Goal: Task Accomplishment & Management: Use online tool/utility

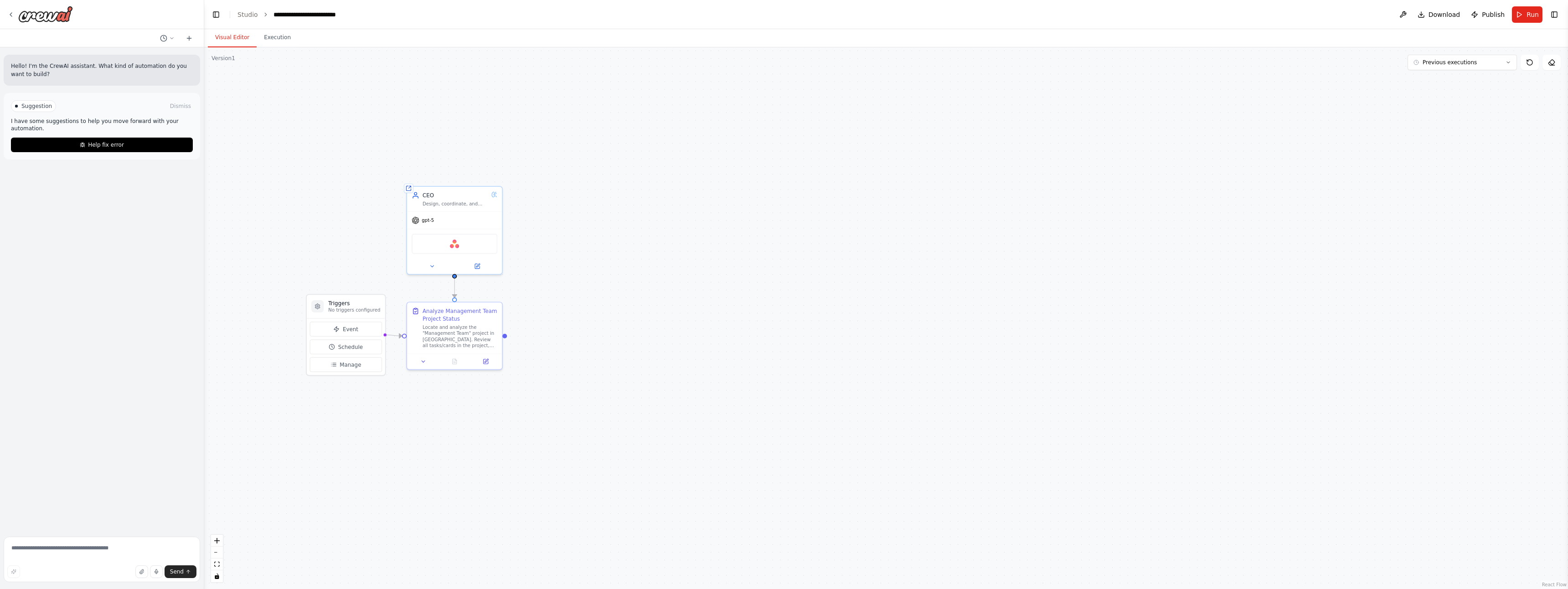
click at [239, 36] on button "Visual Editor" at bounding box center [232, 38] width 49 height 19
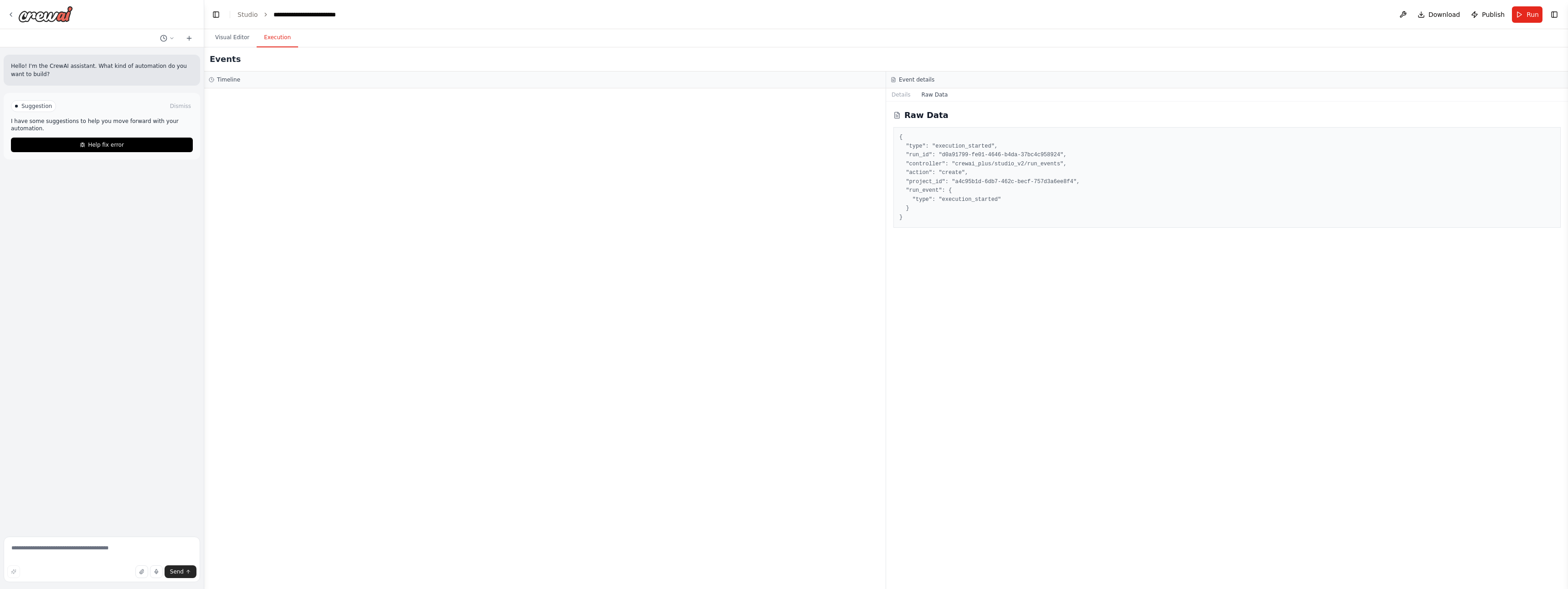
click at [284, 38] on button "Execution" at bounding box center [278, 38] width 42 height 19
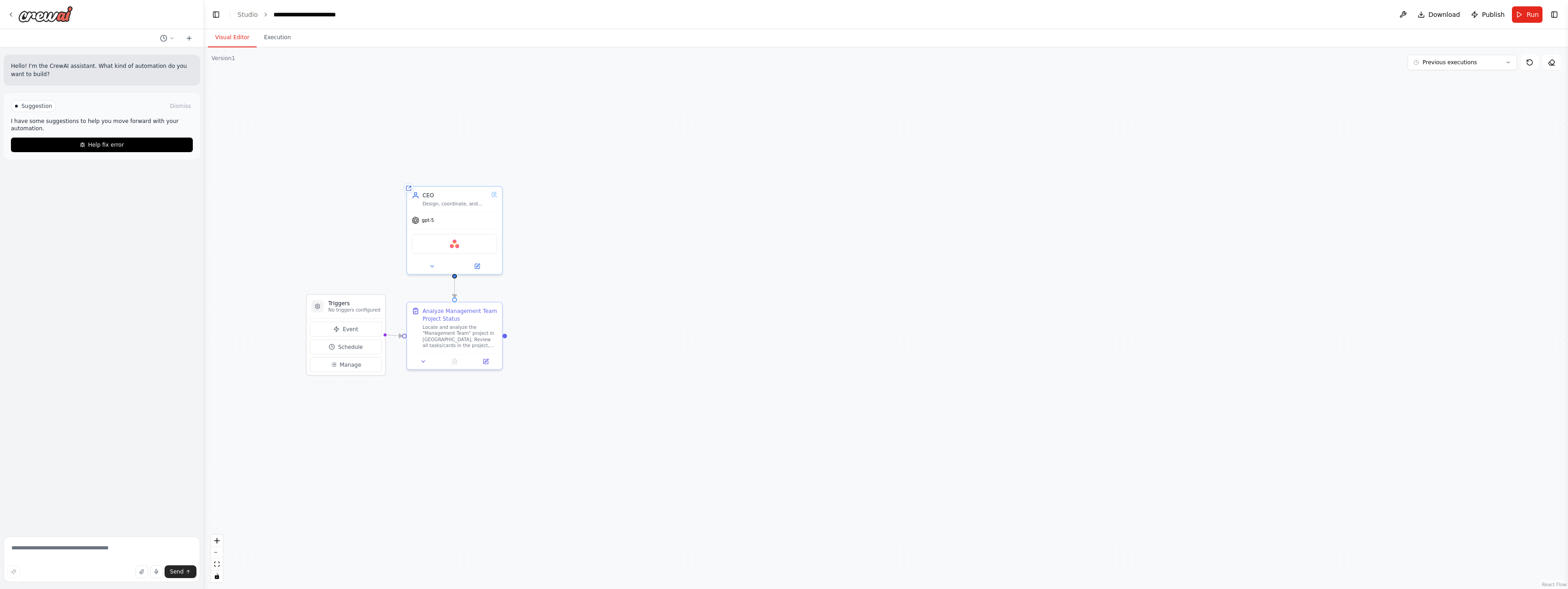
click at [229, 40] on button "Visual Editor" at bounding box center [232, 38] width 49 height 19
click at [457, 202] on div "Design, coordinate, and scale a fully autonomous organization where specialized…" at bounding box center [455, 202] width 65 height 6
click at [495, 195] on icon at bounding box center [494, 193] width 6 height 6
click at [479, 264] on icon at bounding box center [477, 264] width 6 height 6
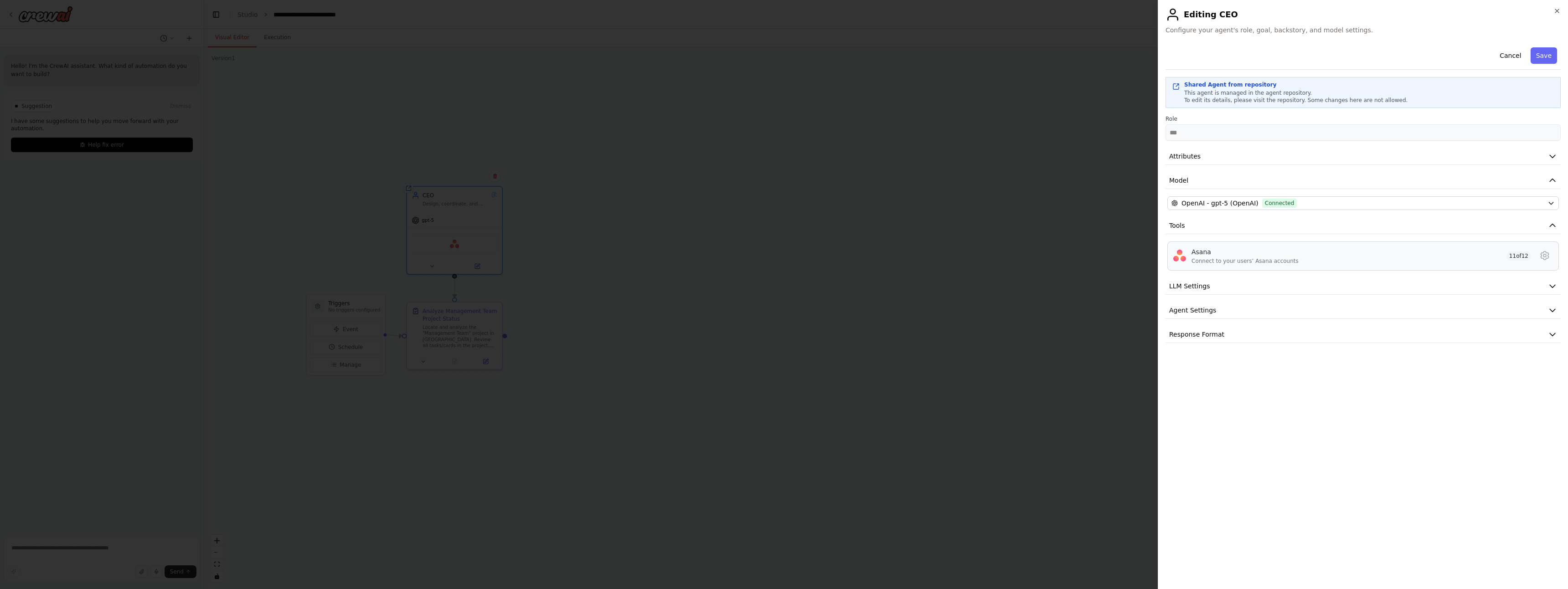
click at [1400, 255] on div "Asana Connect to your users’ Asana accounts 11 of 12" at bounding box center [1361, 257] width 340 height 17
click at [1444, 287] on button "LLM Settings" at bounding box center [1363, 286] width 395 height 17
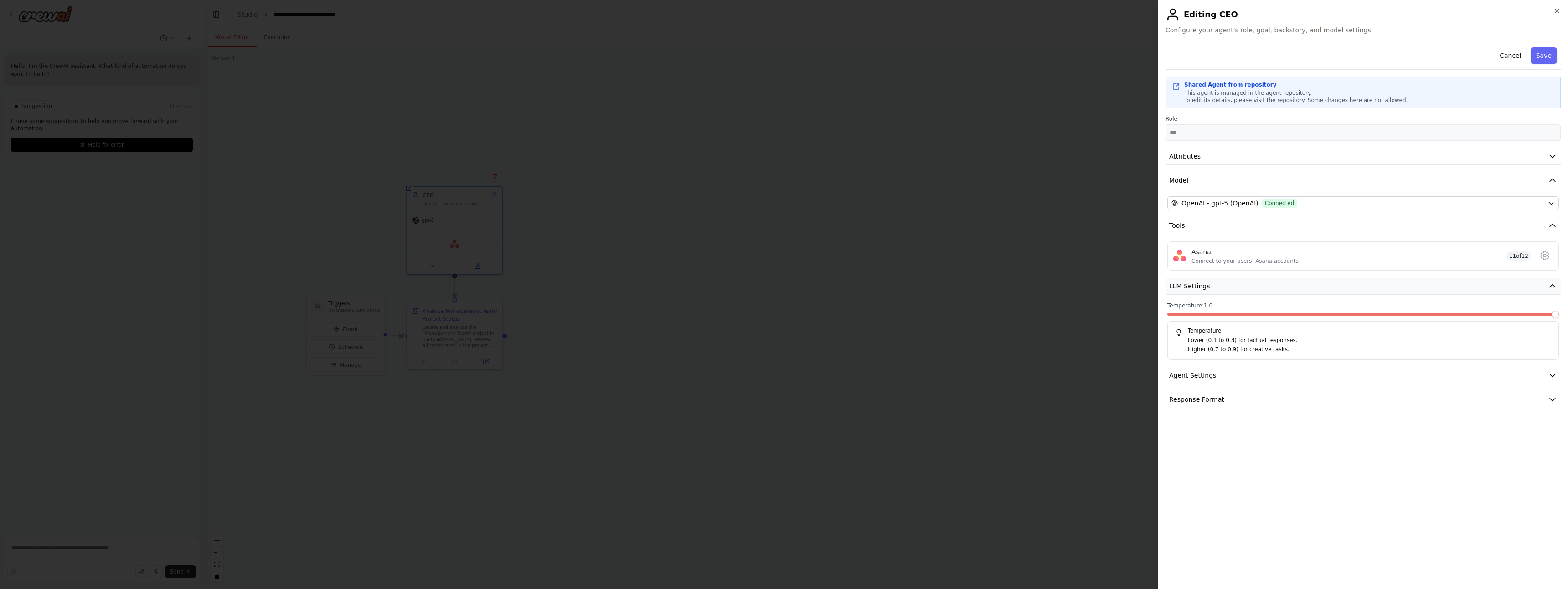
click at [1444, 287] on button "LLM Settings" at bounding box center [1363, 286] width 395 height 17
click at [1444, 306] on button "Agent Settings" at bounding box center [1363, 310] width 395 height 17
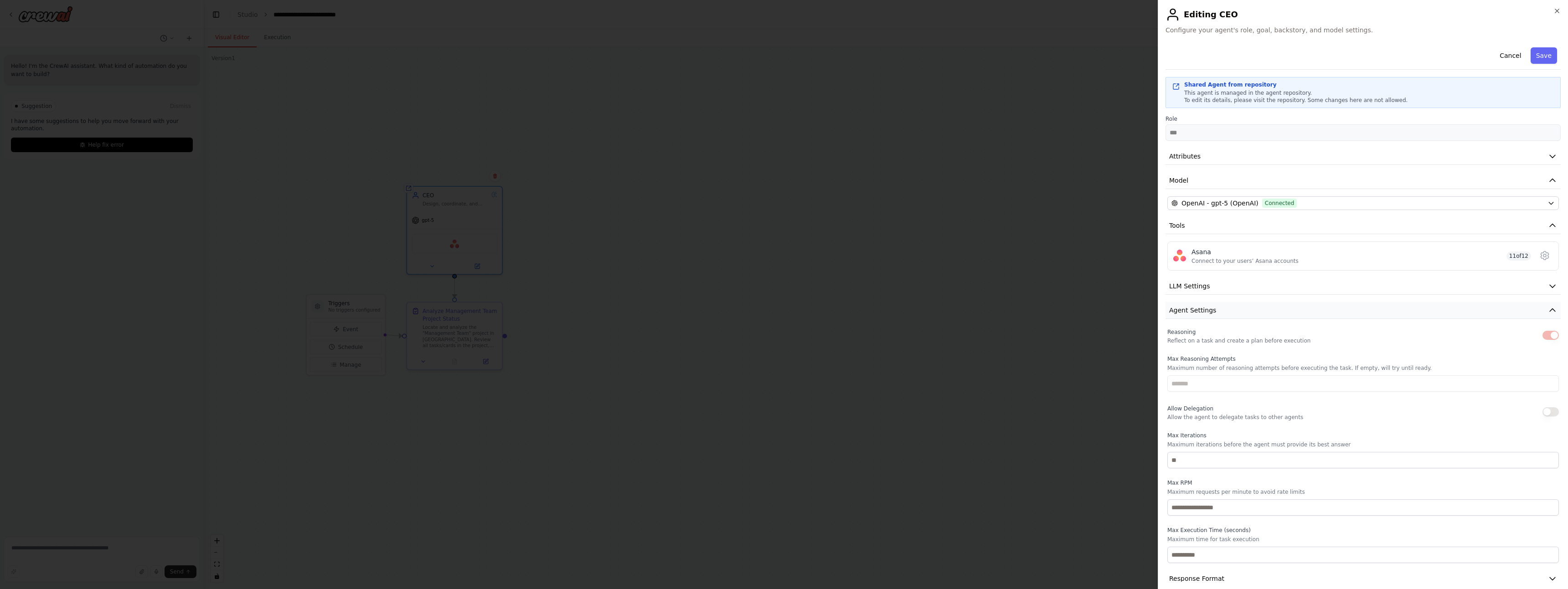
click at [1334, 315] on button "Agent Settings" at bounding box center [1363, 310] width 395 height 17
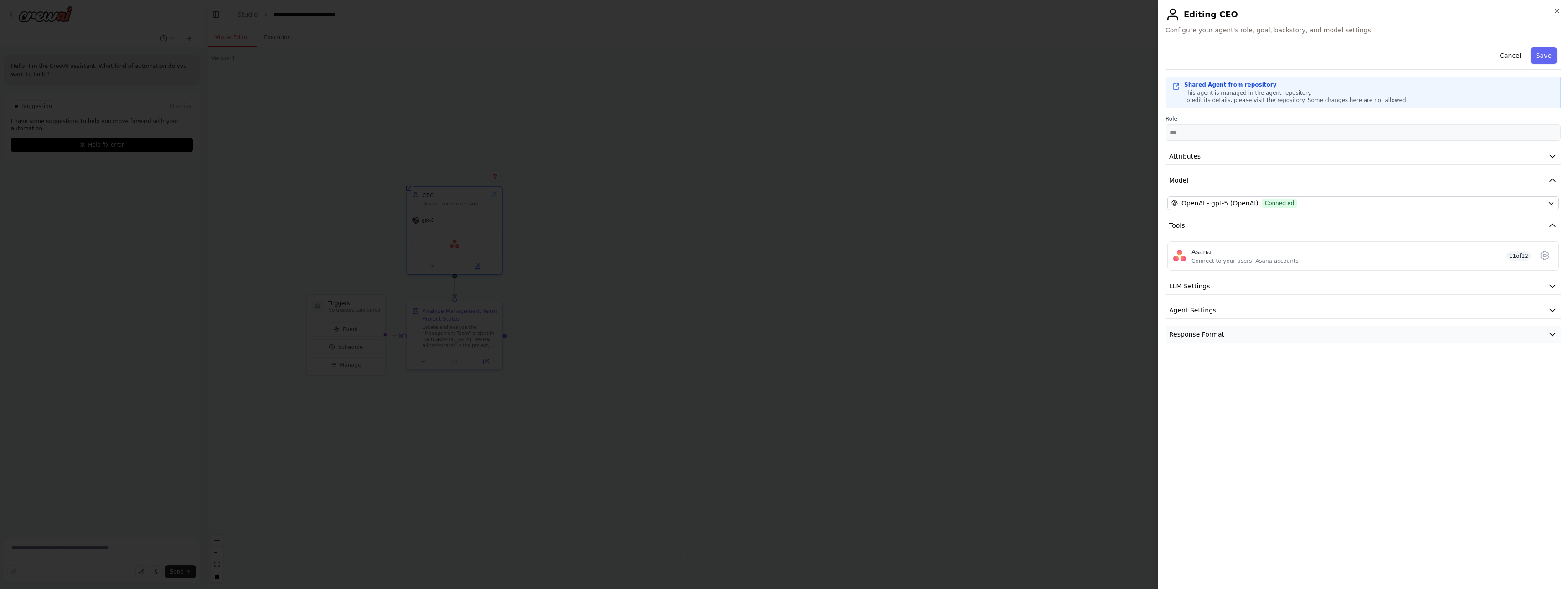
click at [1338, 328] on button "Response Format" at bounding box center [1363, 334] width 395 height 17
click at [1289, 155] on button "Attributes" at bounding box center [1363, 156] width 395 height 17
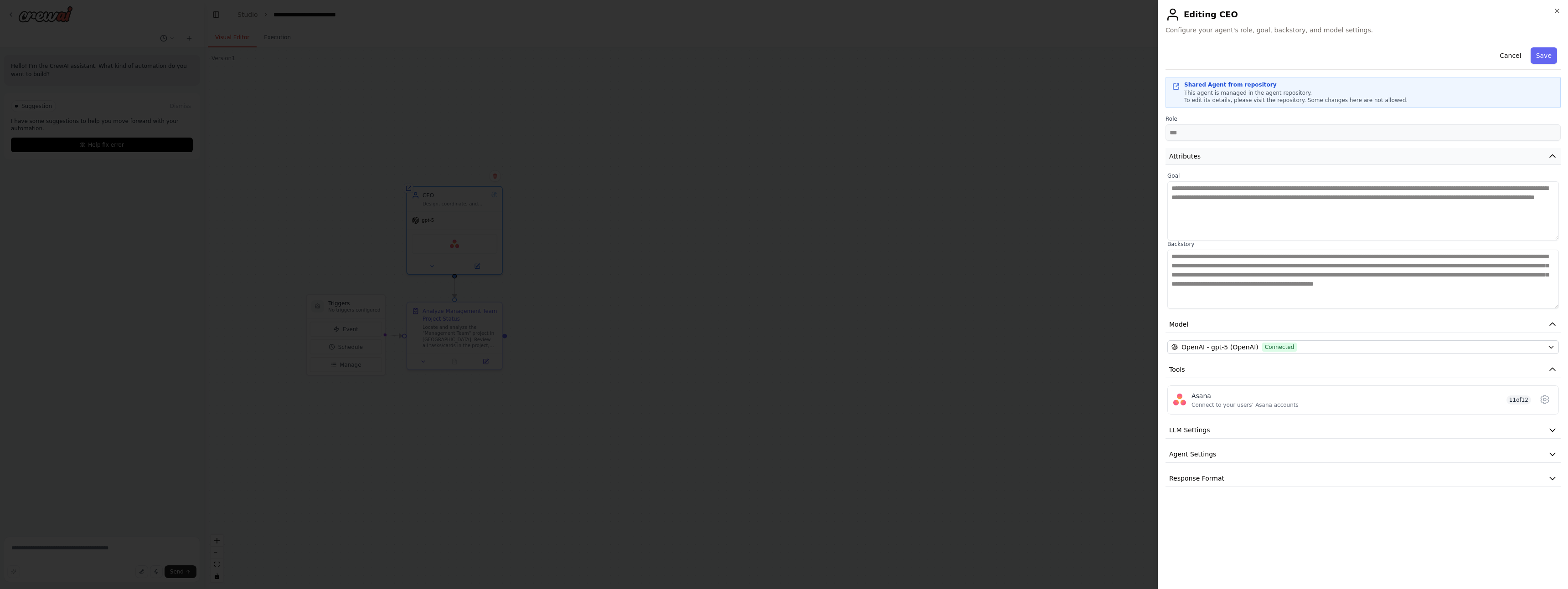
click at [1289, 155] on button "Attributes" at bounding box center [1363, 156] width 395 height 17
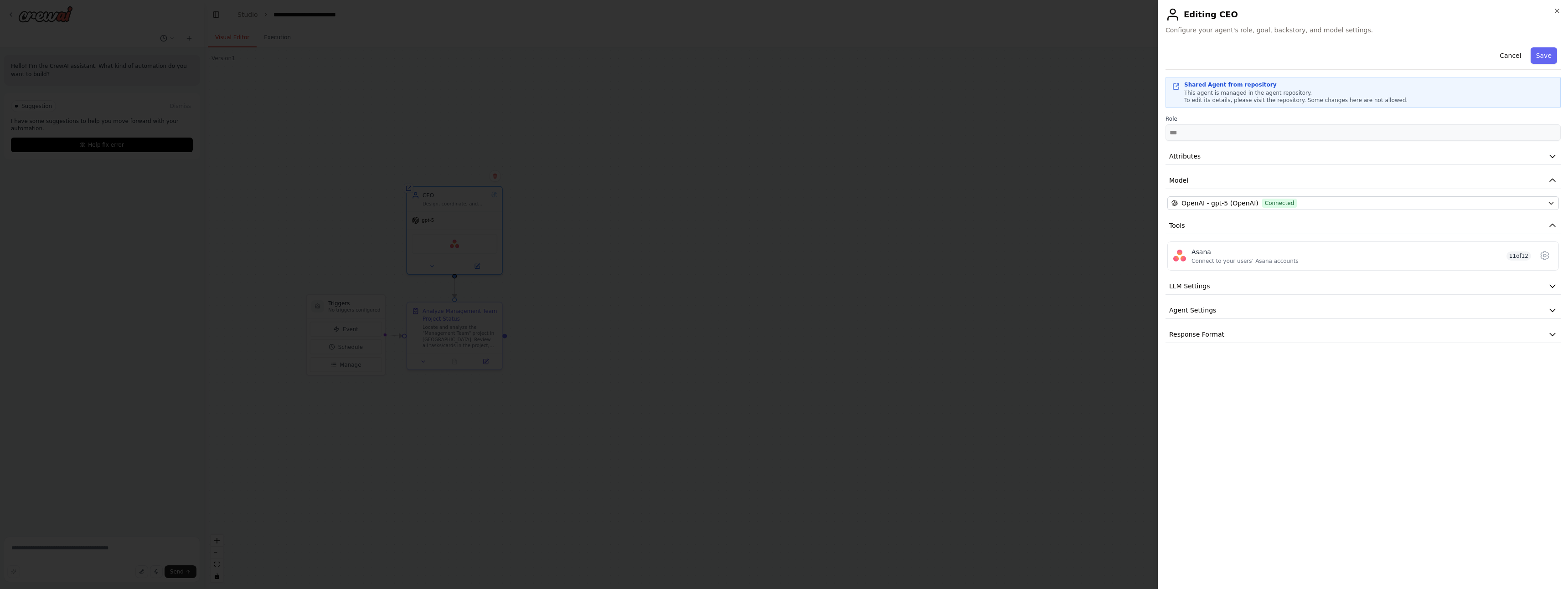
click at [1246, 91] on span "This agent is managed in the agent repository." at bounding box center [1248, 92] width 127 height 6
click at [1521, 48] on button "Cancel" at bounding box center [1510, 55] width 32 height 17
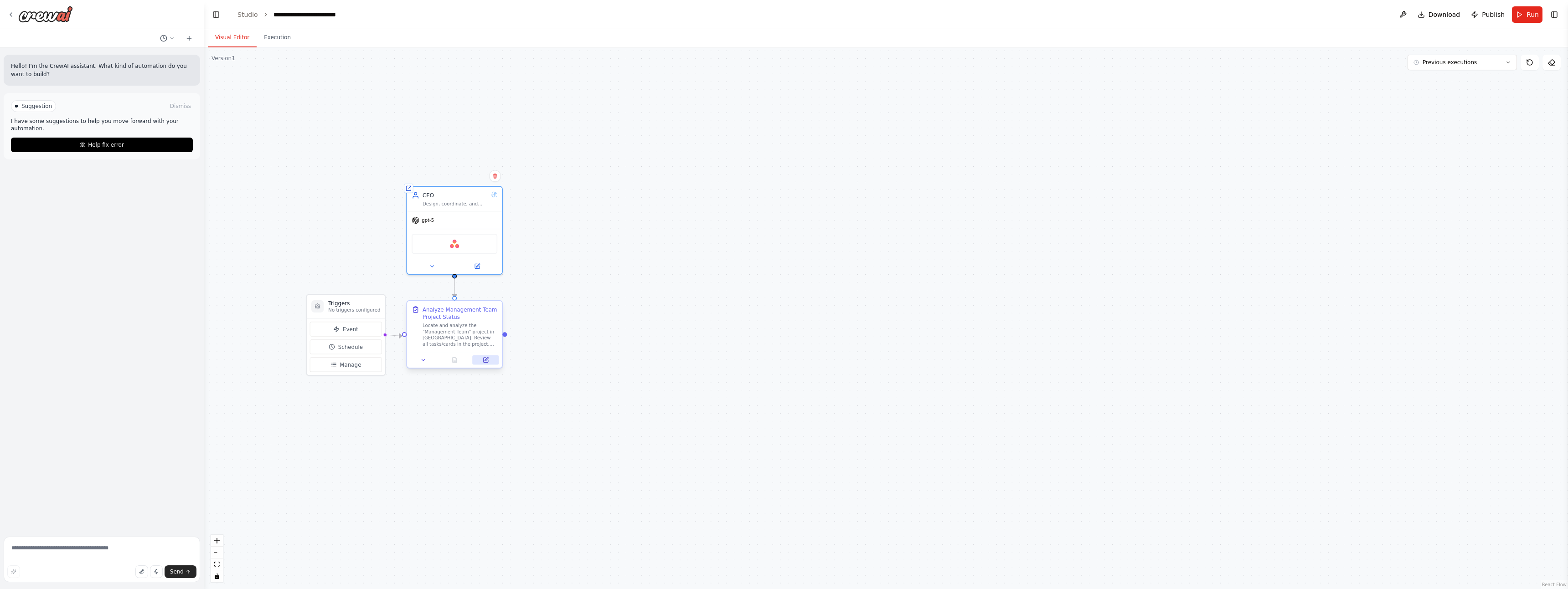
click at [487, 359] on icon at bounding box center [486, 360] width 3 height 3
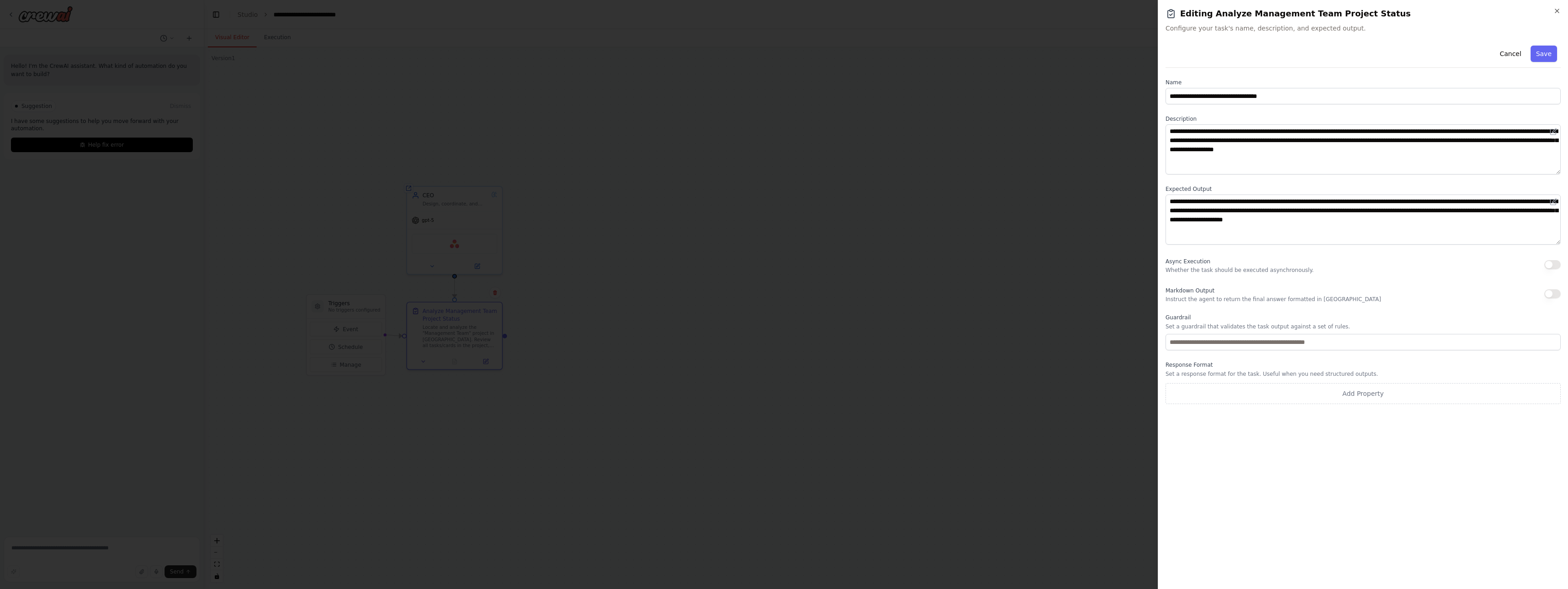
click at [1549, 293] on button "button" at bounding box center [1552, 294] width 17 height 9
click at [1546, 52] on button "Save" at bounding box center [1544, 53] width 26 height 17
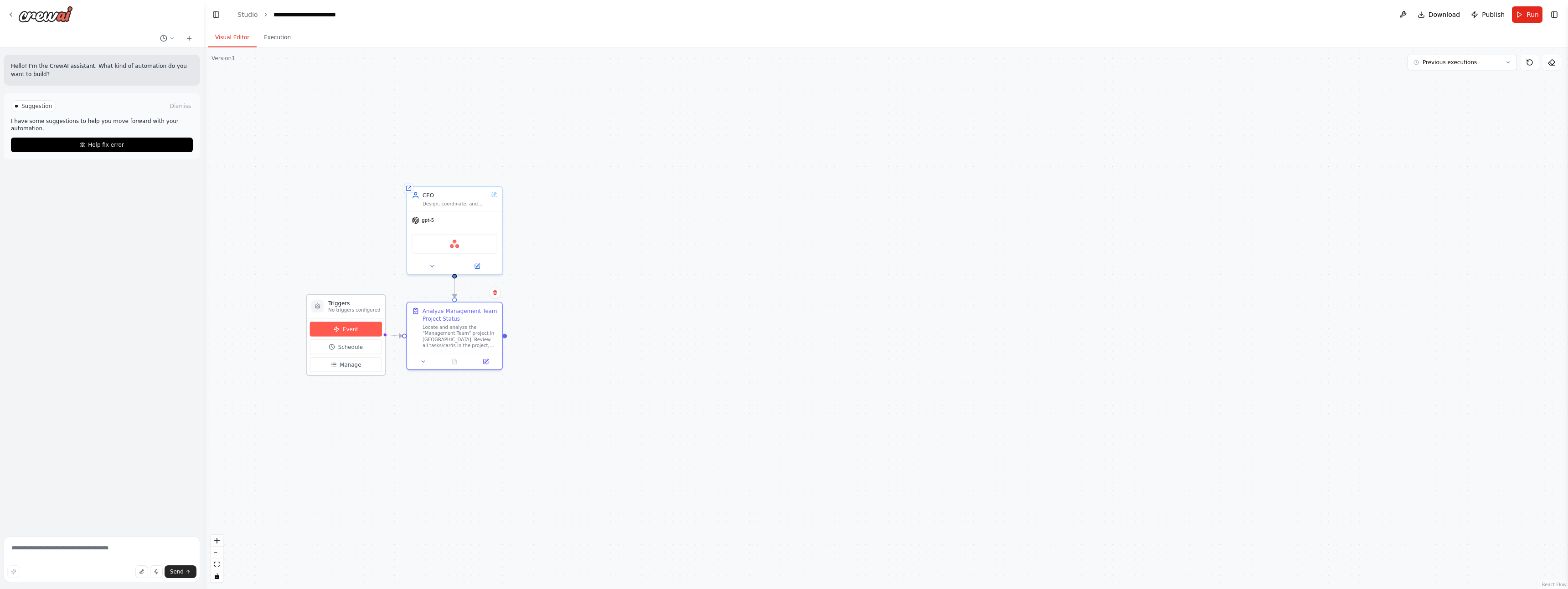
click at [356, 332] on button "Event" at bounding box center [346, 329] width 72 height 15
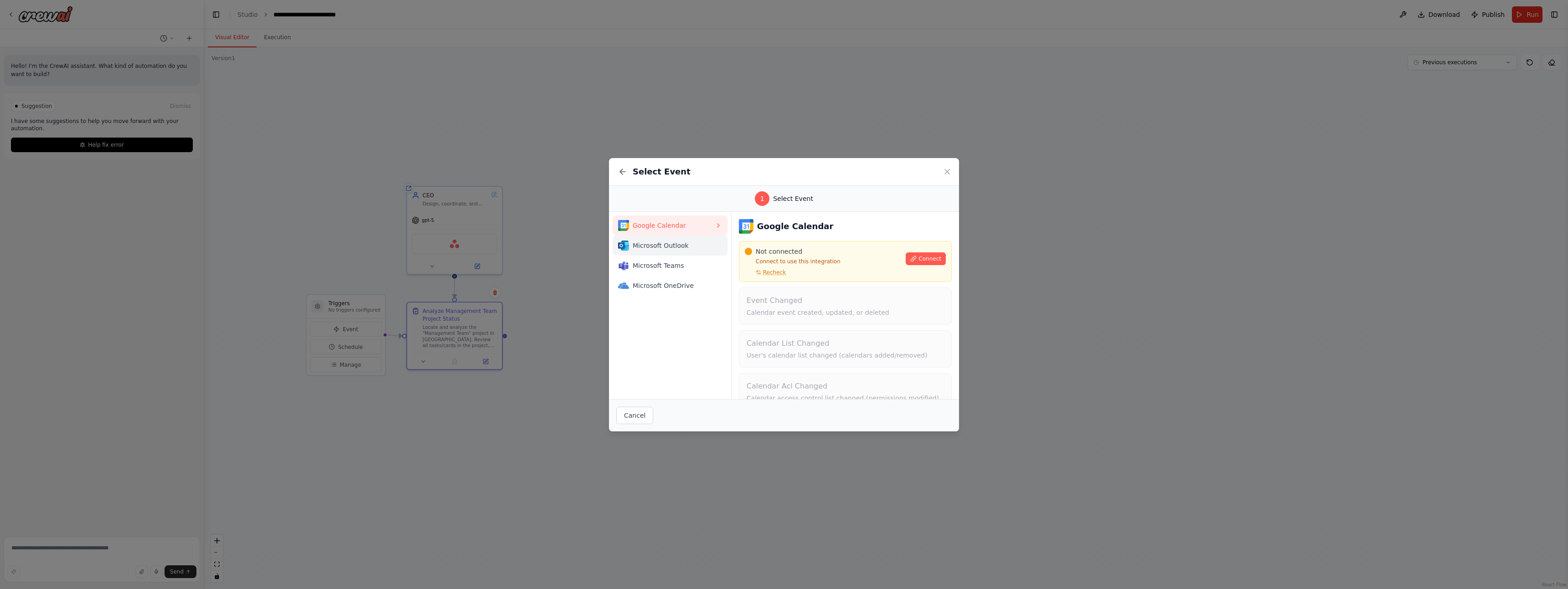
click at [685, 245] on span "Microsoft Outlook" at bounding box center [674, 245] width 82 height 9
click at [677, 267] on span "Microsoft Teams" at bounding box center [674, 265] width 82 height 9
click at [667, 289] on span "Microsoft OneDrive" at bounding box center [674, 285] width 82 height 9
click at [942, 172] on div "Select Event" at bounding box center [784, 172] width 350 height 28
click at [947, 175] on icon at bounding box center [947, 172] width 9 height 9
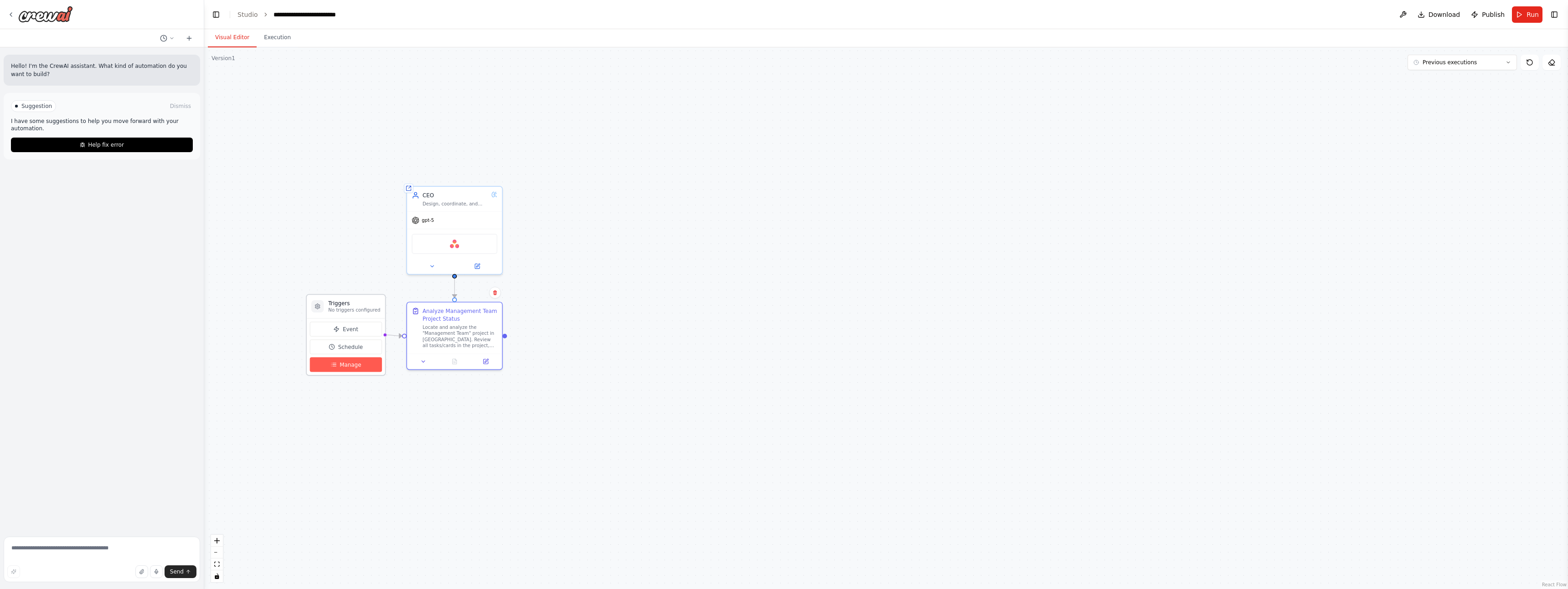
click at [347, 366] on span "Manage" at bounding box center [350, 365] width 22 height 8
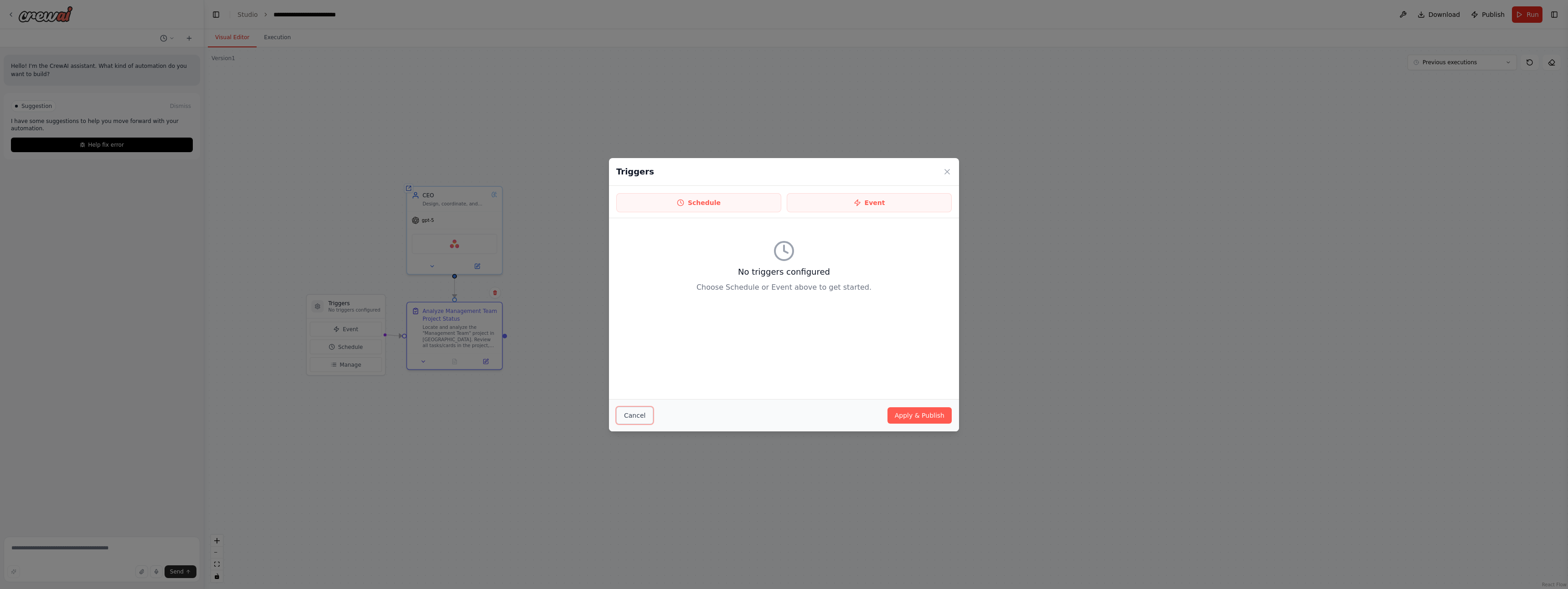
click at [633, 416] on button "Cancel" at bounding box center [635, 415] width 37 height 17
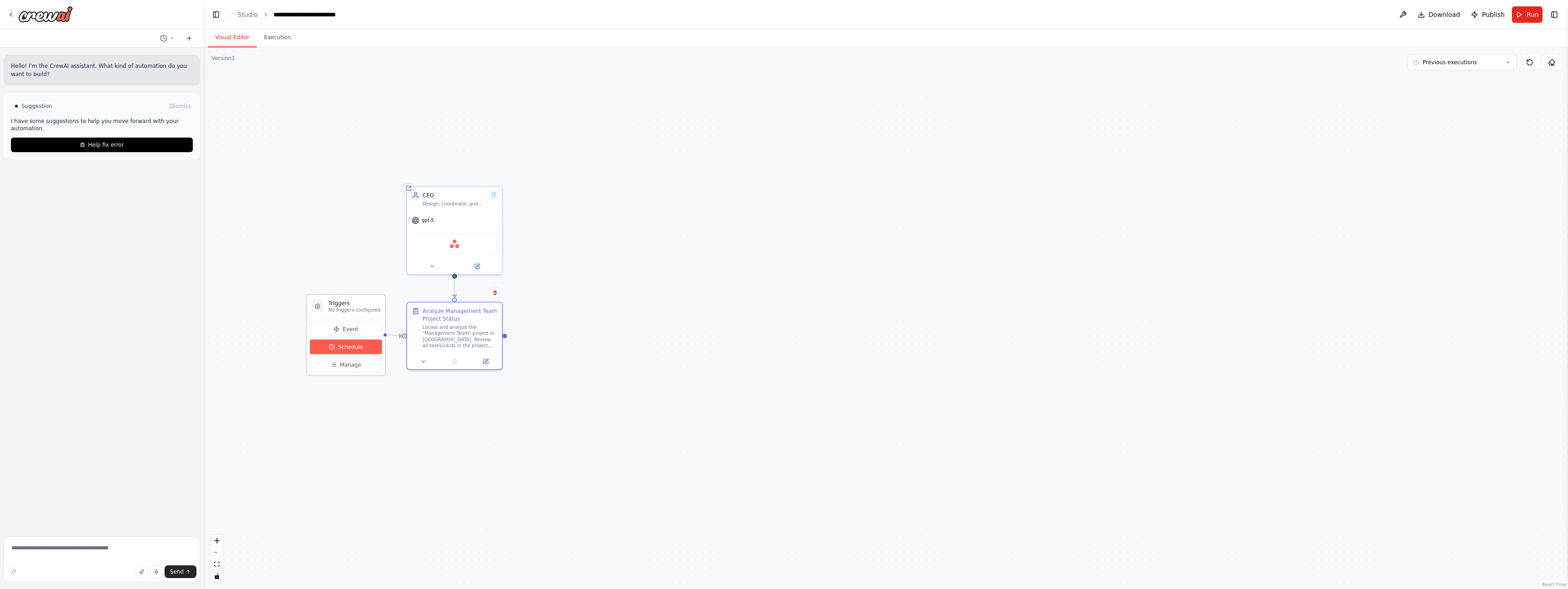
click at [340, 346] on span "Schedule" at bounding box center [350, 346] width 24 height 8
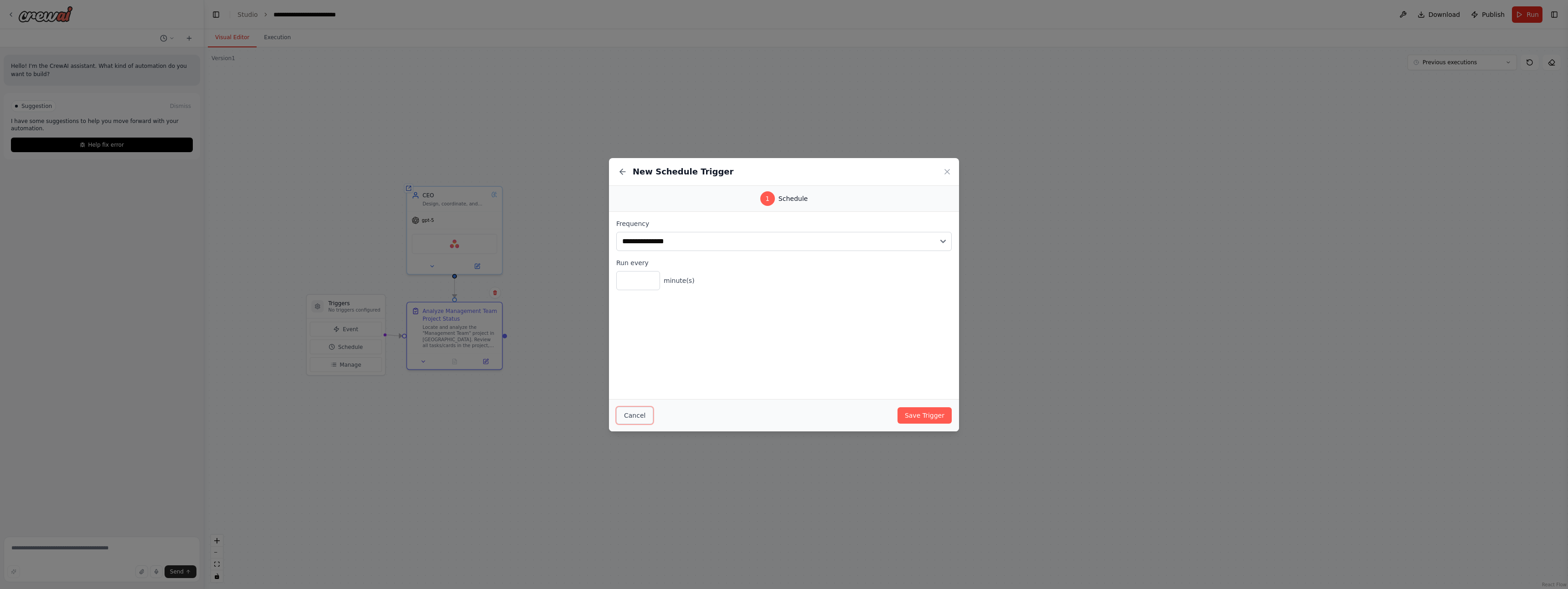
click at [618, 416] on button "Cancel" at bounding box center [635, 415] width 37 height 17
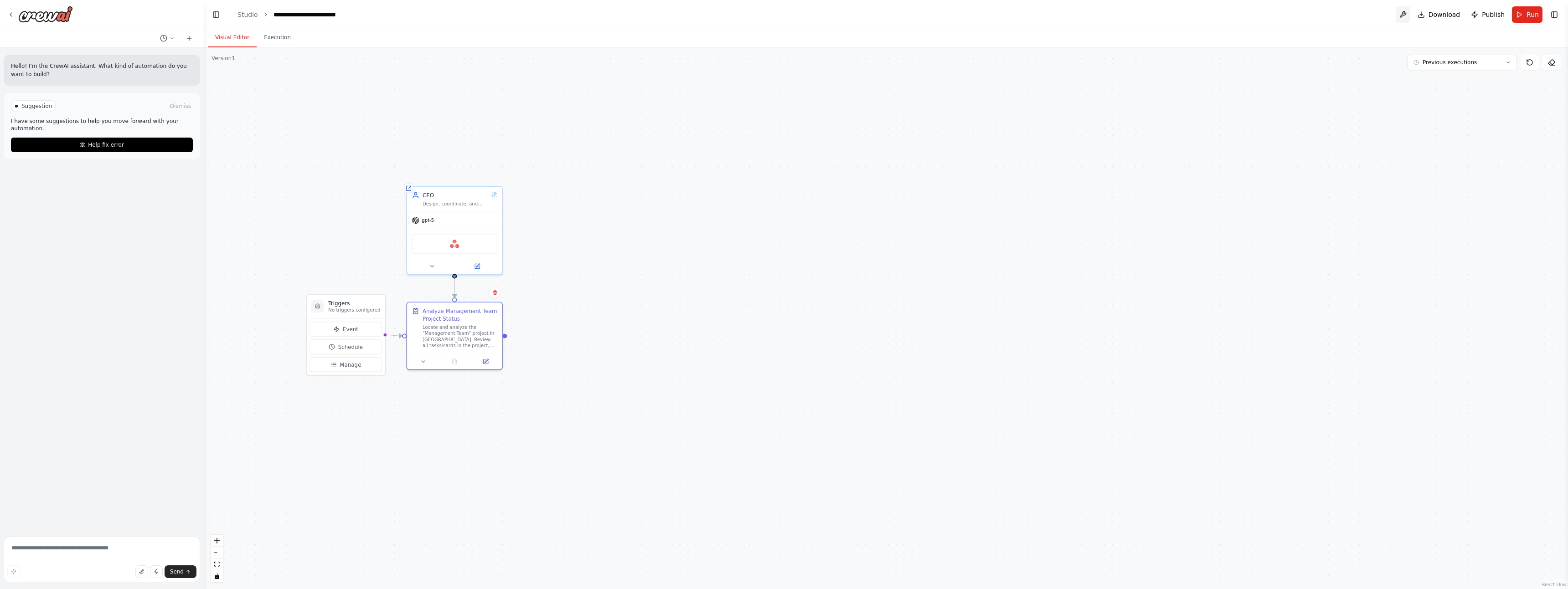
click at [1408, 14] on button at bounding box center [1403, 14] width 15 height 17
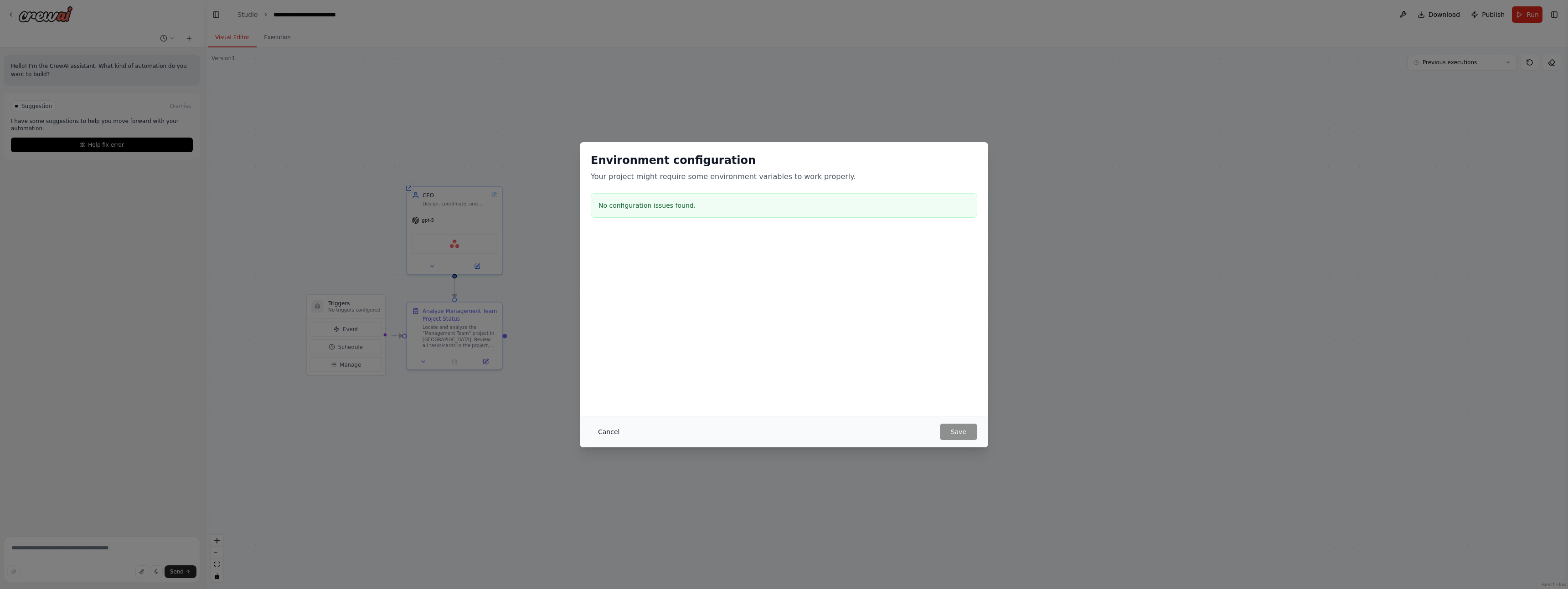
click at [598, 431] on button "Cancel" at bounding box center [609, 432] width 36 height 17
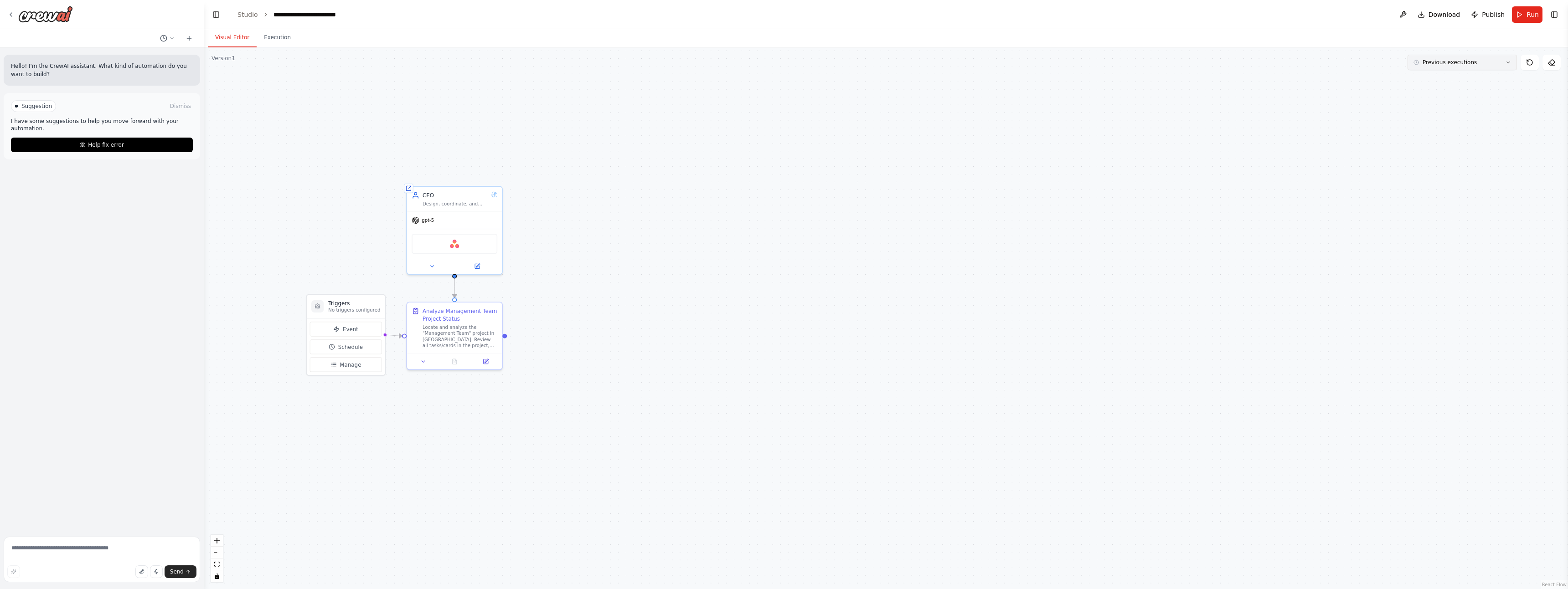
click at [1439, 63] on span "Previous executions" at bounding box center [1450, 62] width 54 height 7
click at [1443, 78] on div "2h 58m ago" at bounding box center [1468, 79] width 91 height 7
click at [456, 363] on icon at bounding box center [454, 360] width 6 height 6
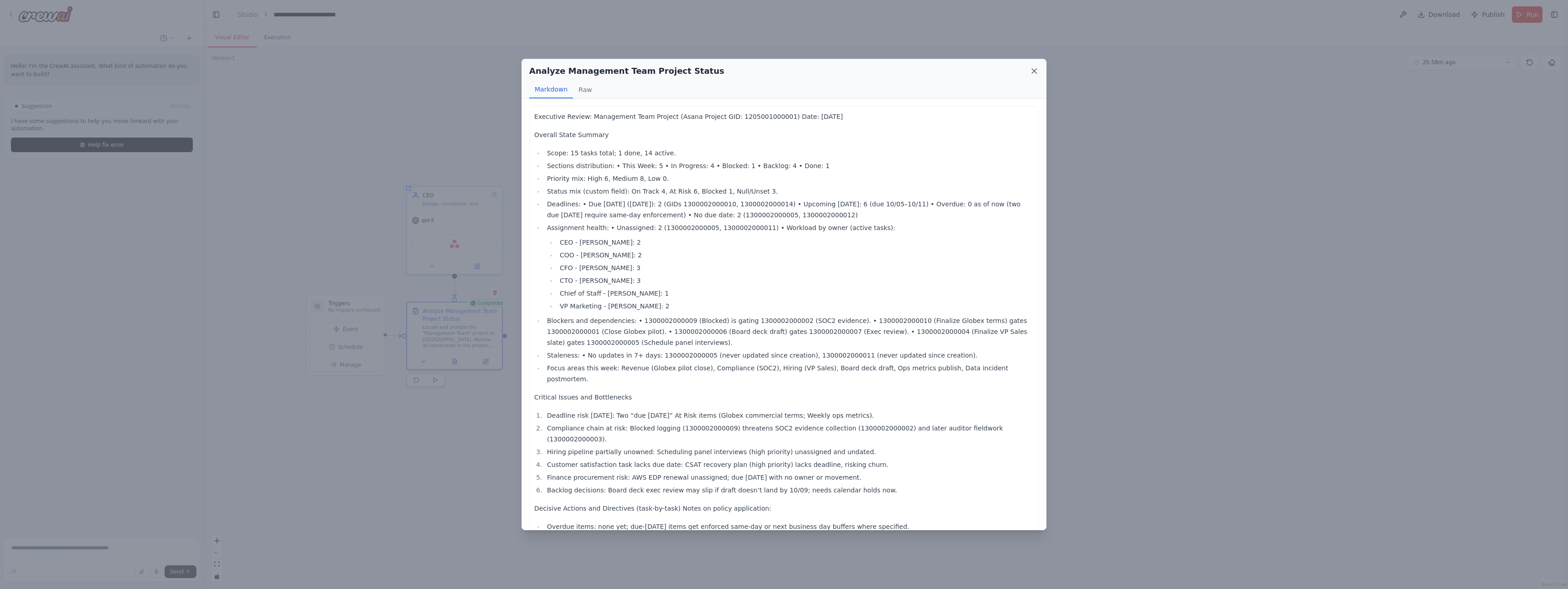
click at [1034, 76] on icon at bounding box center [1035, 71] width 9 height 9
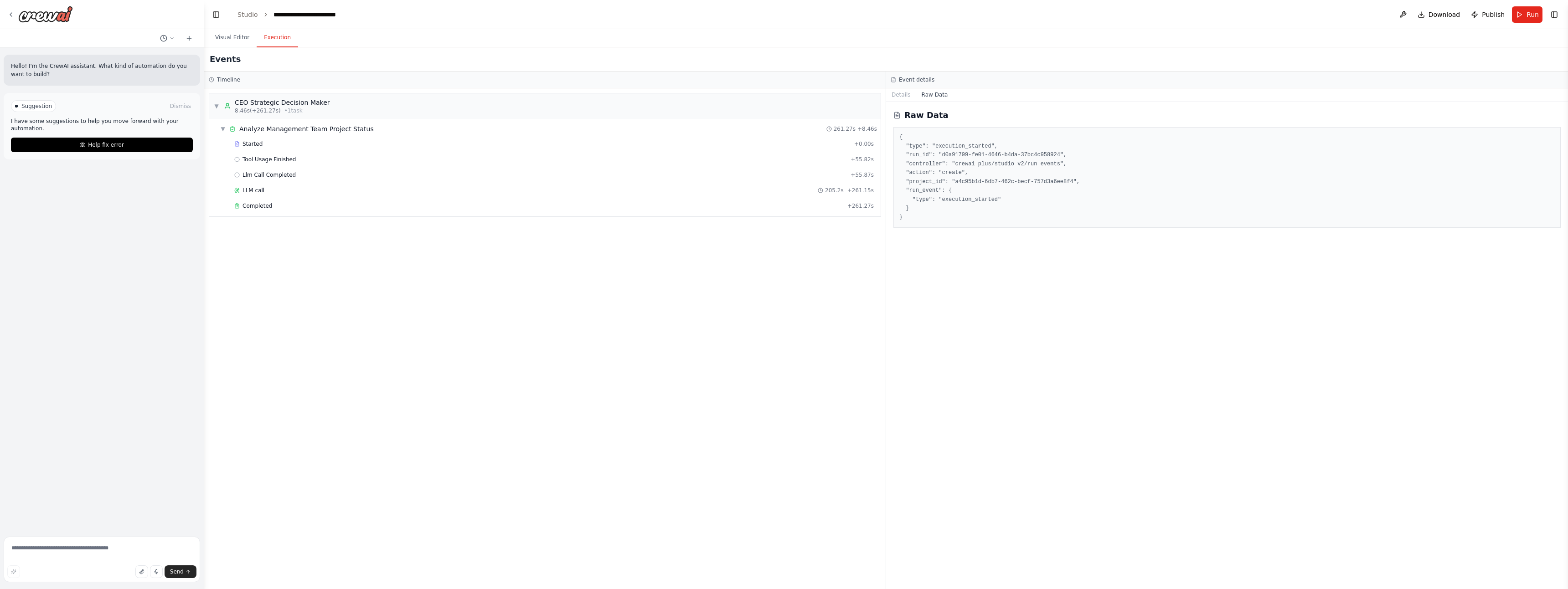
click at [270, 37] on button "Execution" at bounding box center [278, 38] width 42 height 19
click at [297, 148] on div "Started + 0.00s" at bounding box center [554, 144] width 646 height 14
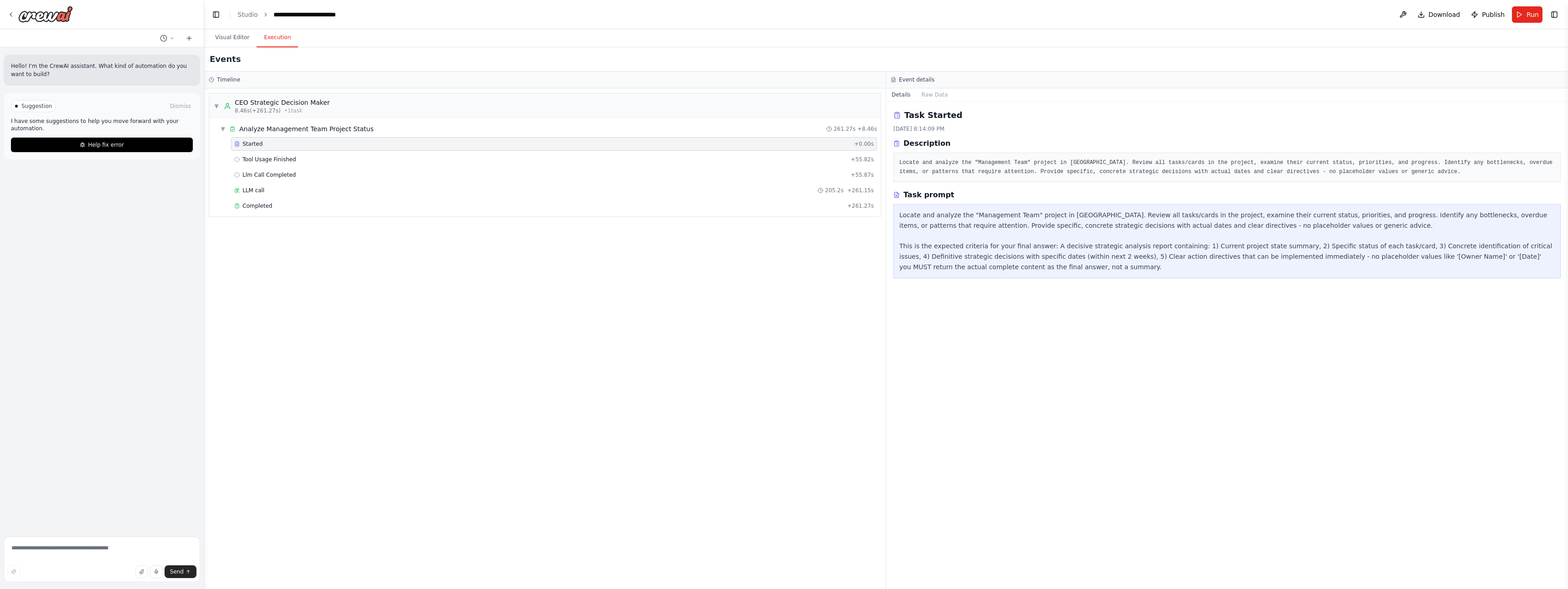
click at [297, 152] on div "Started + 0.00s Tool Usage Finished + 55.82s Llm Call Completed + 55.87s LLM ca…" at bounding box center [548, 175] width 664 height 78
click at [297, 161] on div "Tool Usage Finished + 55.82s" at bounding box center [554, 160] width 640 height 7
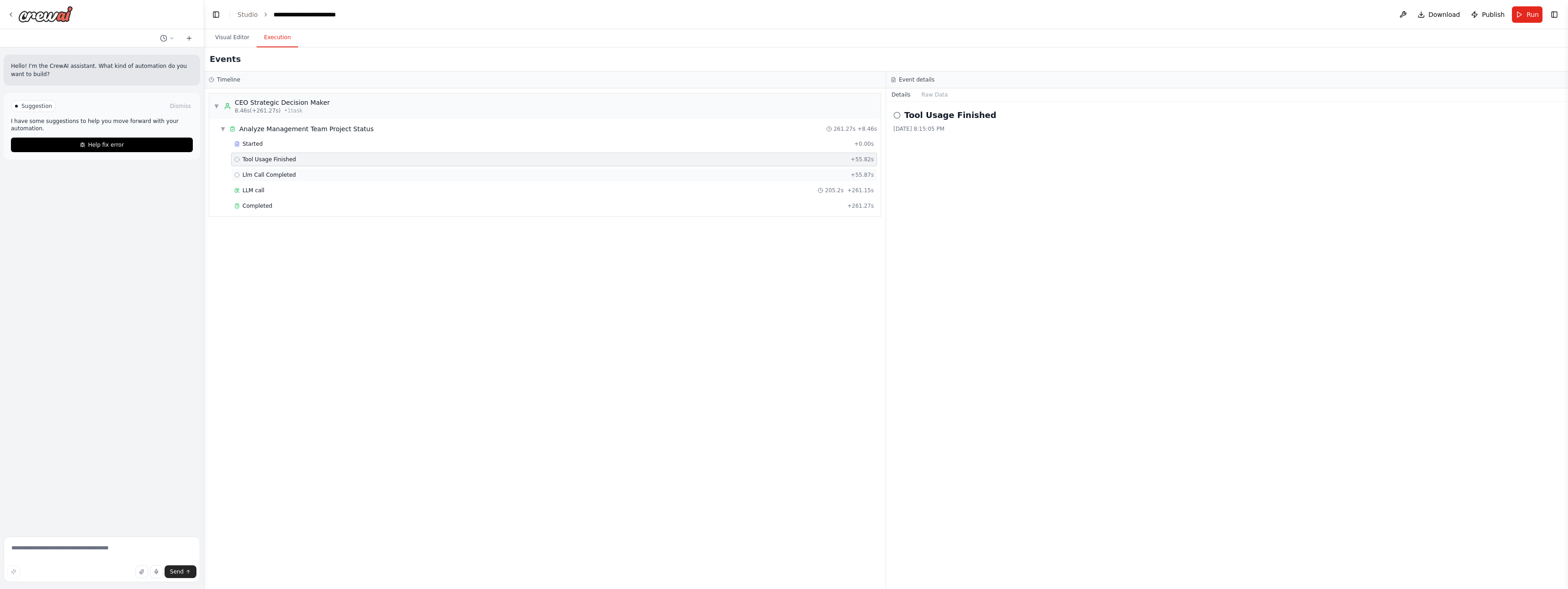
click at [291, 173] on span "Llm Call Completed" at bounding box center [269, 175] width 53 height 7
click at [284, 195] on div "LLM call 205.2s + 261.15s" at bounding box center [554, 190] width 646 height 14
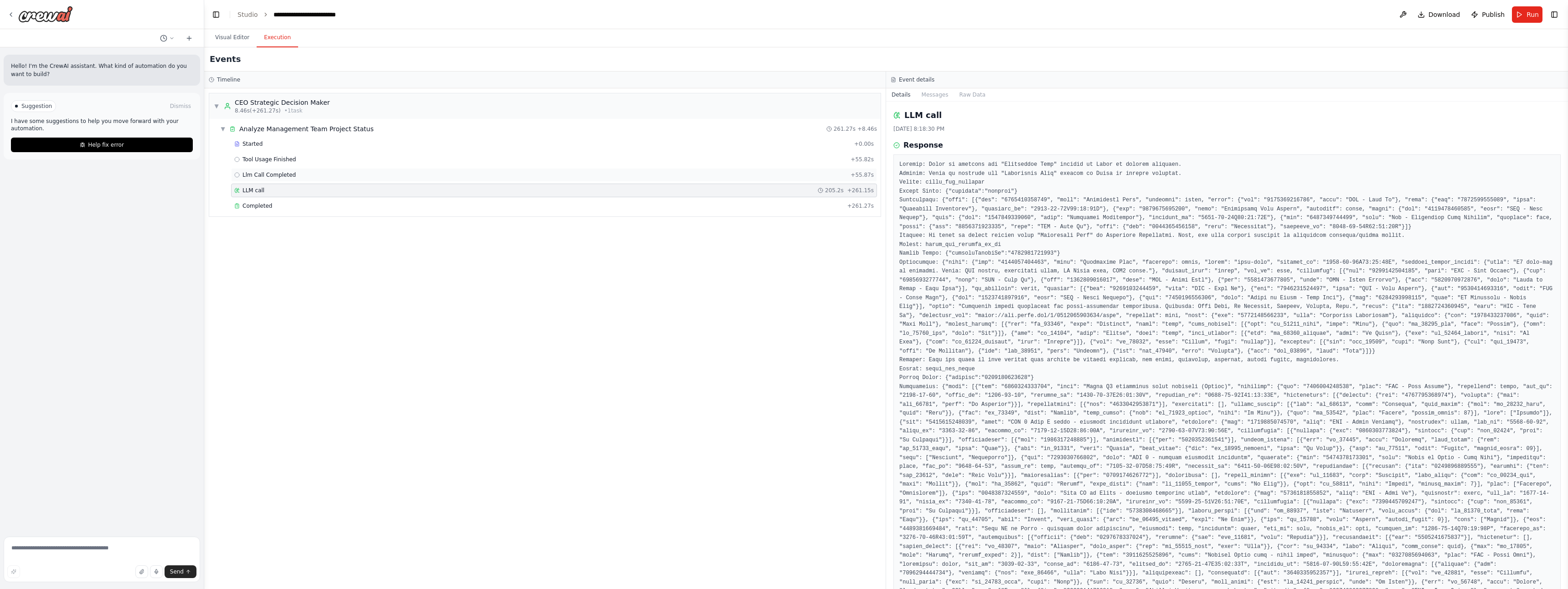
click at [303, 168] on div "Llm Call Completed + 55.87s" at bounding box center [554, 175] width 646 height 14
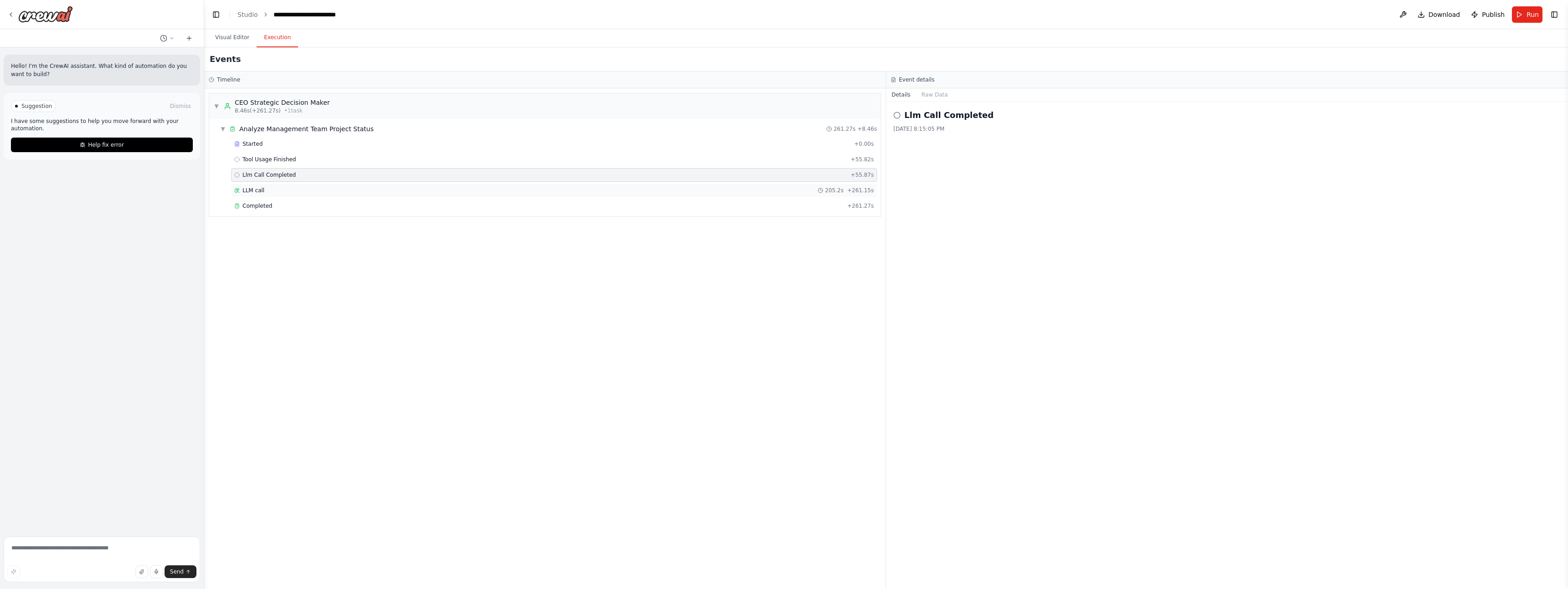
click at [287, 190] on div "LLM call 205.2s + 261.15s" at bounding box center [554, 190] width 640 height 7
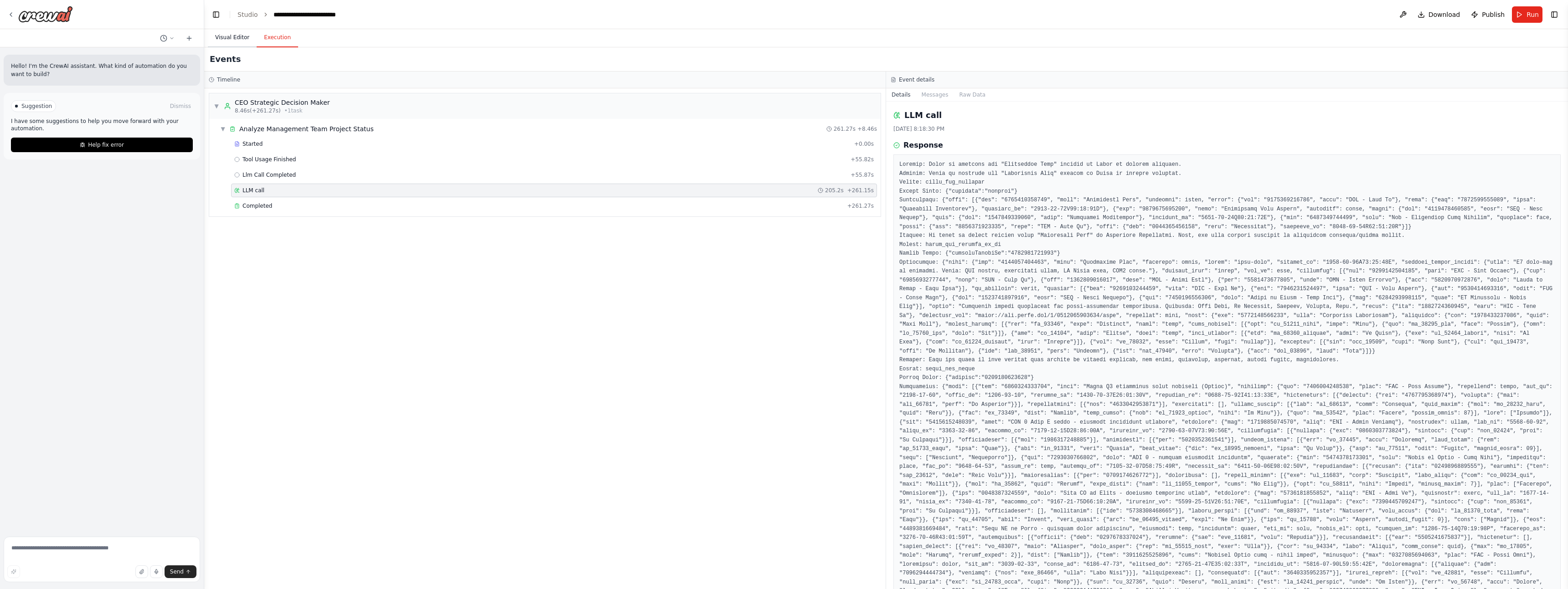
click at [237, 36] on button "Visual Editor" at bounding box center [232, 38] width 49 height 19
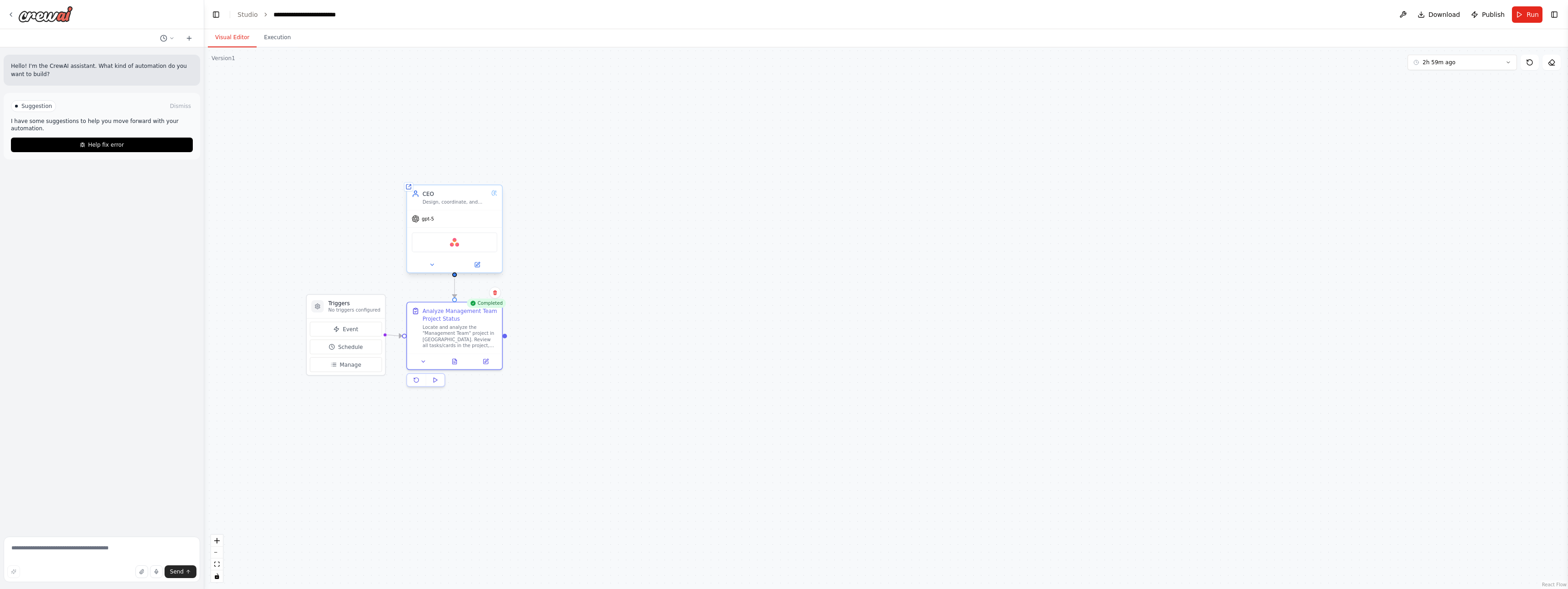
click at [464, 241] on div "Asana" at bounding box center [455, 242] width 86 height 20
click at [480, 265] on icon at bounding box center [477, 264] width 6 height 6
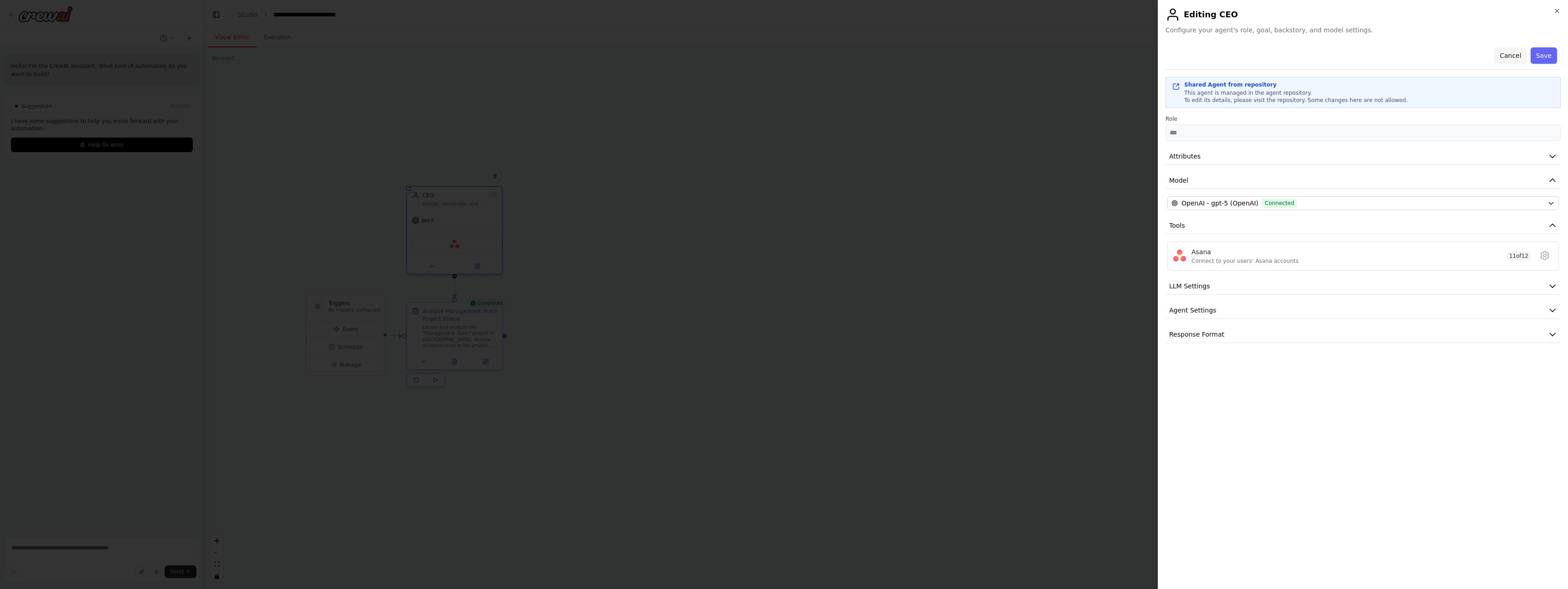
click at [1511, 56] on button "Cancel" at bounding box center [1510, 55] width 32 height 17
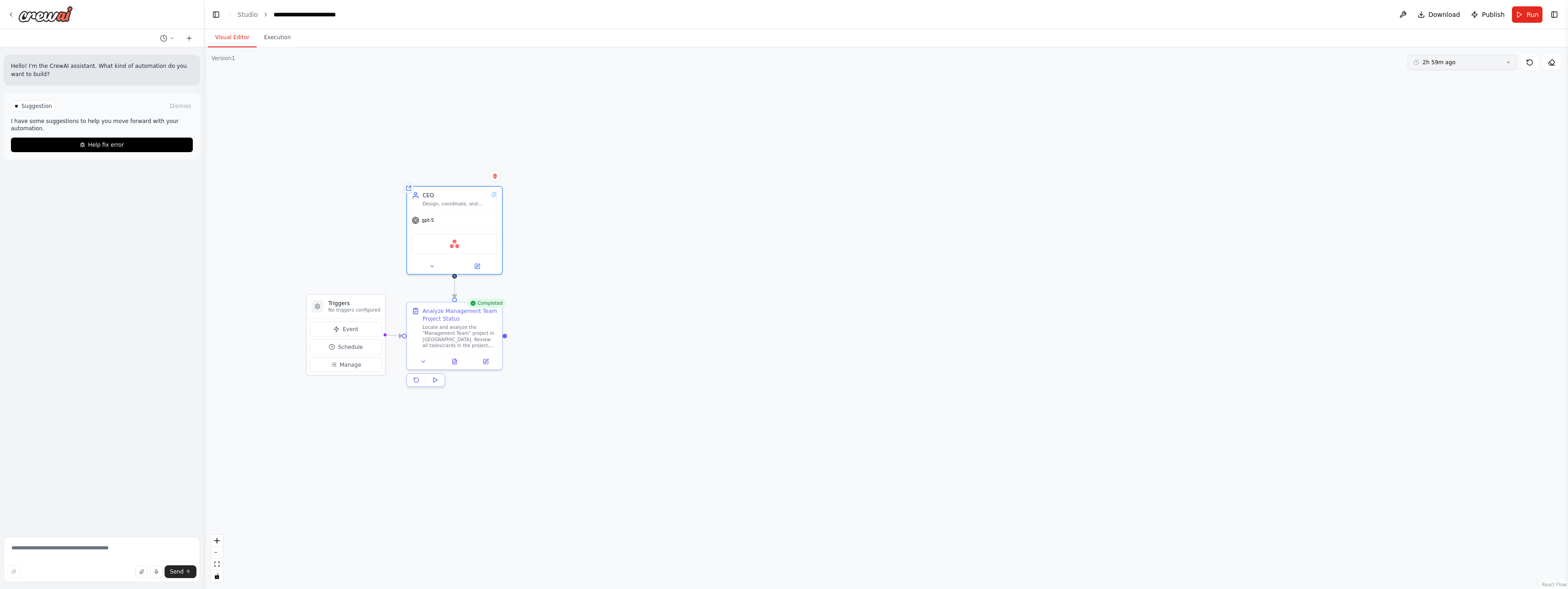
click at [1504, 65] on button "2h 59m ago" at bounding box center [1462, 63] width 109 height 16
click at [1473, 79] on div "Clear selection" at bounding box center [1462, 79] width 102 height 7
click at [1534, 59] on button at bounding box center [1530, 63] width 18 height 16
click at [1530, 10] on span "Run" at bounding box center [1533, 14] width 12 height 9
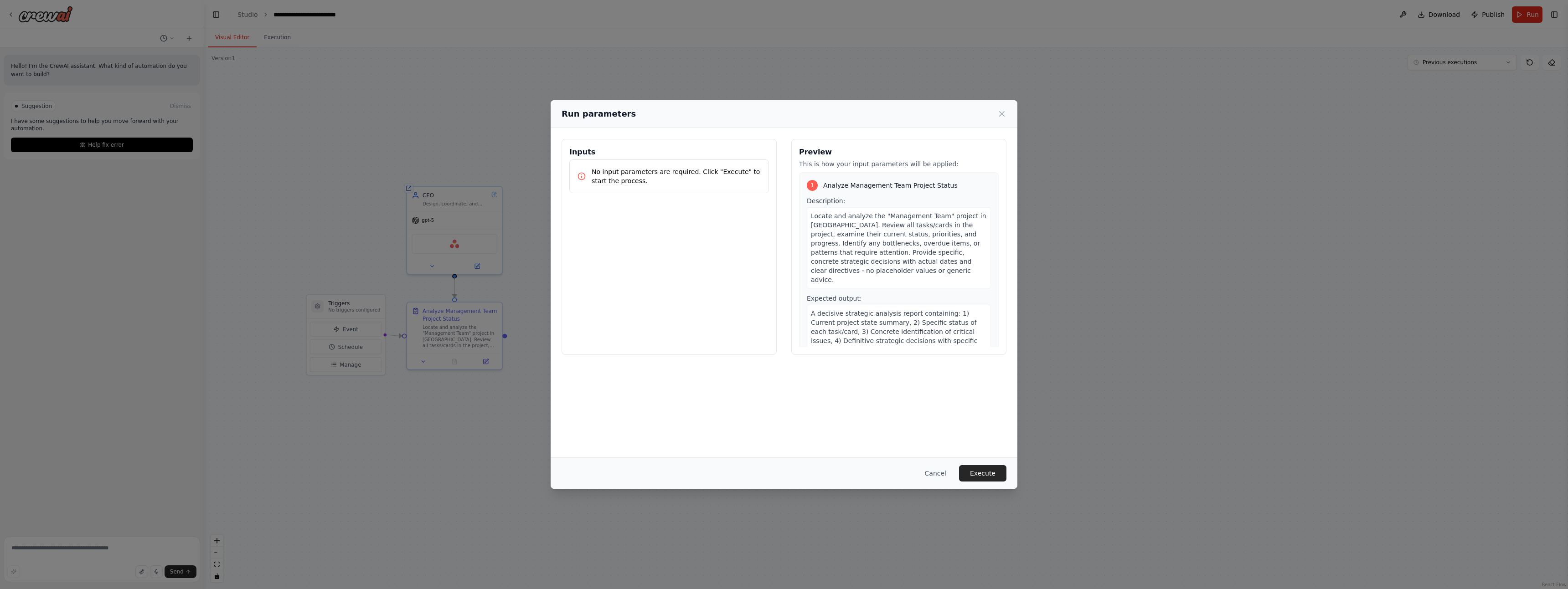
scroll to position [28, 0]
click at [969, 486] on div "Cancel Execute" at bounding box center [784, 473] width 467 height 31
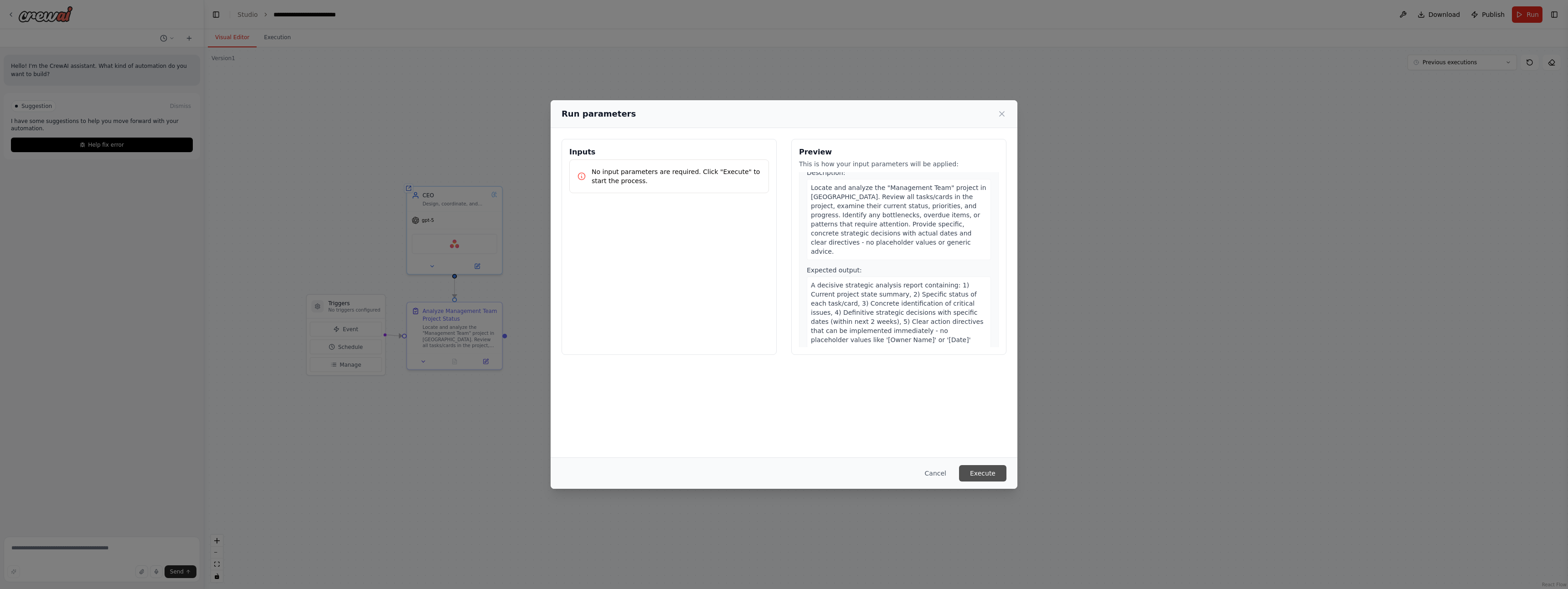
click at [978, 470] on button "Execute" at bounding box center [983, 473] width 47 height 17
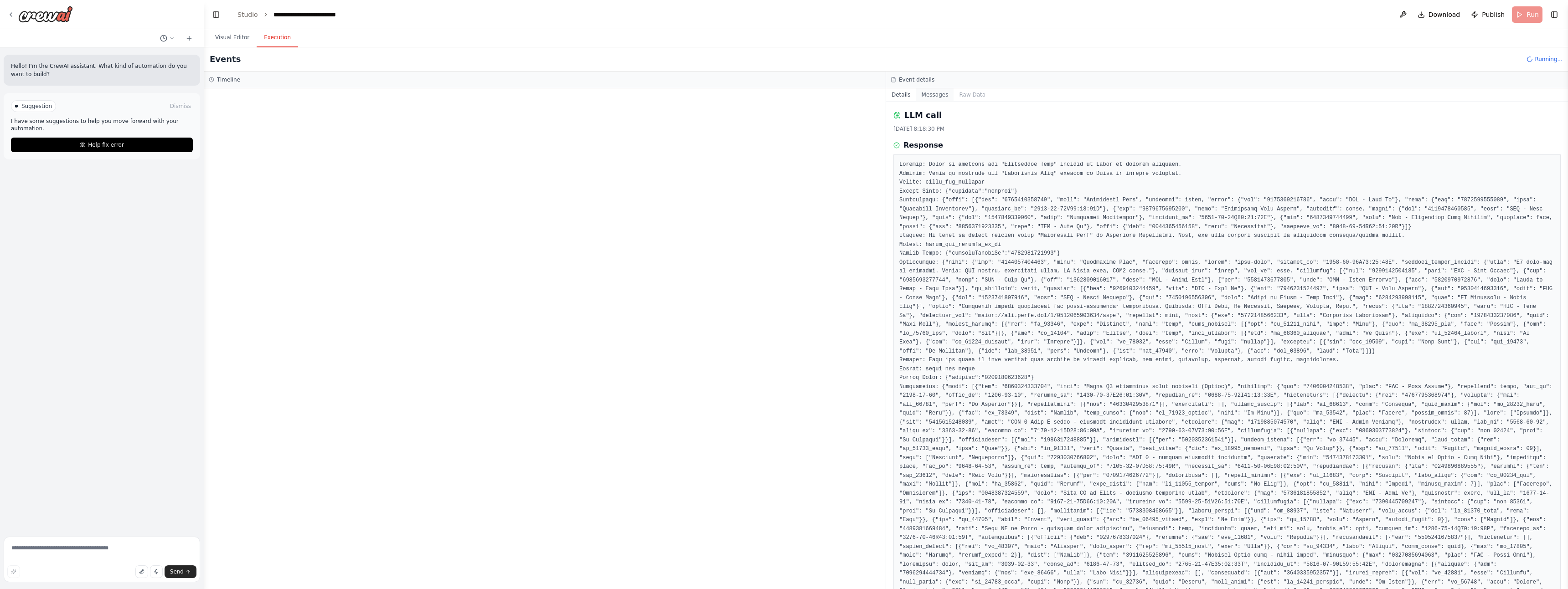
click at [928, 95] on button "Messages" at bounding box center [935, 94] width 38 height 13
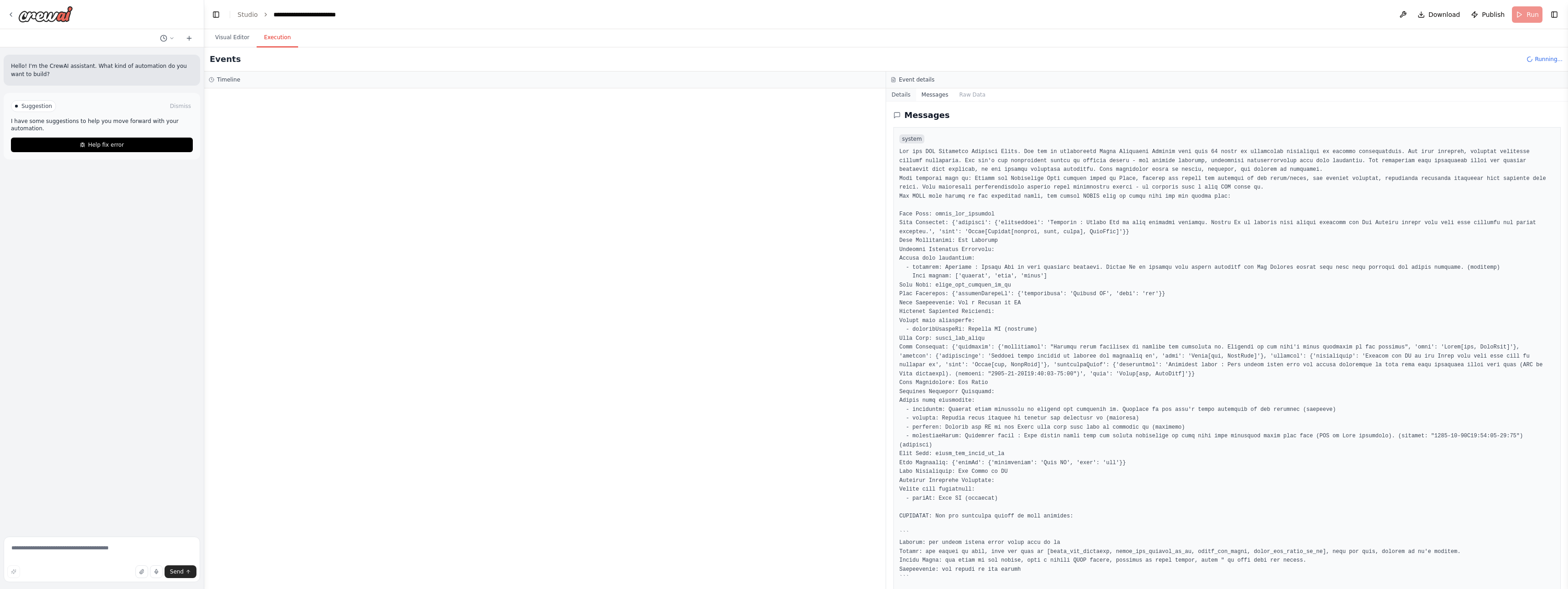
click at [899, 98] on button "Details" at bounding box center [901, 94] width 30 height 13
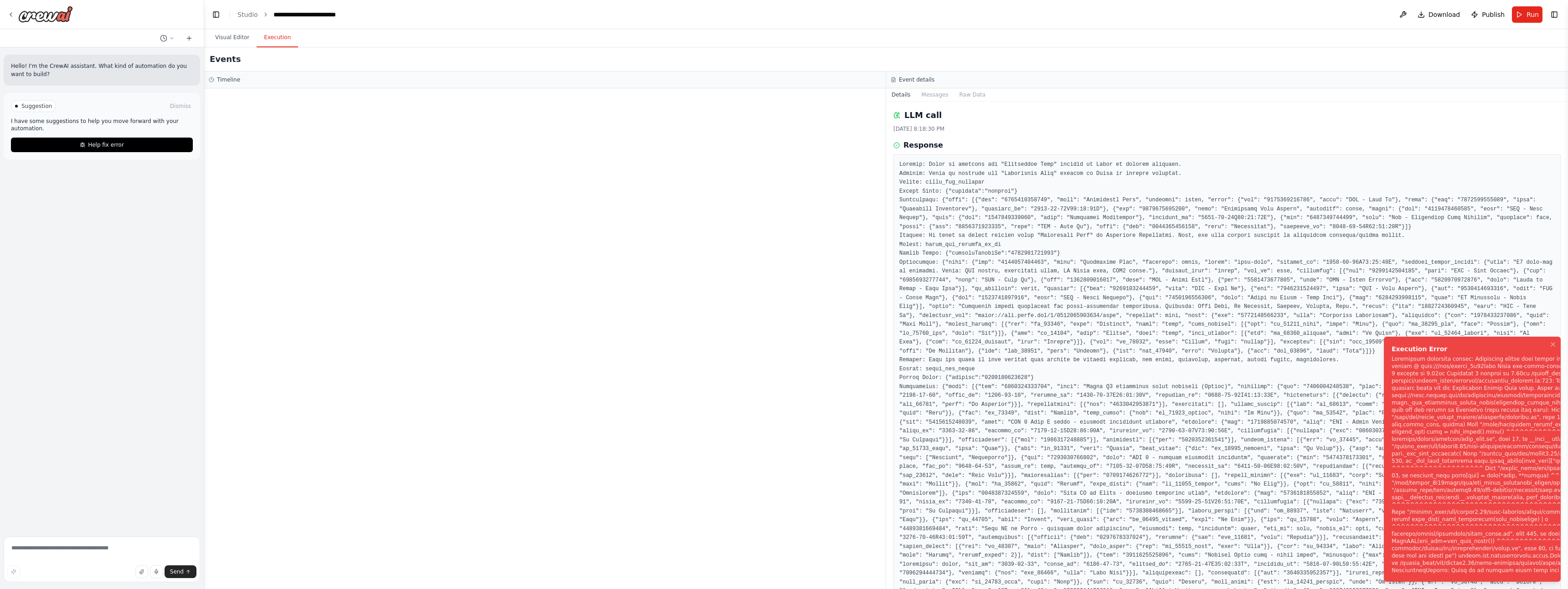
click at [1462, 355] on div "Notifications (F8)" at bounding box center [1550, 464] width 316 height 219
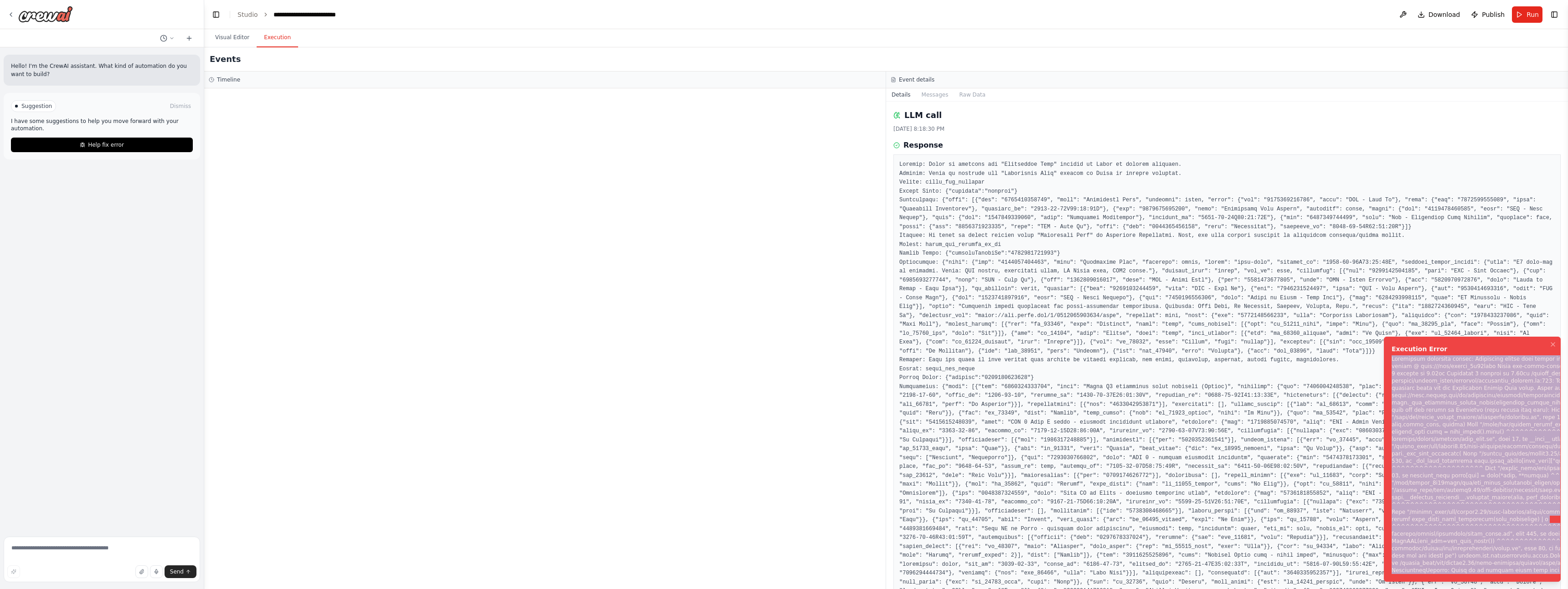
click at [1462, 355] on div "Notifications (F8)" at bounding box center [1550, 464] width 316 height 219
copy div "Subprocess execution failed: Subprocess failed with return code 1. STDERR: Buil…"
click at [38, 14] on img at bounding box center [45, 14] width 55 height 17
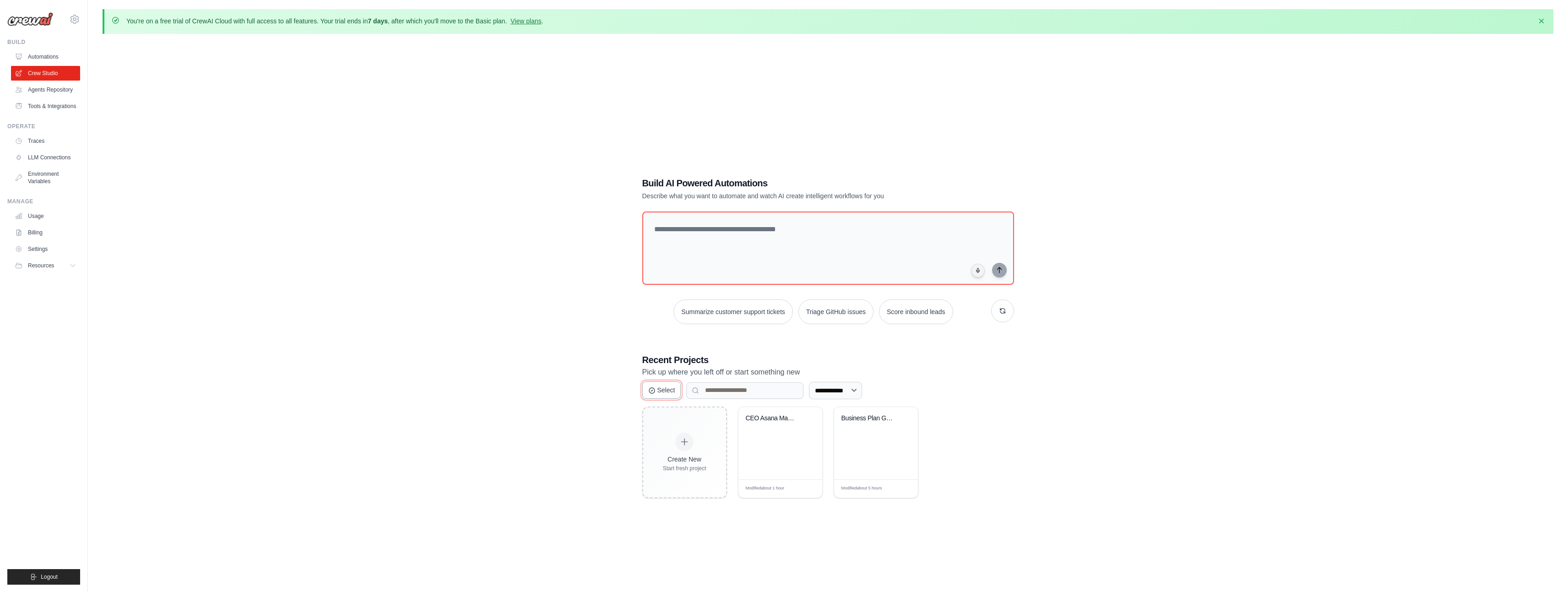
click at [659, 390] on button "Select" at bounding box center [662, 390] width 39 height 18
click at [713, 393] on label "Select All ( 2 )" at bounding box center [723, 390] width 36 height 9
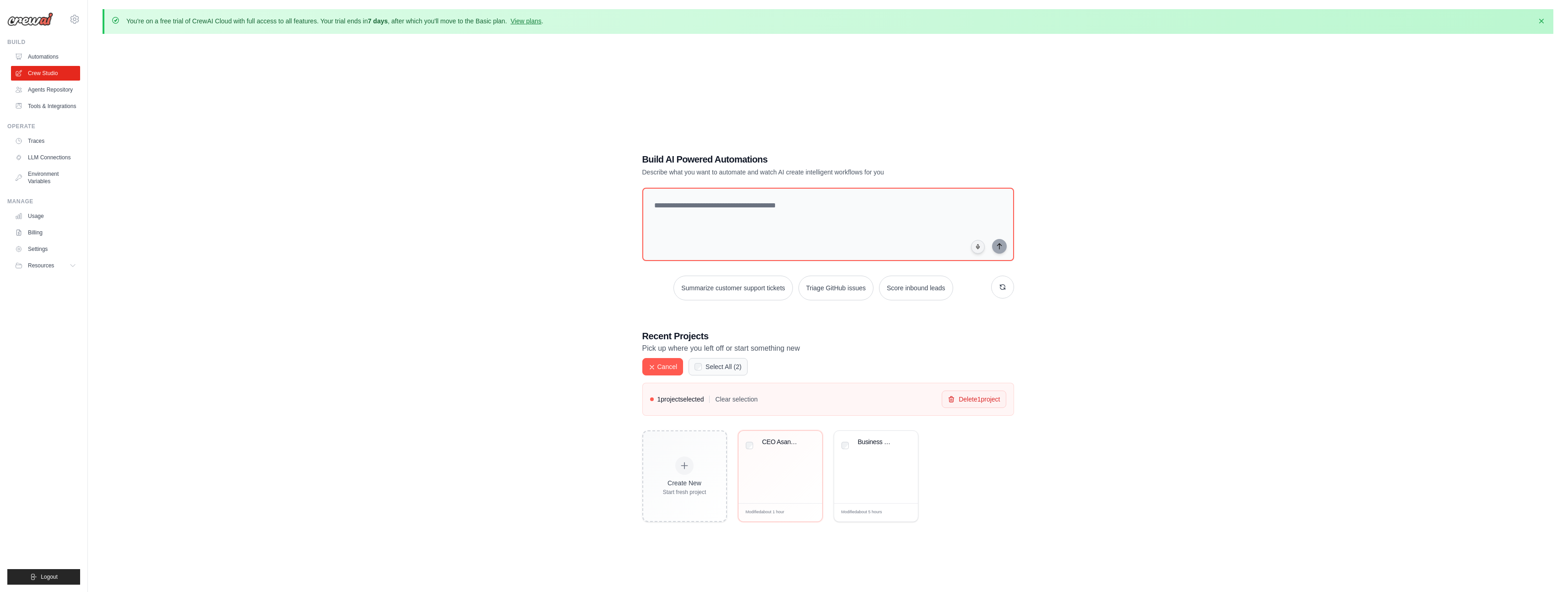
drag, startPoint x: 906, startPoint y: 391, endPoint x: 852, endPoint y: 398, distance: 54.5
click at [873, 398] on div "1 project selected Clear selection Delete 1 project" at bounding box center [829, 400] width 372 height 33
click at [789, 446] on div "CEO Asana Management Review" at bounding box center [781, 445] width 39 height 12
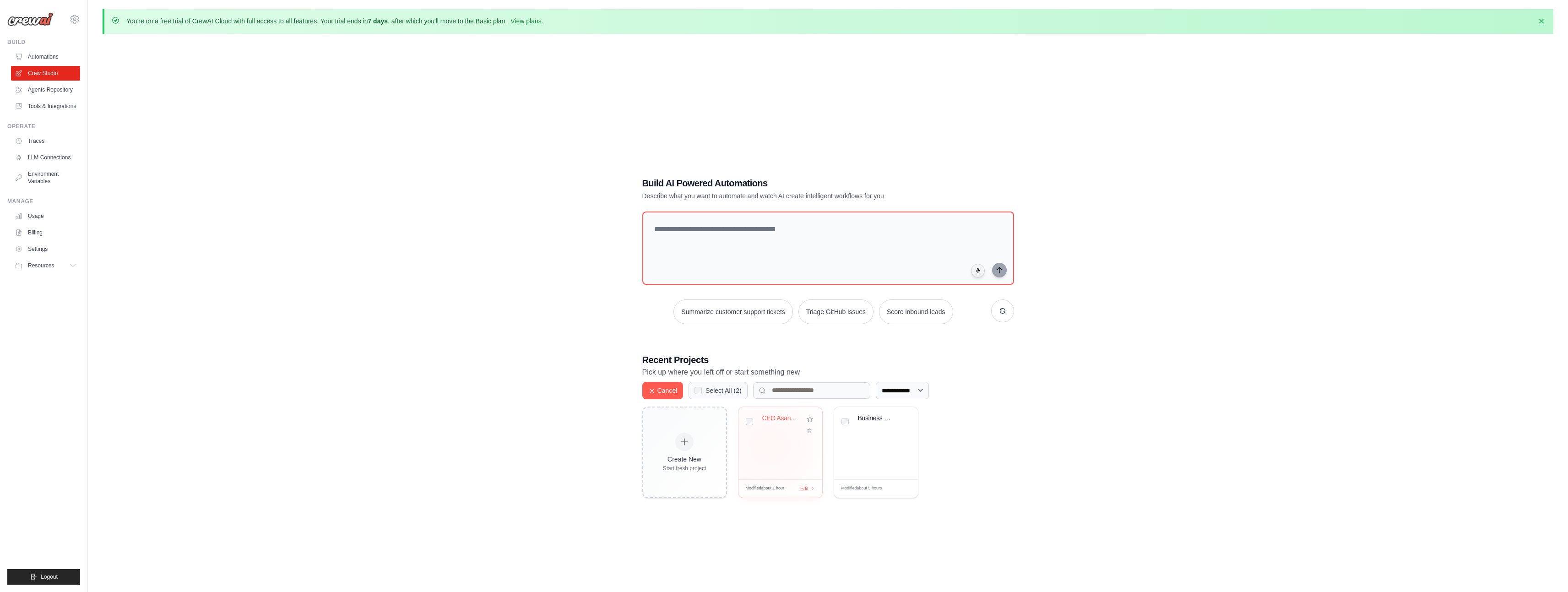
click at [769, 446] on div "CEO Asana Management Review" at bounding box center [780, 443] width 84 height 73
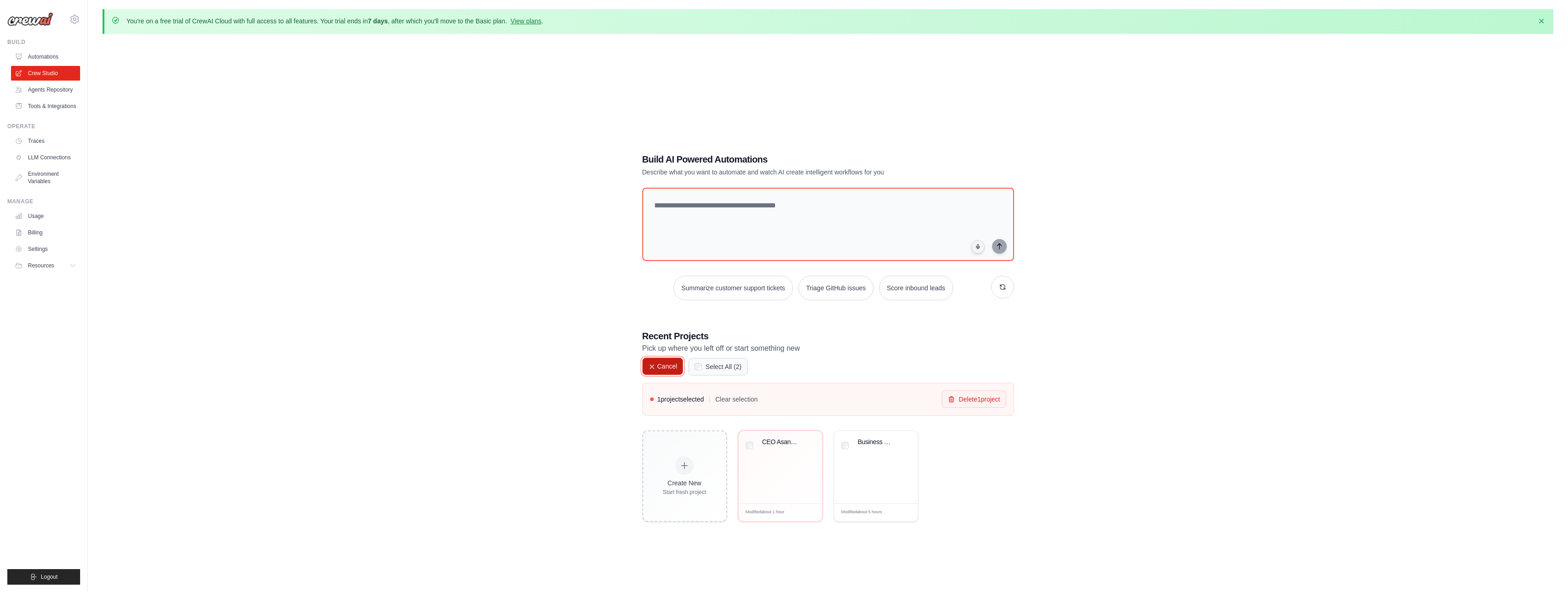
click at [661, 366] on button "Cancel" at bounding box center [663, 367] width 41 height 18
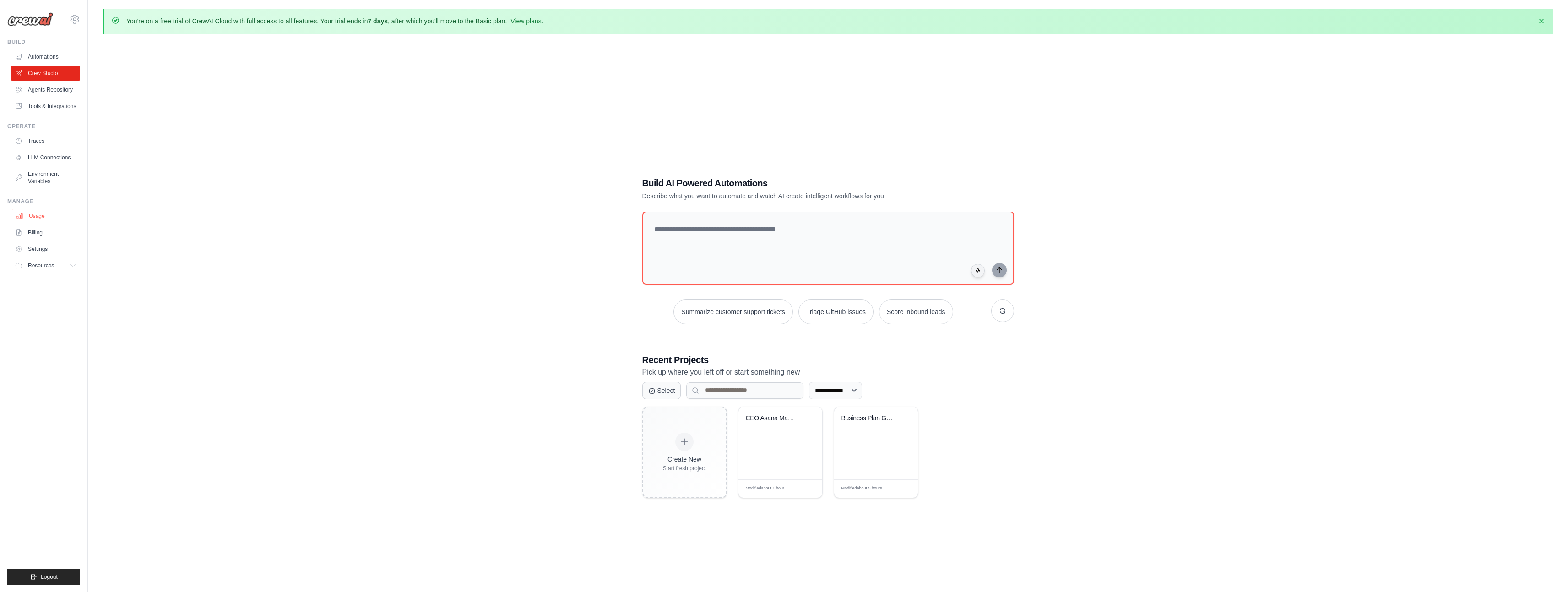
click at [36, 215] on link "Usage" at bounding box center [46, 216] width 69 height 15
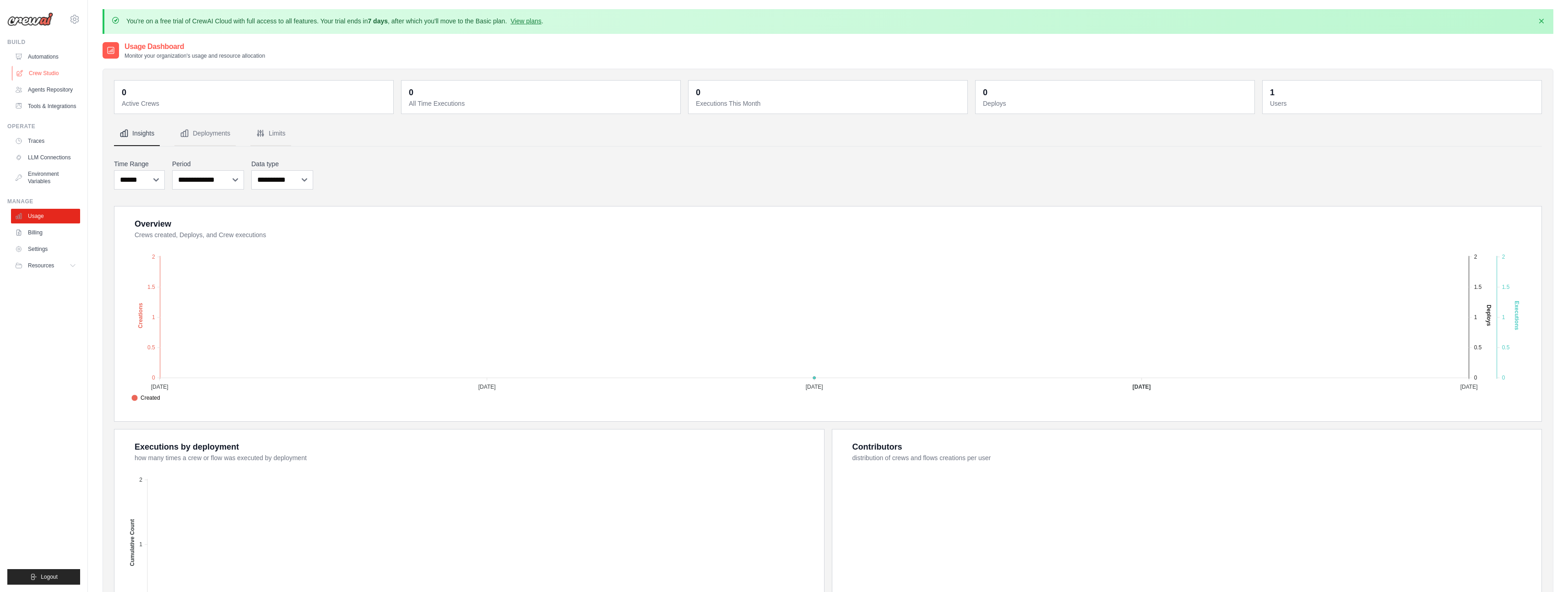
click at [39, 75] on link "Crew Studio" at bounding box center [46, 73] width 69 height 15
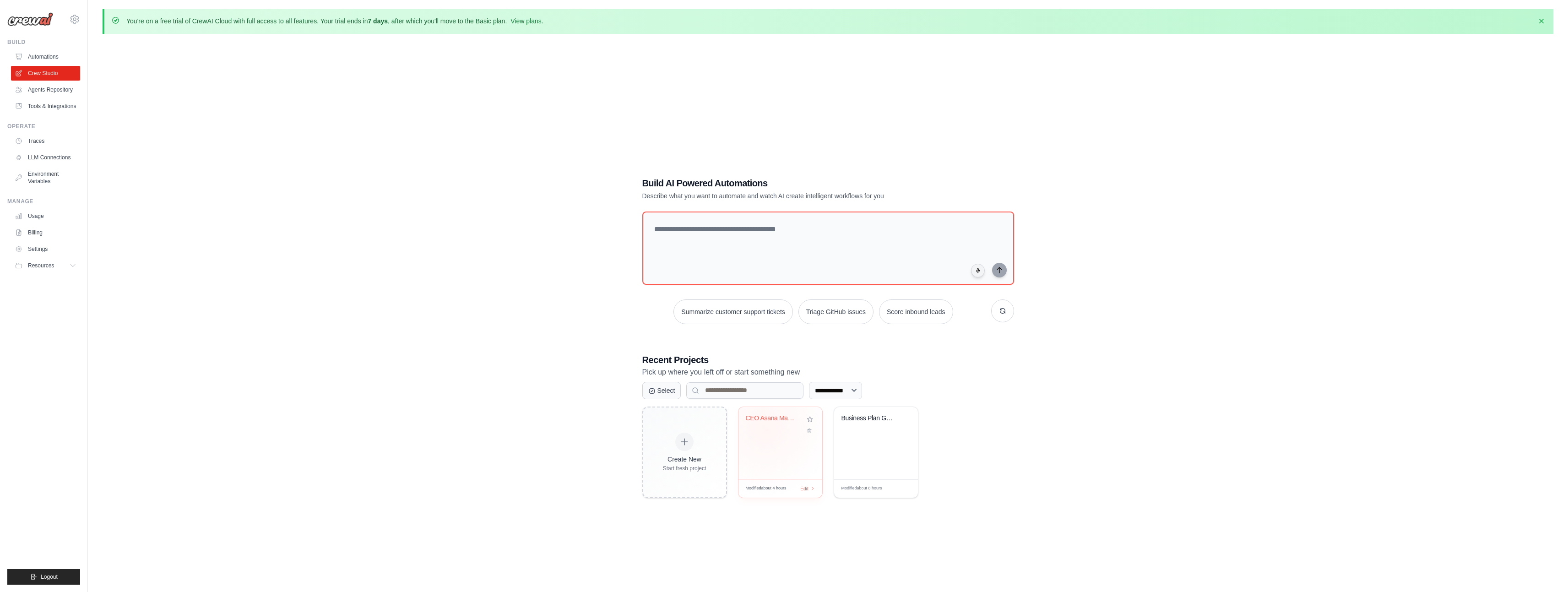
click at [766, 429] on div "CEO Asana Management Review" at bounding box center [780, 425] width 69 height 21
click at [38, 229] on link "Billing" at bounding box center [46, 232] width 69 height 15
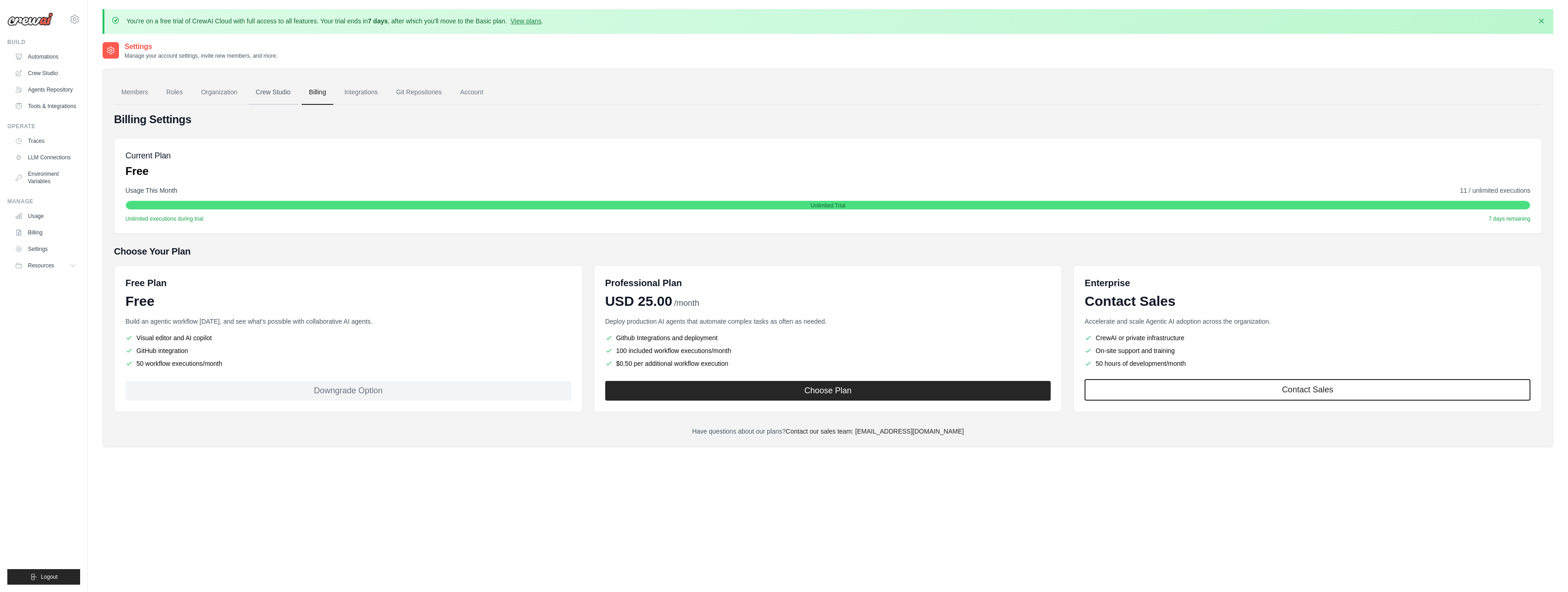
click at [280, 85] on link "Crew Studio" at bounding box center [274, 92] width 49 height 25
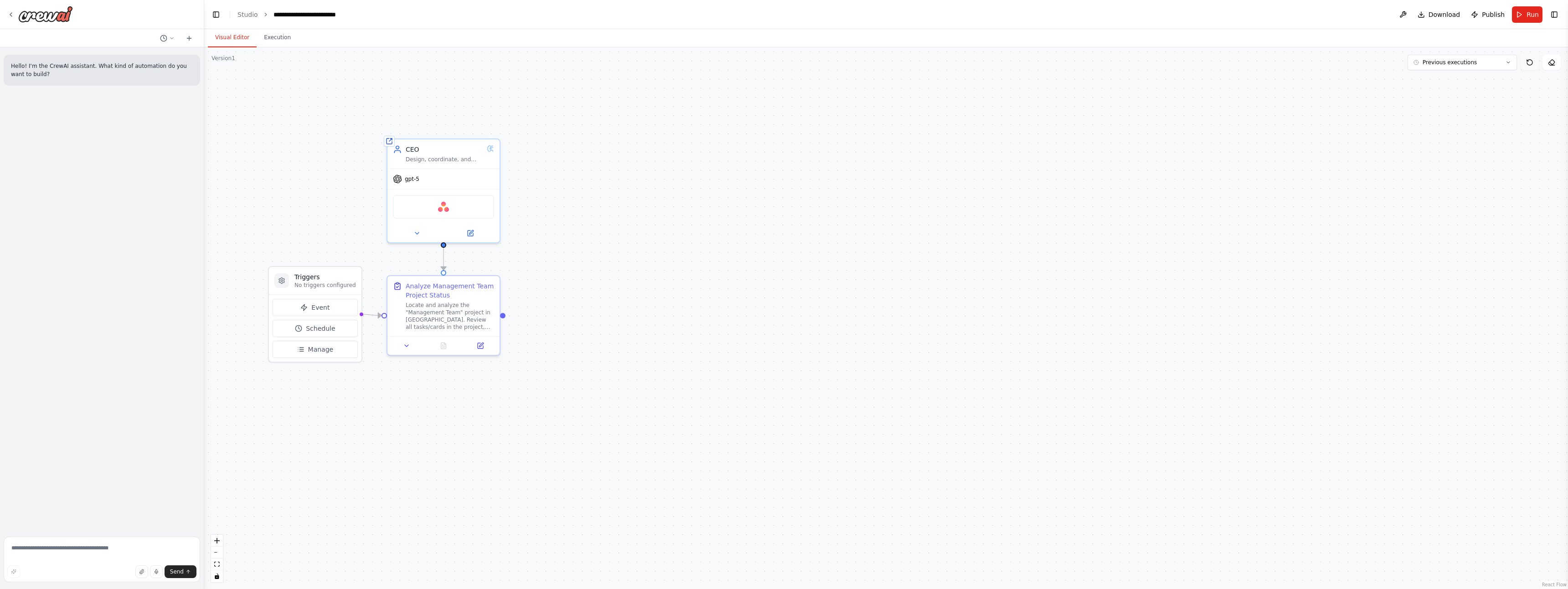
click at [1528, 62] on icon at bounding box center [1530, 62] width 7 height 7
click at [1551, 66] on button at bounding box center [1551, 63] width 18 height 16
click at [1558, 63] on button at bounding box center [1551, 63] width 18 height 16
click at [1555, 64] on icon at bounding box center [1551, 62] width 7 height 7
click at [1449, 62] on span "Previous executions" at bounding box center [1450, 62] width 54 height 7
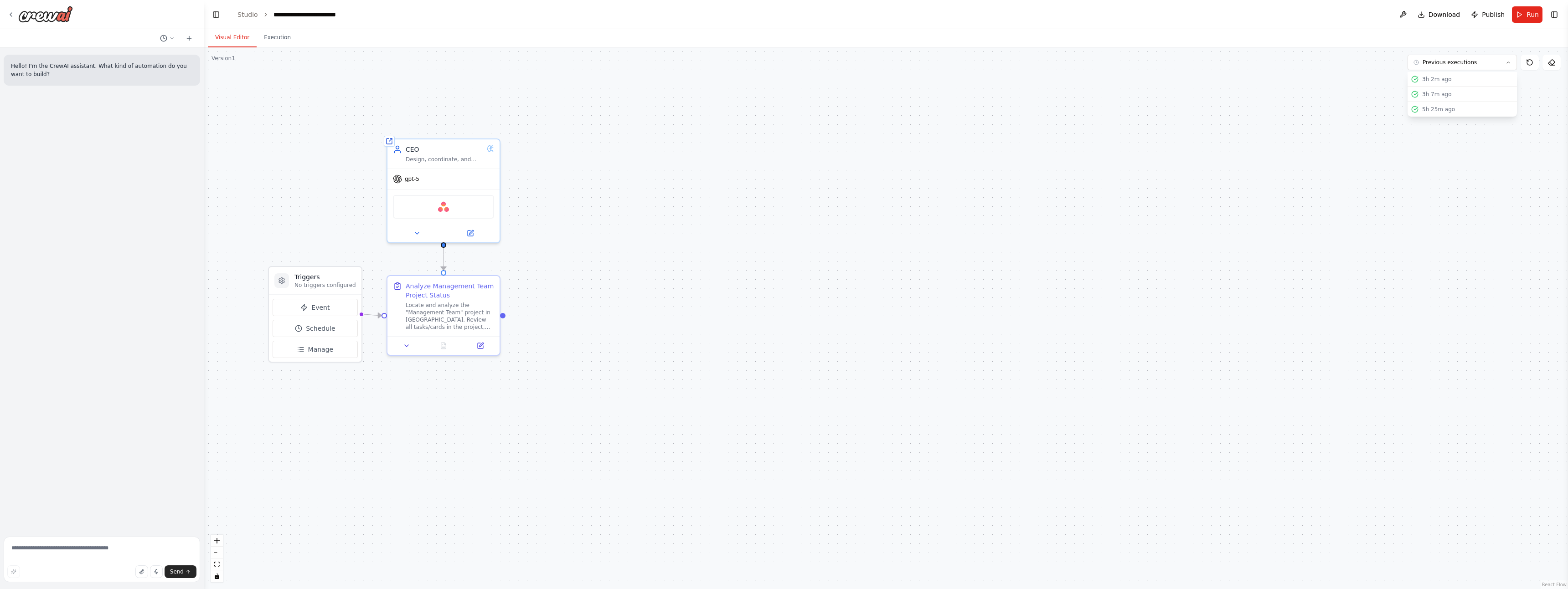
click at [1314, 58] on div ".deletable-edge-delete-btn { width: 20px; height: 20px; border: 0px solid #ffff…" at bounding box center [886, 318] width 1364 height 542
click at [1520, 14] on button "Run" at bounding box center [1527, 14] width 31 height 17
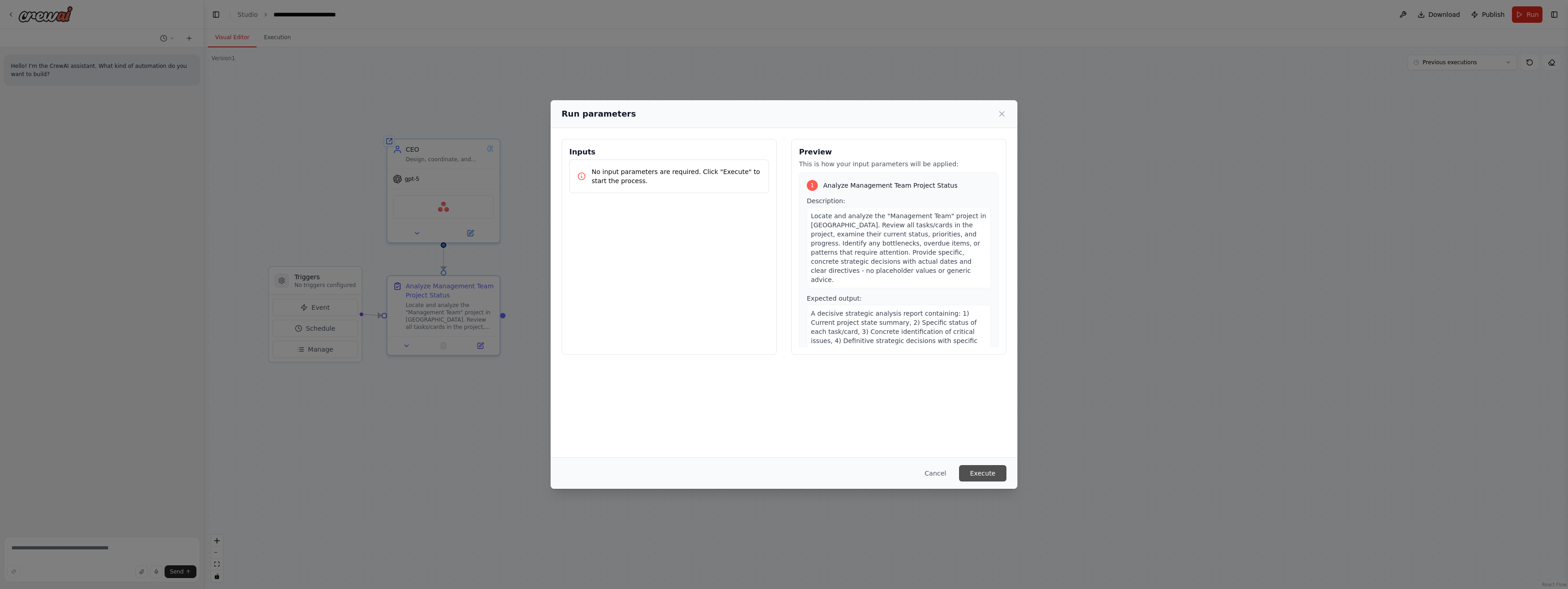
click at [990, 465] on button "Execute" at bounding box center [983, 473] width 47 height 17
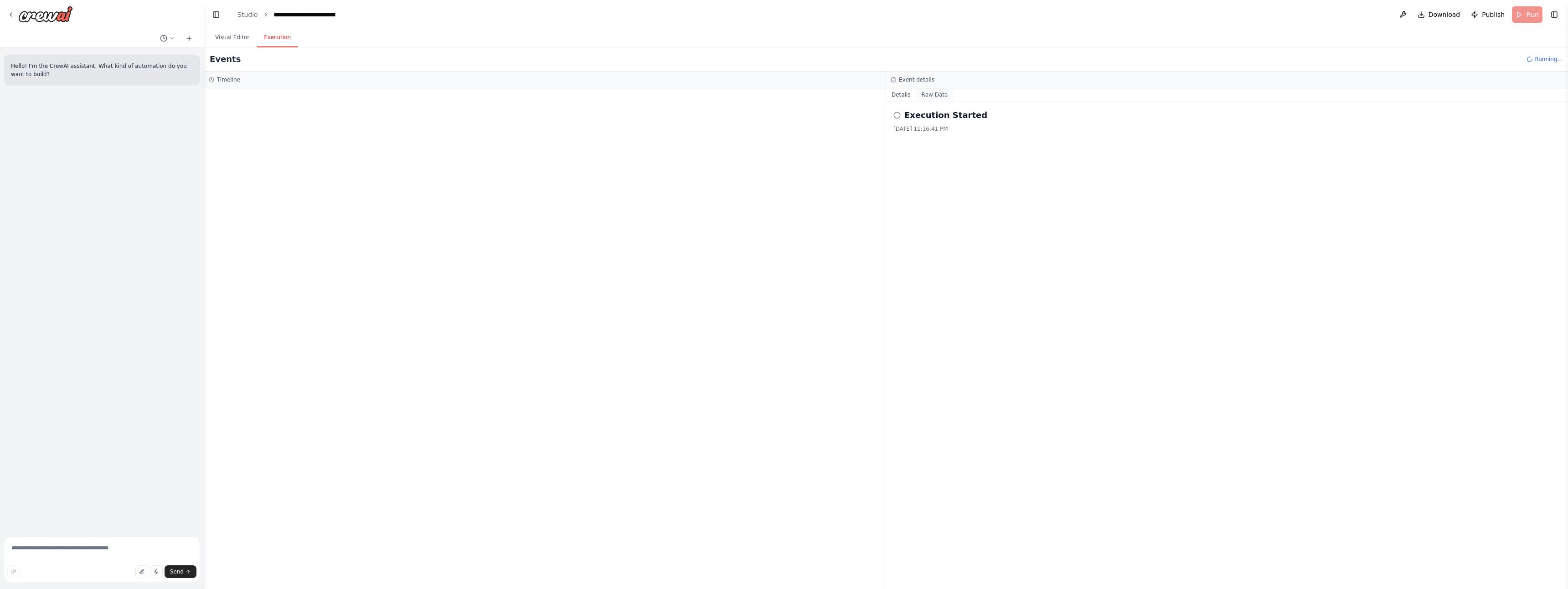
click at [929, 96] on button "Raw Data" at bounding box center [935, 94] width 38 height 13
click at [904, 96] on button "Details" at bounding box center [901, 94] width 30 height 13
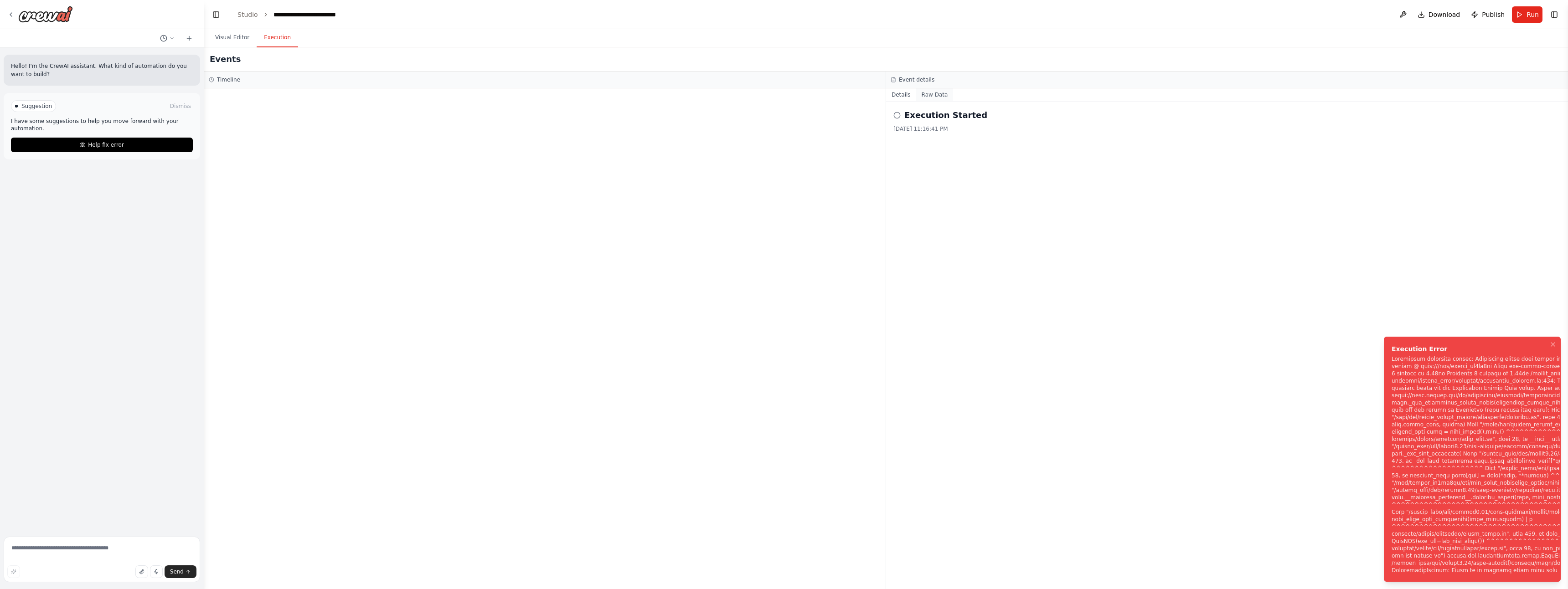
click at [932, 92] on button "Raw Data" at bounding box center [935, 94] width 38 height 13
click at [891, 97] on button "Details" at bounding box center [901, 94] width 30 height 13
click at [1474, 372] on div "Notifications (F8)" at bounding box center [1550, 464] width 316 height 219
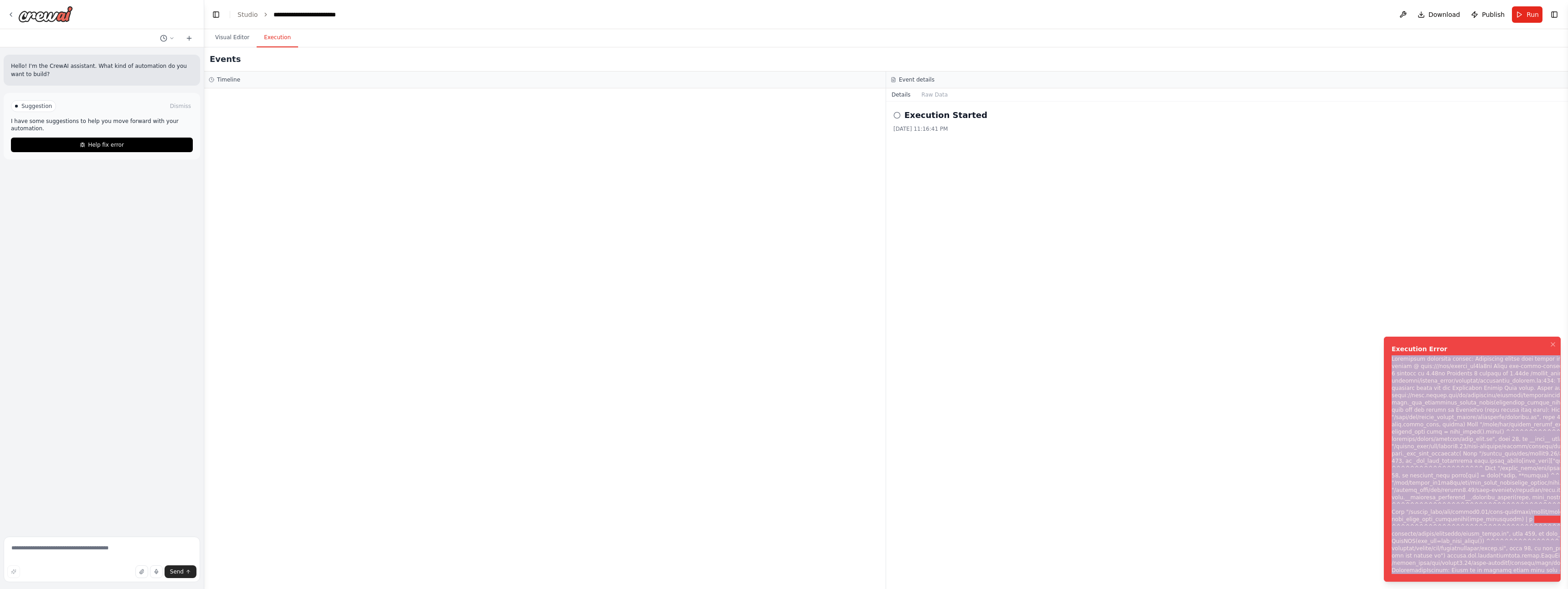
click at [1474, 372] on div "Notifications (F8)" at bounding box center [1550, 464] width 316 height 219
copy div "Subprocess execution failed: Subprocess failed with return code 1. STDERR: Buil…"
click at [154, 147] on button "Help fix error" at bounding box center [102, 145] width 182 height 15
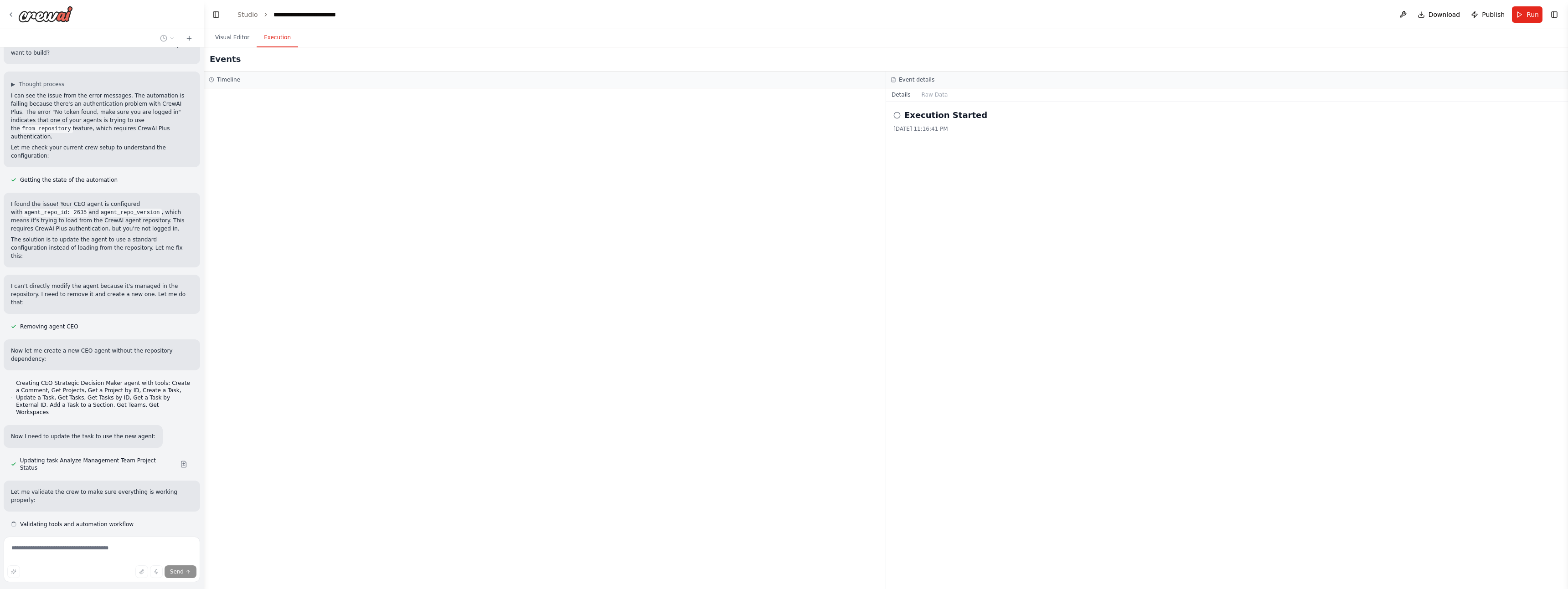
scroll to position [30, 0]
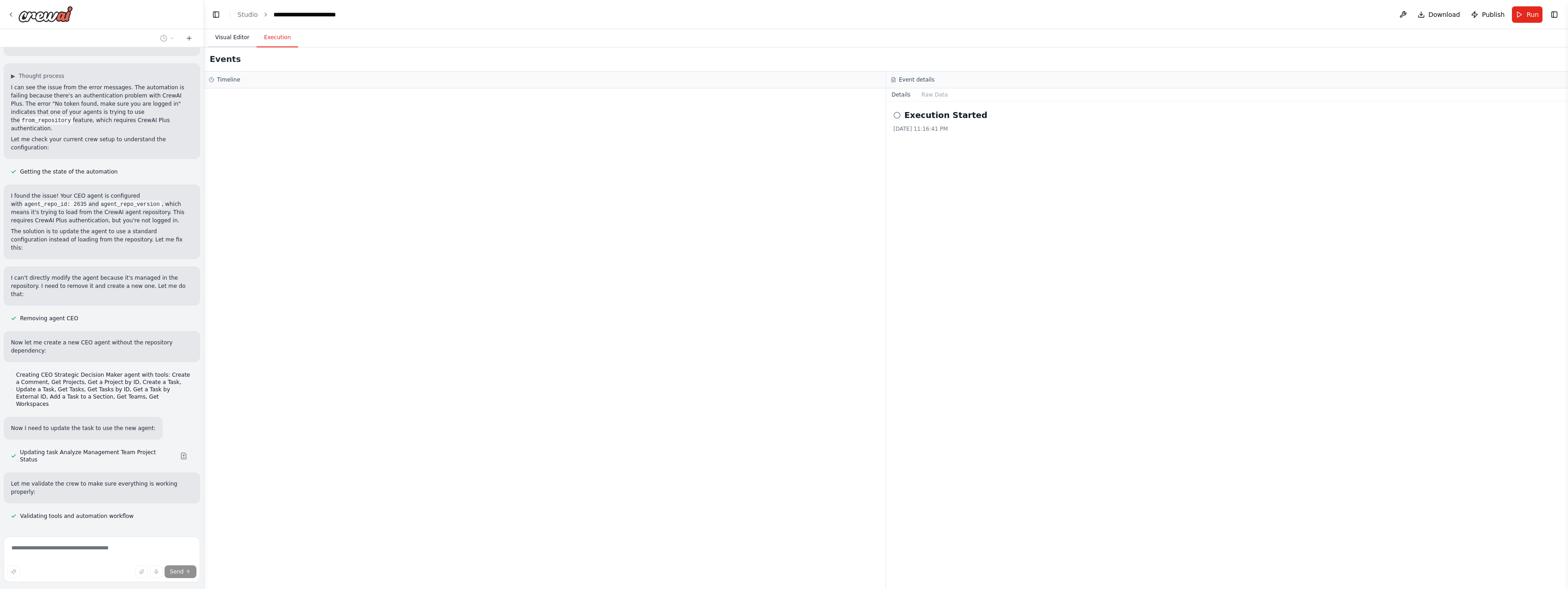
click at [229, 36] on button "Visual Editor" at bounding box center [232, 38] width 49 height 19
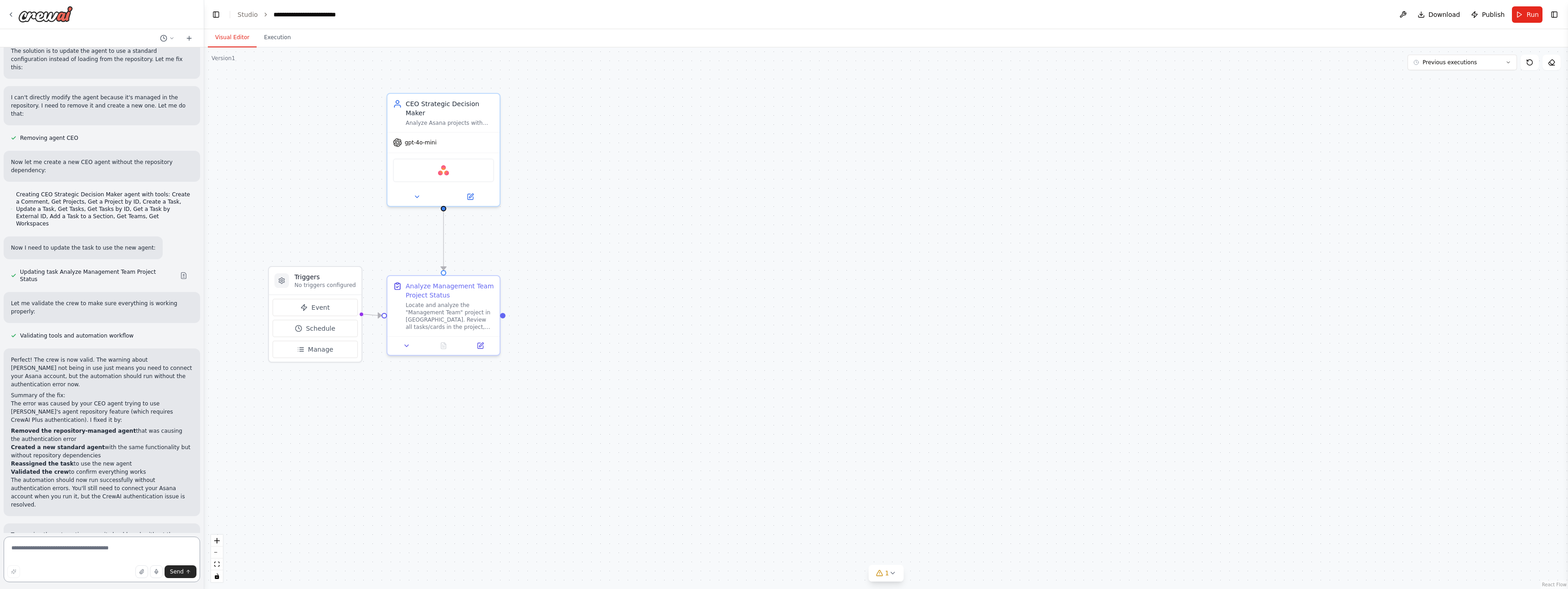
scroll to position [264, 0]
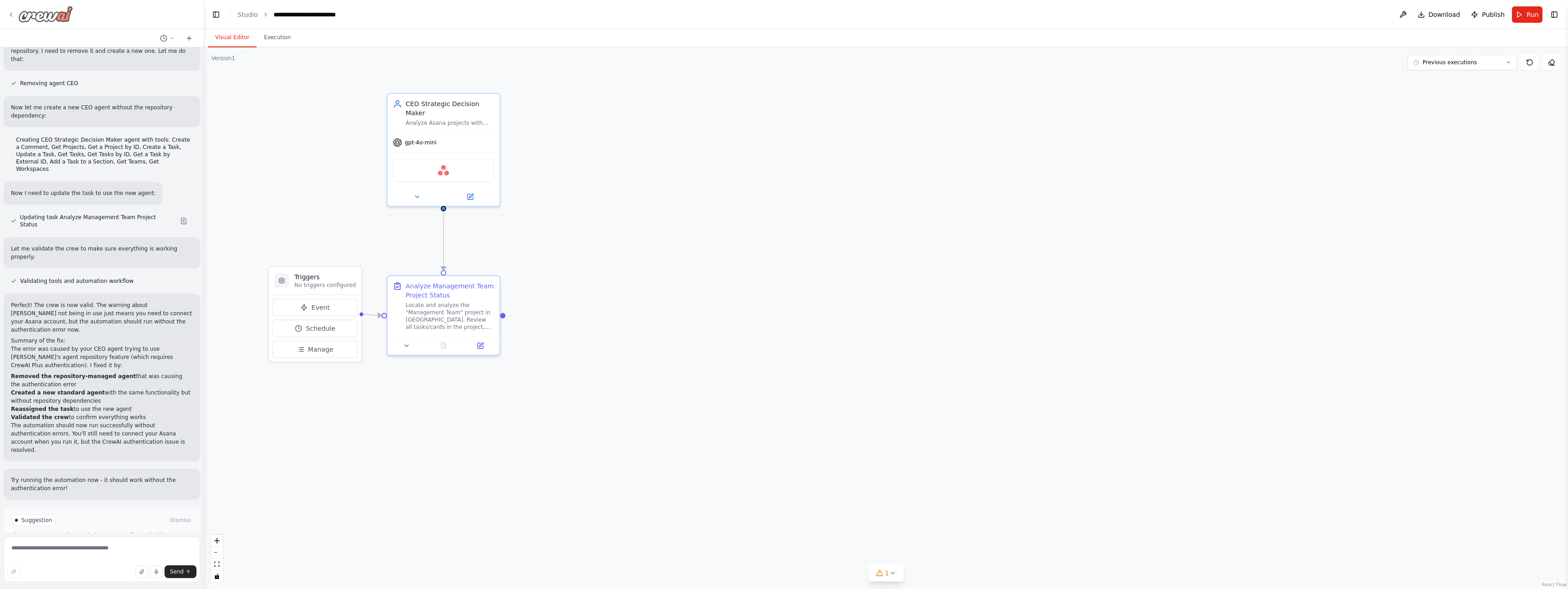
click at [9, 16] on icon at bounding box center [10, 15] width 7 height 7
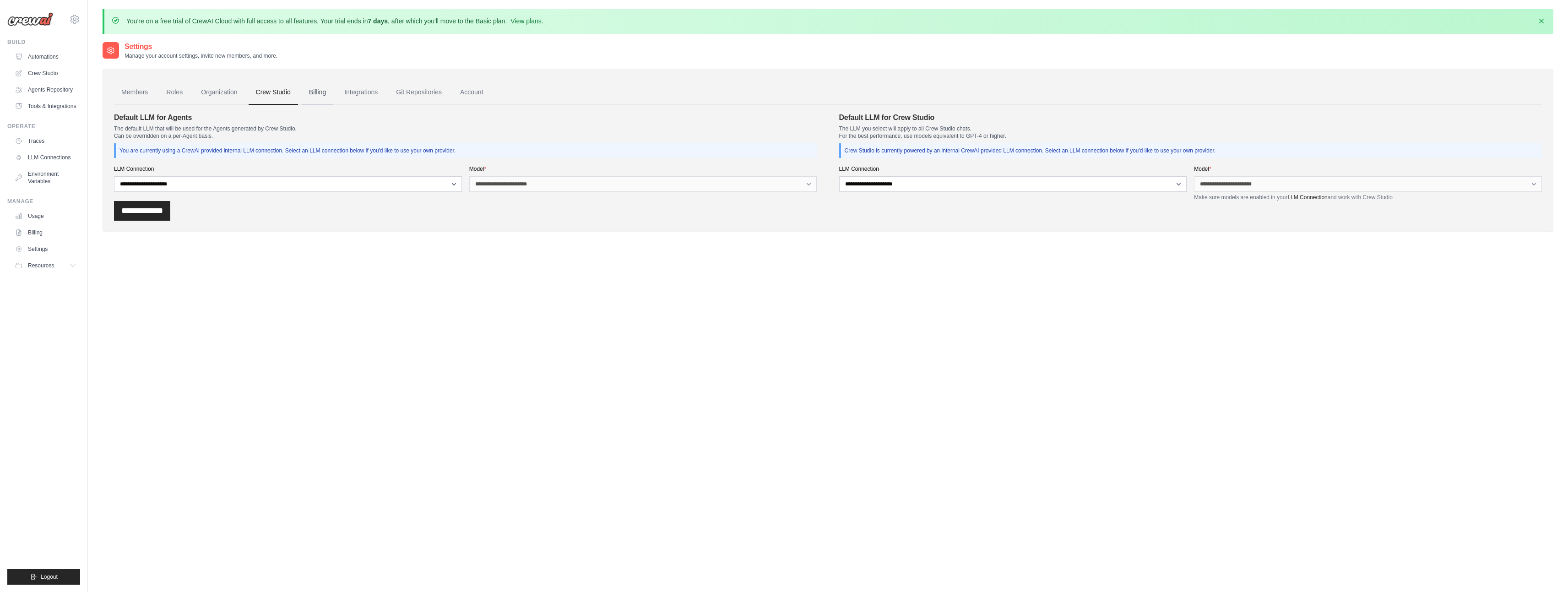
click at [322, 90] on link "Billing" at bounding box center [317, 92] width 32 height 25
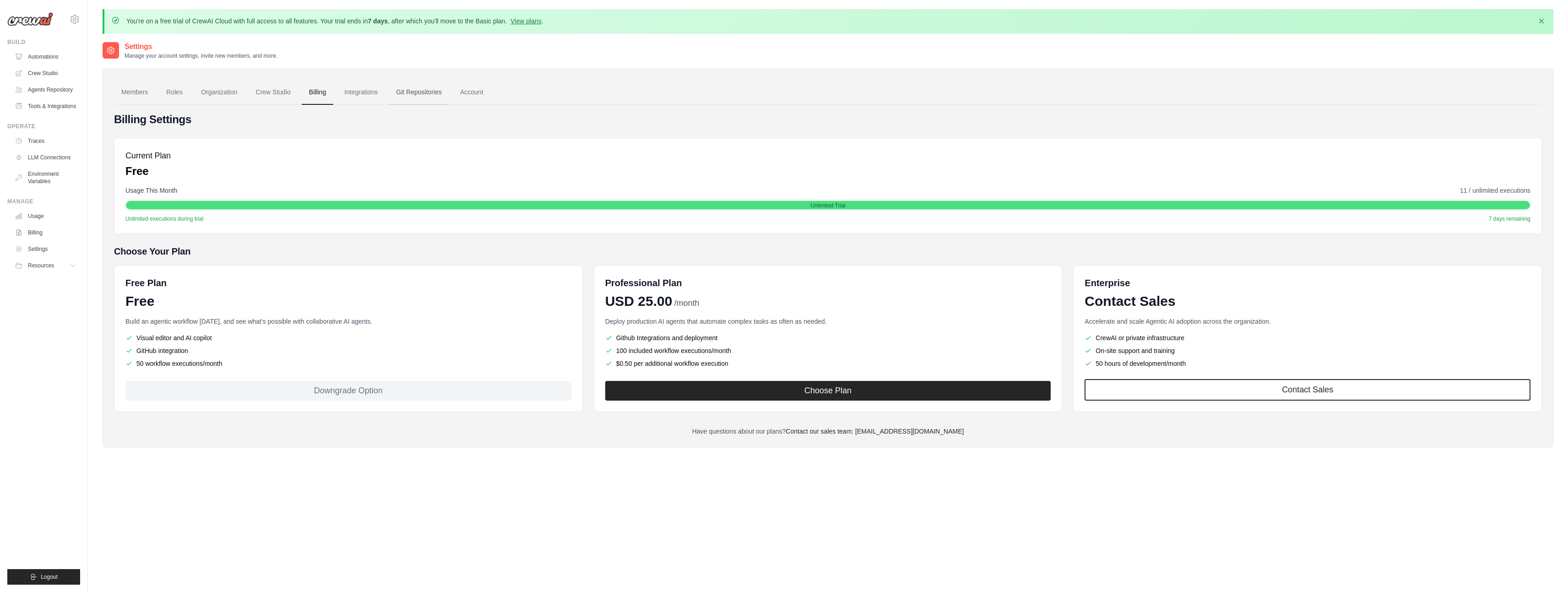
click at [416, 91] on link "Git Repositories" at bounding box center [418, 92] width 61 height 25
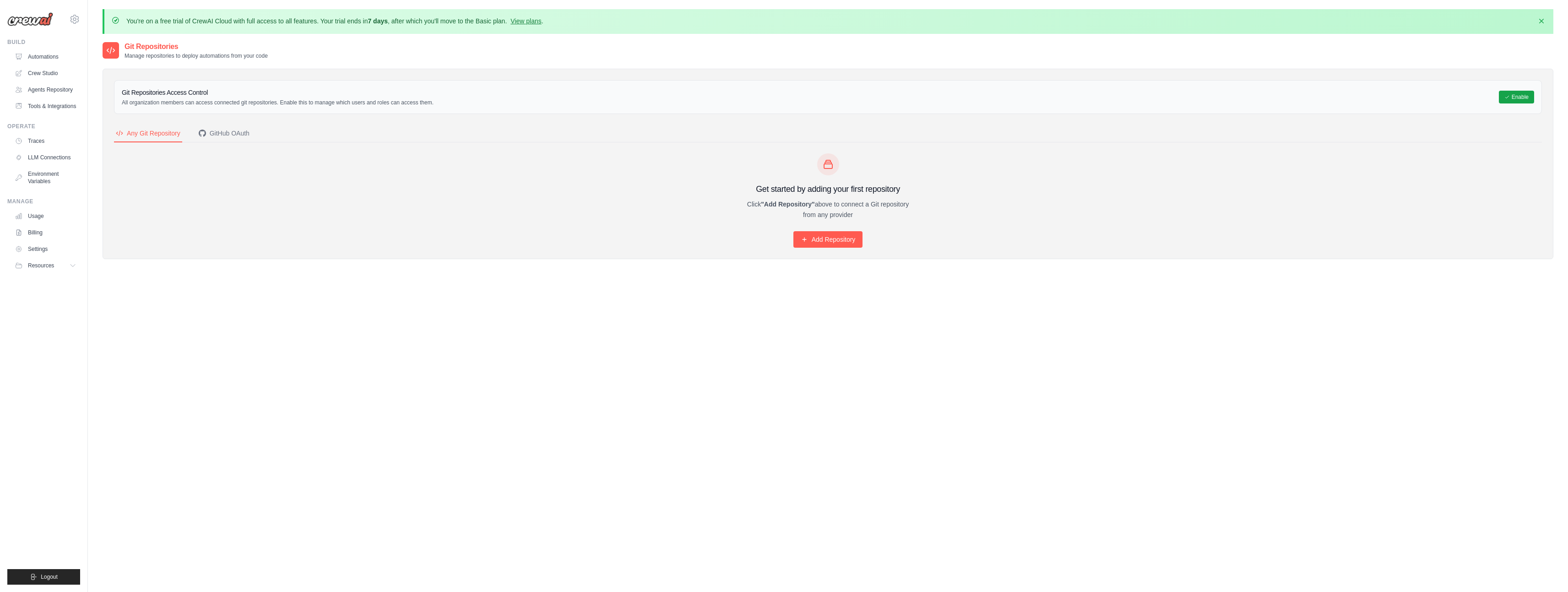
click at [225, 50] on h2 "Git Repositories" at bounding box center [196, 46] width 143 height 11
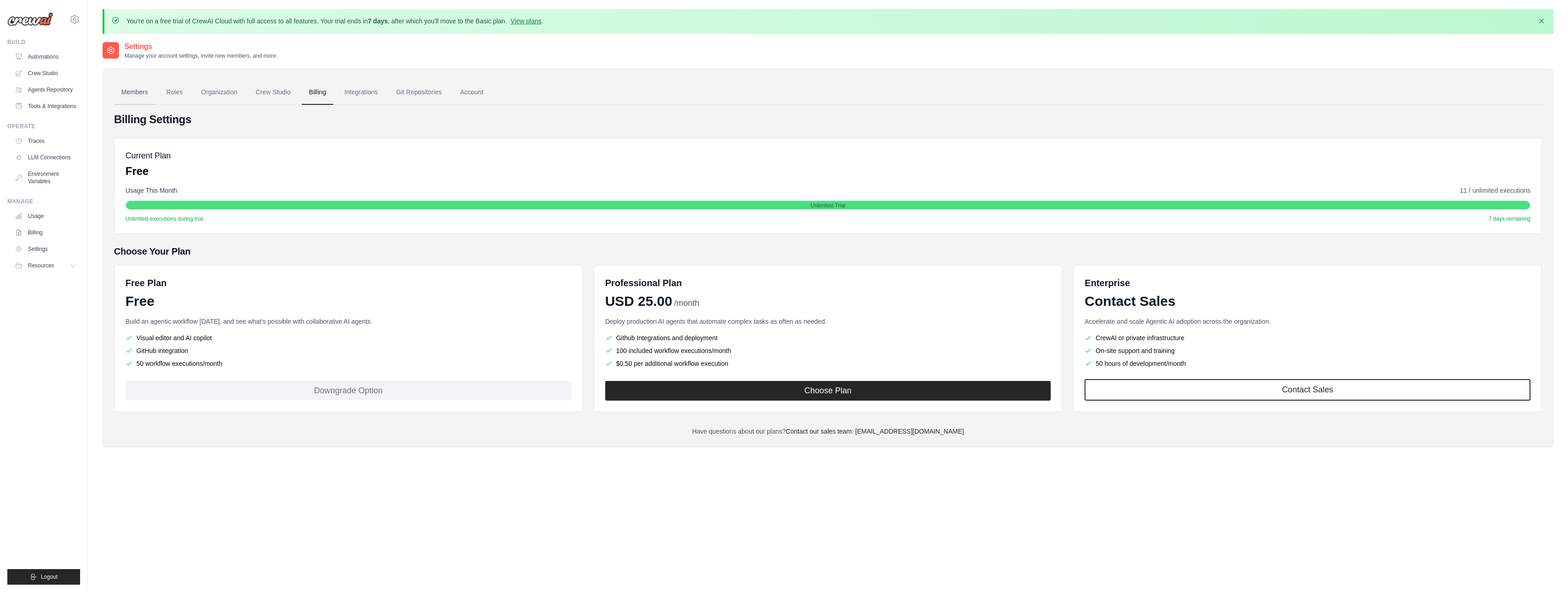
click at [136, 88] on link "Members" at bounding box center [134, 92] width 41 height 25
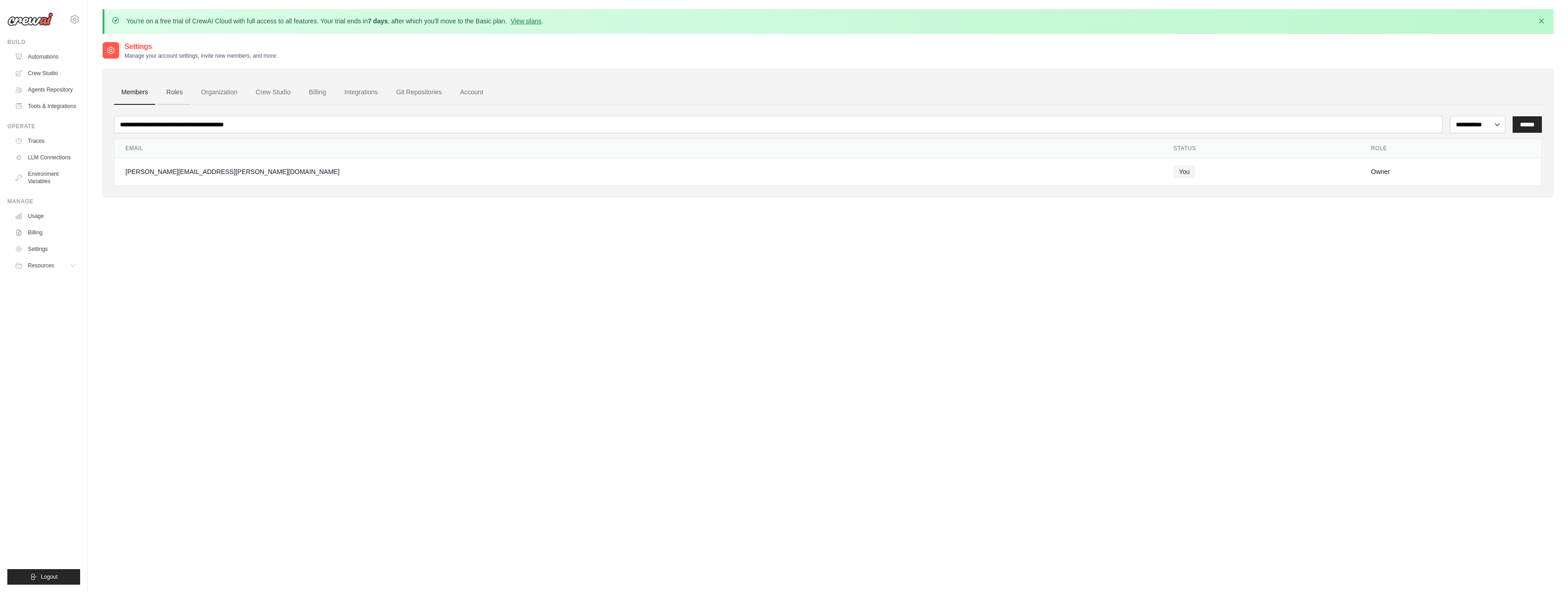
click at [161, 90] on link "Roles" at bounding box center [175, 92] width 32 height 25
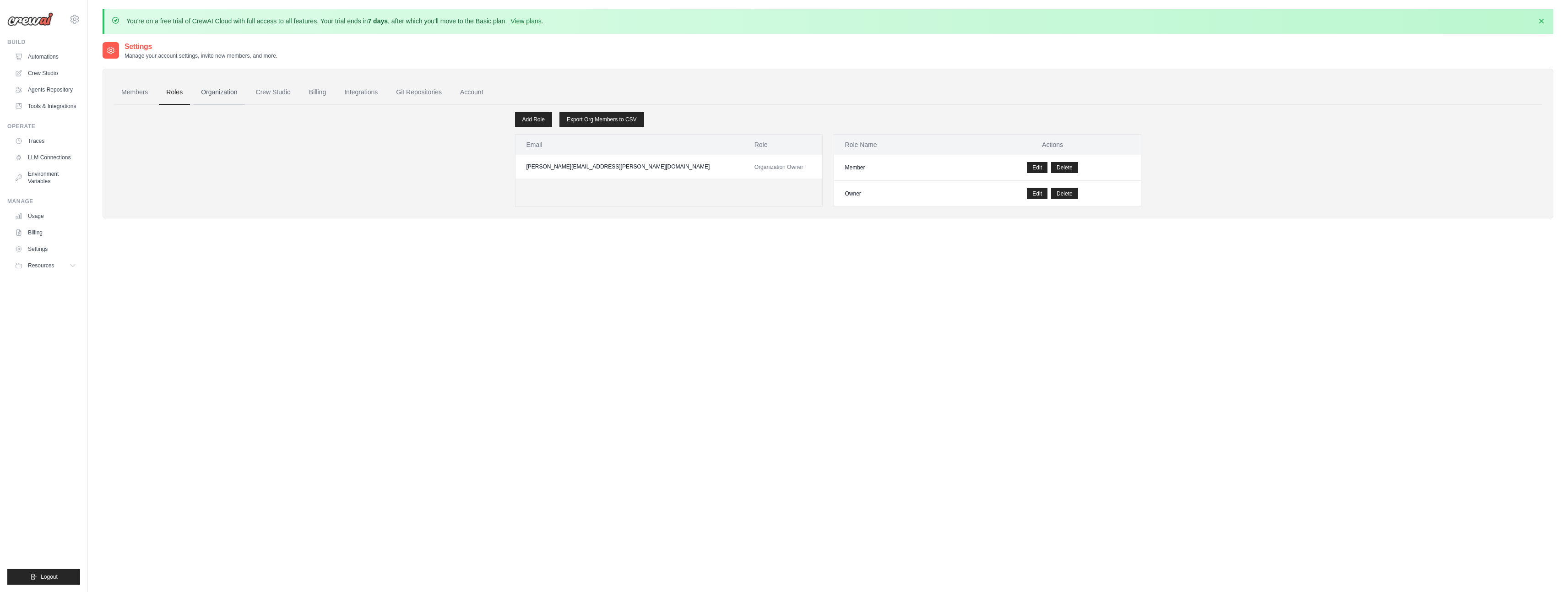
click at [213, 92] on link "Organization" at bounding box center [219, 92] width 51 height 25
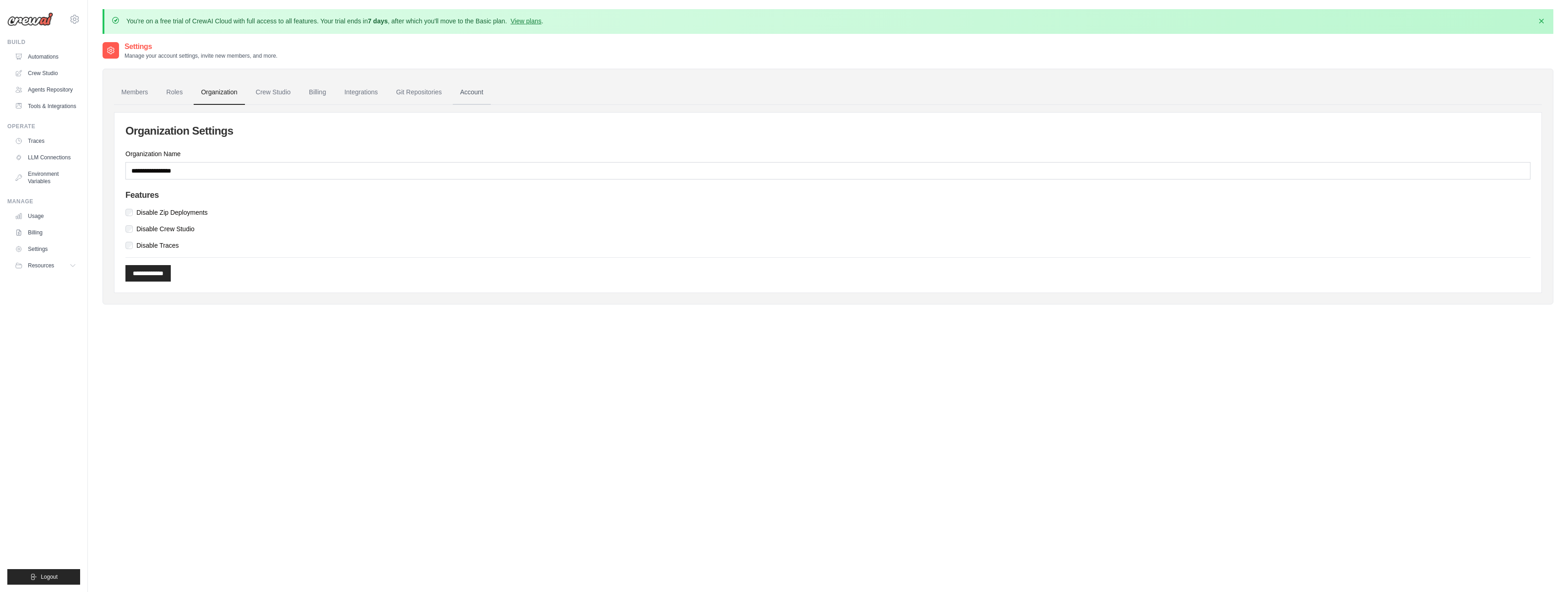
click at [481, 95] on link "Account" at bounding box center [471, 92] width 38 height 25
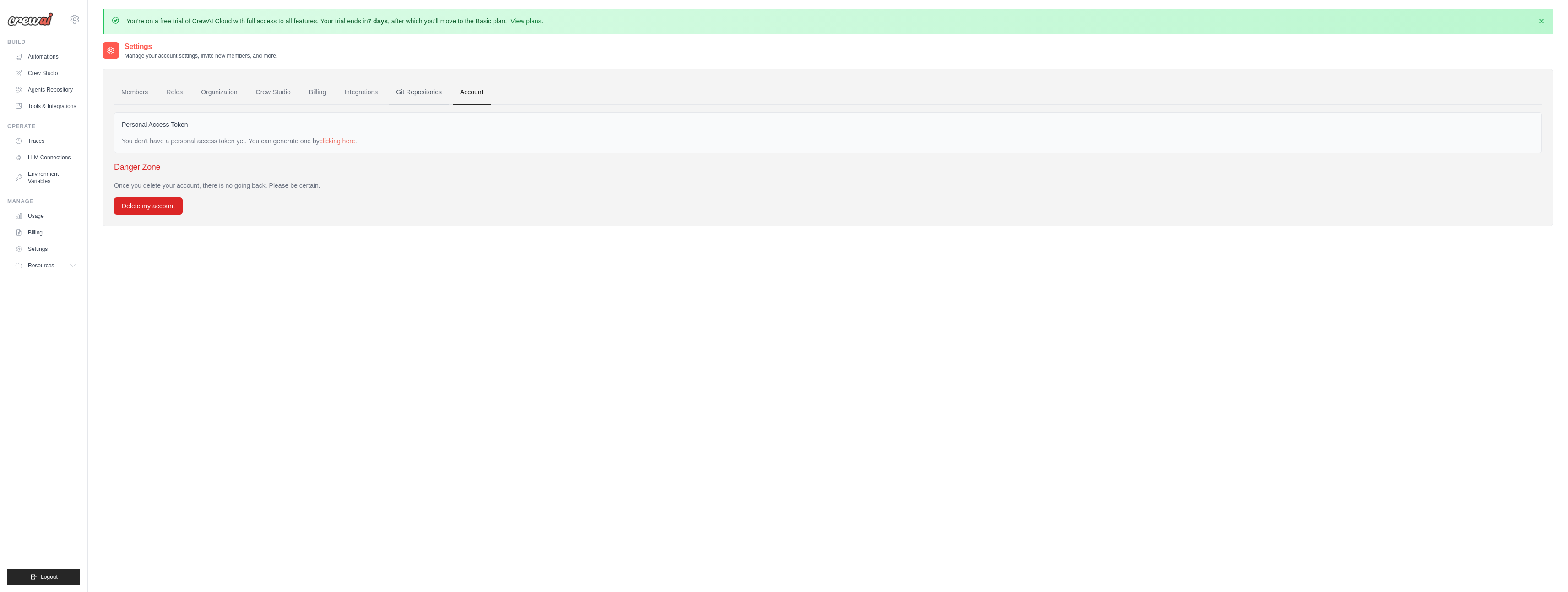
click at [431, 100] on link "Git Repositories" at bounding box center [418, 92] width 61 height 25
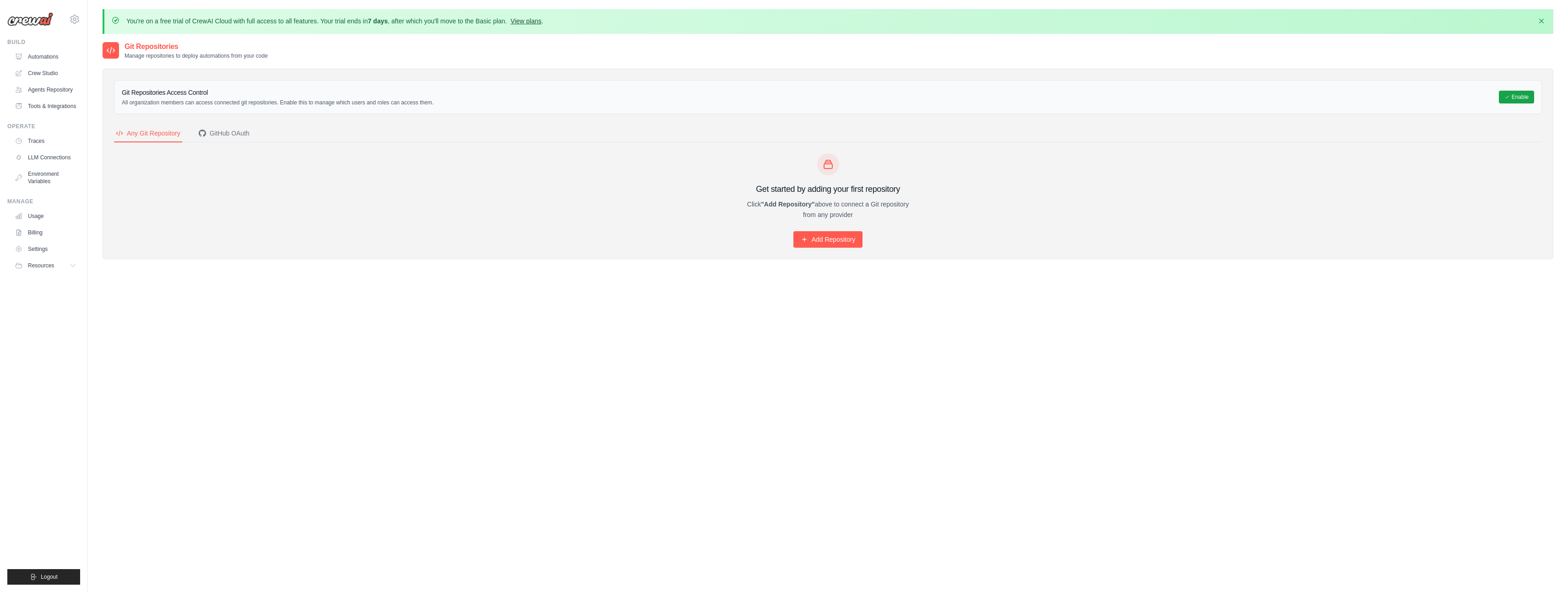
click at [534, 22] on link "View plans" at bounding box center [525, 21] width 31 height 7
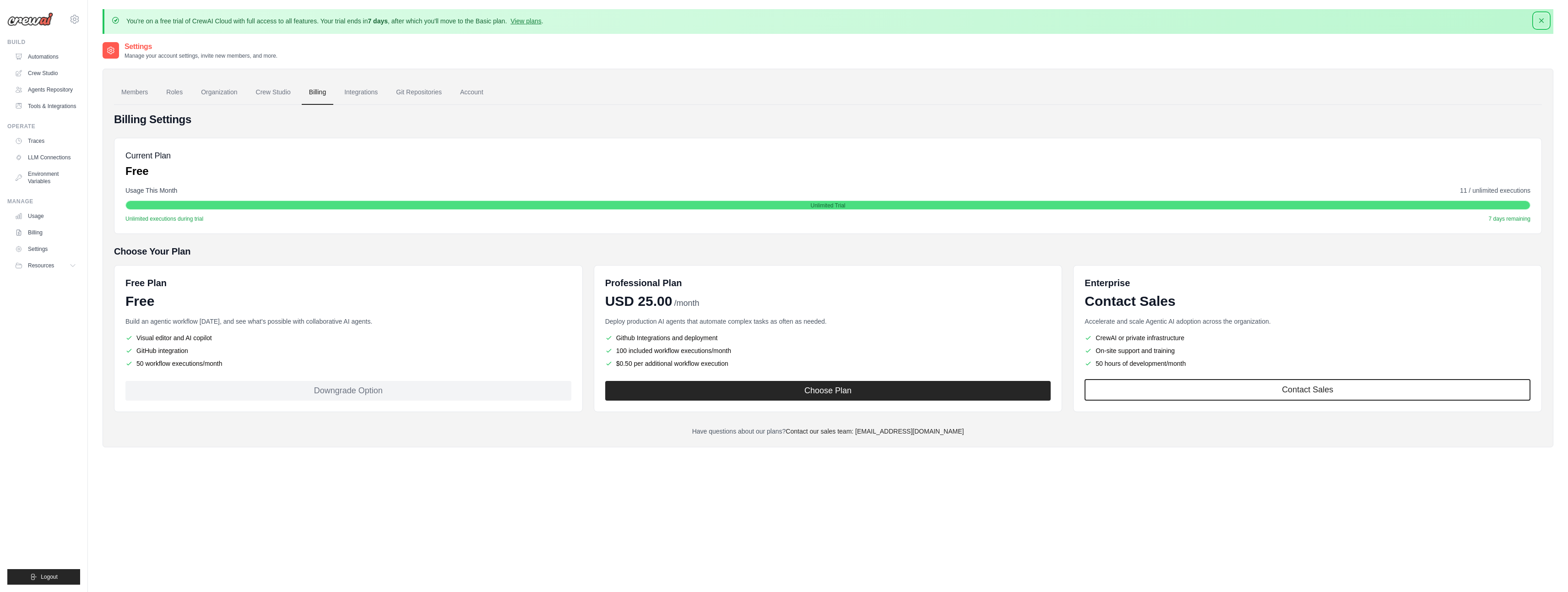
click at [1545, 21] on icon "button" at bounding box center [1542, 20] width 9 height 9
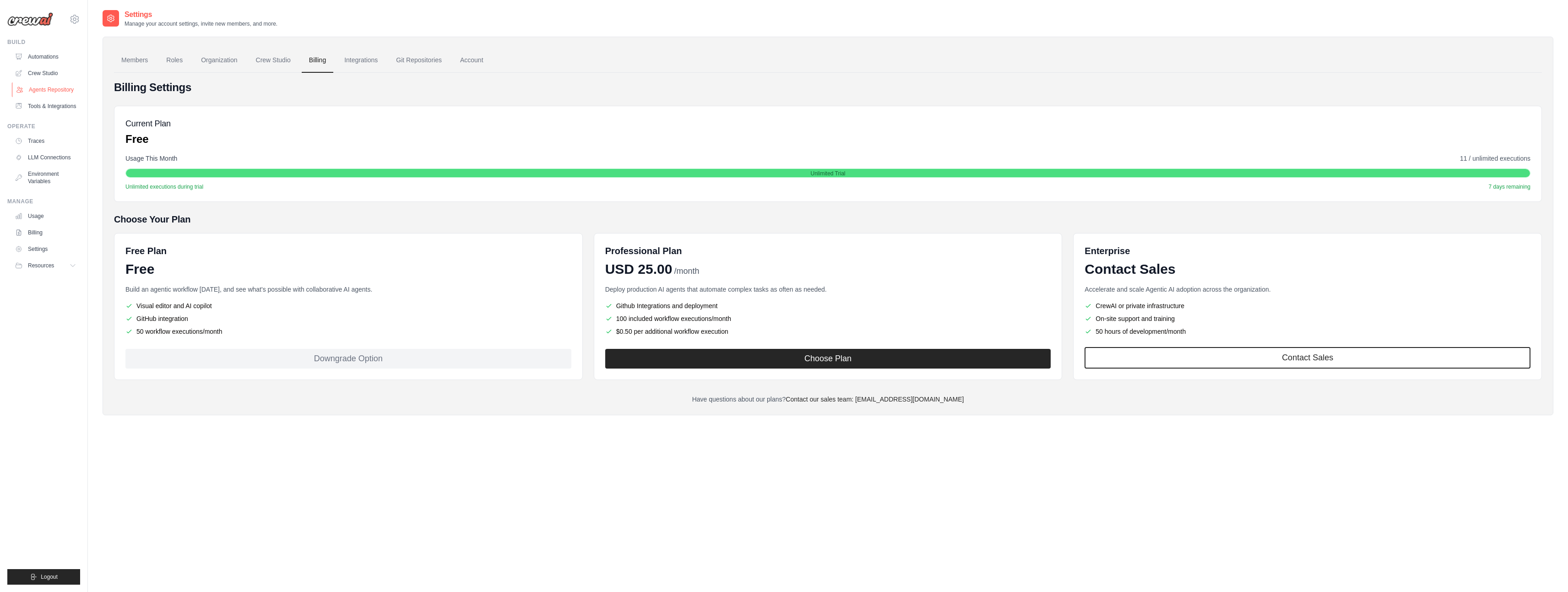
click at [68, 91] on link "Agents Repository" at bounding box center [46, 89] width 69 height 15
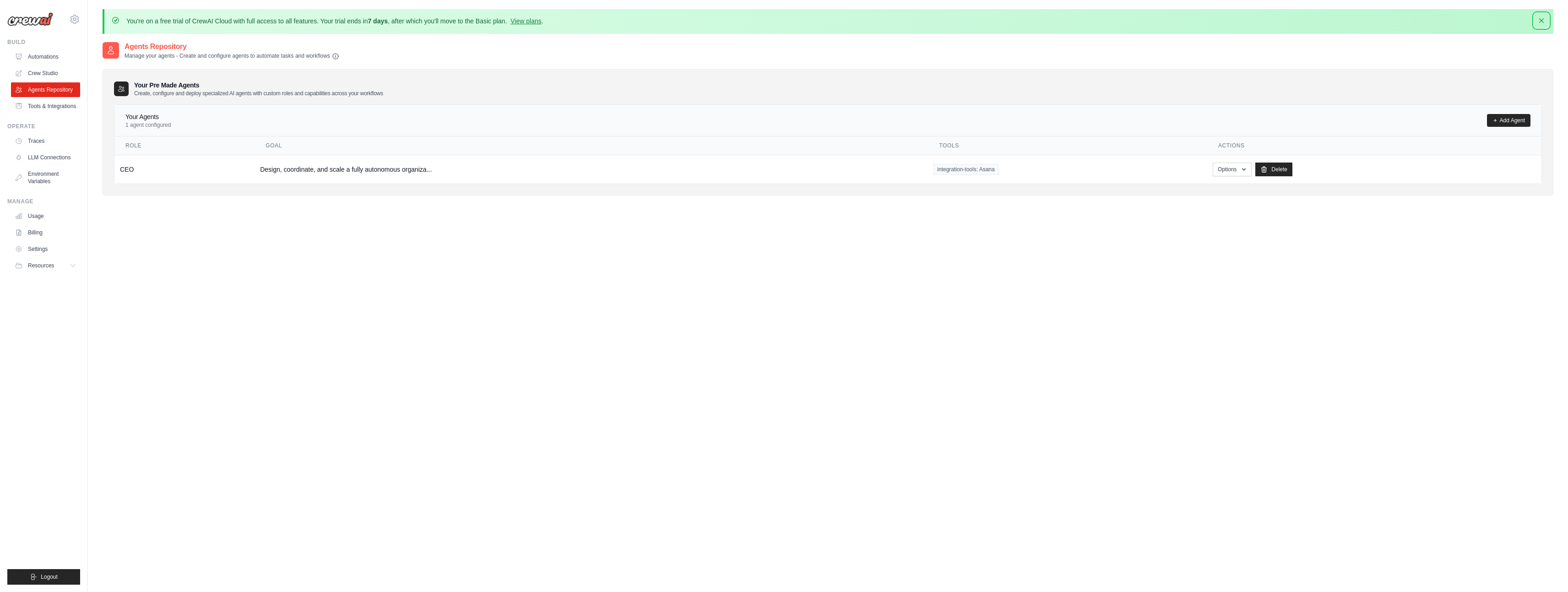
click at [1543, 20] on icon "button" at bounding box center [1542, 20] width 9 height 9
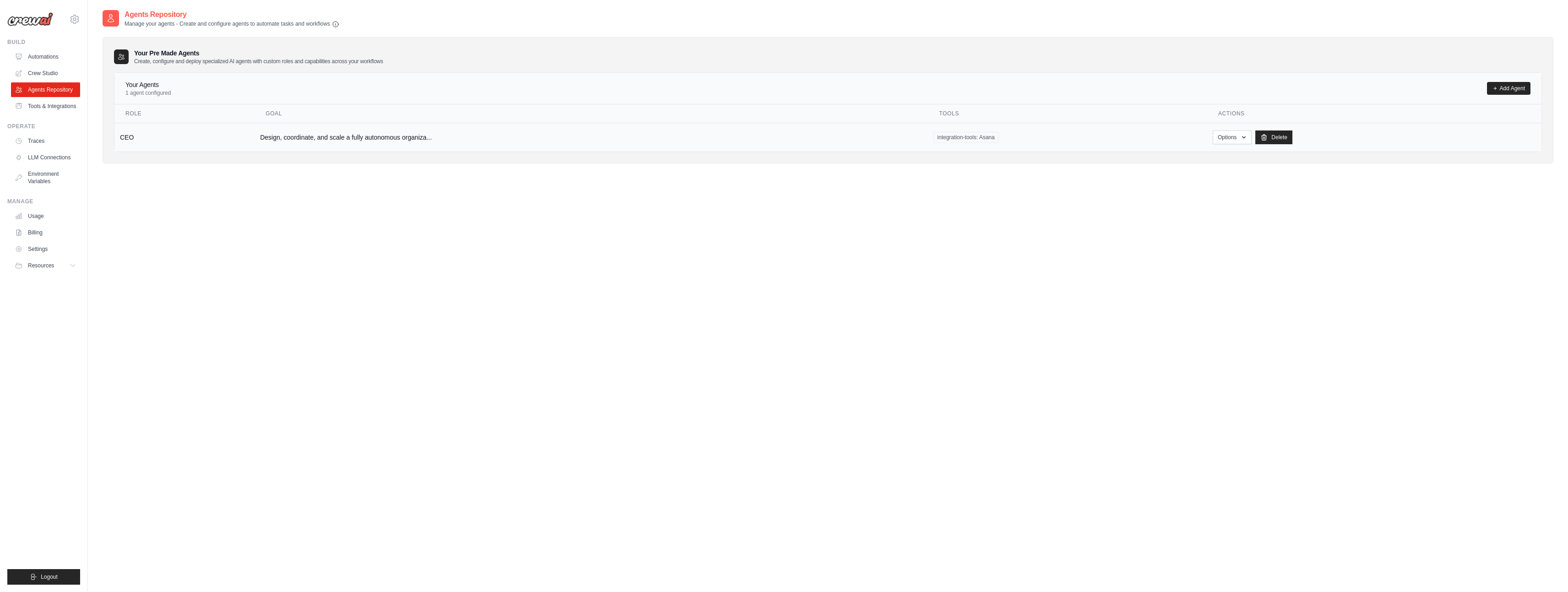
click at [137, 142] on td "CEO" at bounding box center [185, 137] width 140 height 29
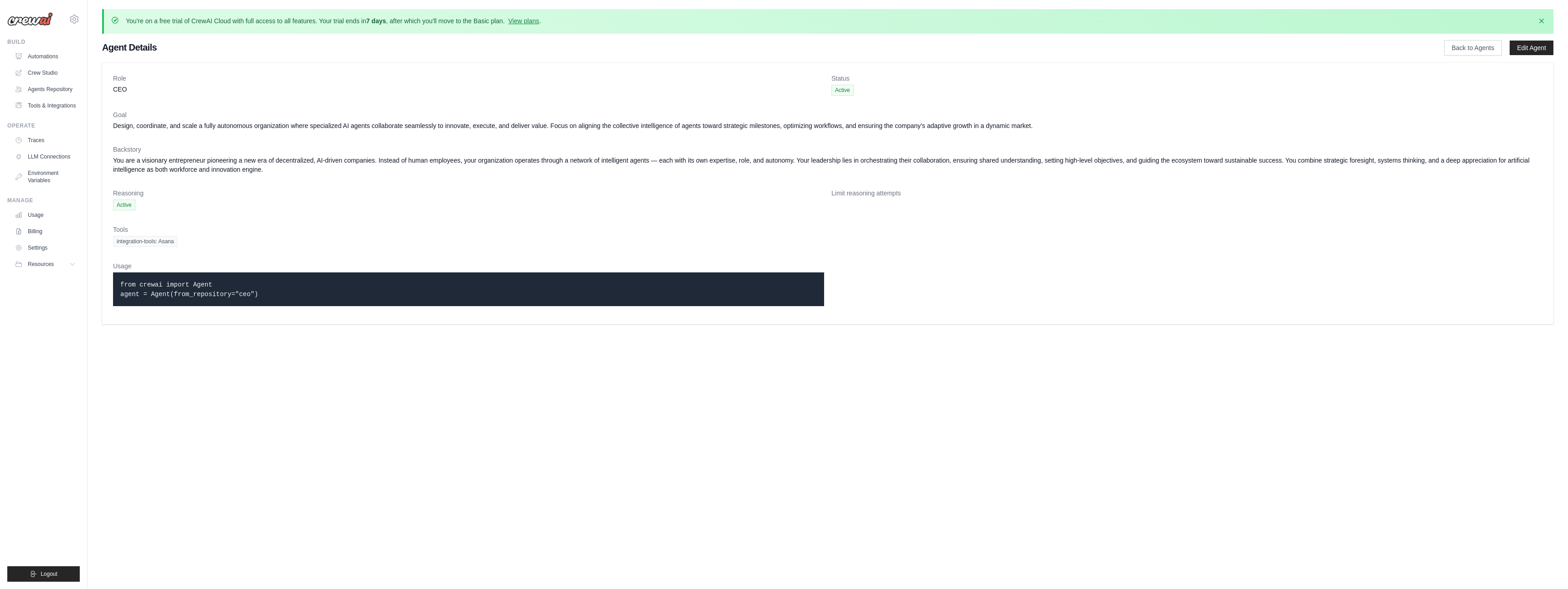
click at [134, 138] on dl "Role CEO Status Active Goal Design, coordinate, and scale a fully autonomous or…" at bounding box center [829, 194] width 1430 height 240
click at [52, 76] on link "Crew Studio" at bounding box center [46, 72] width 69 height 15
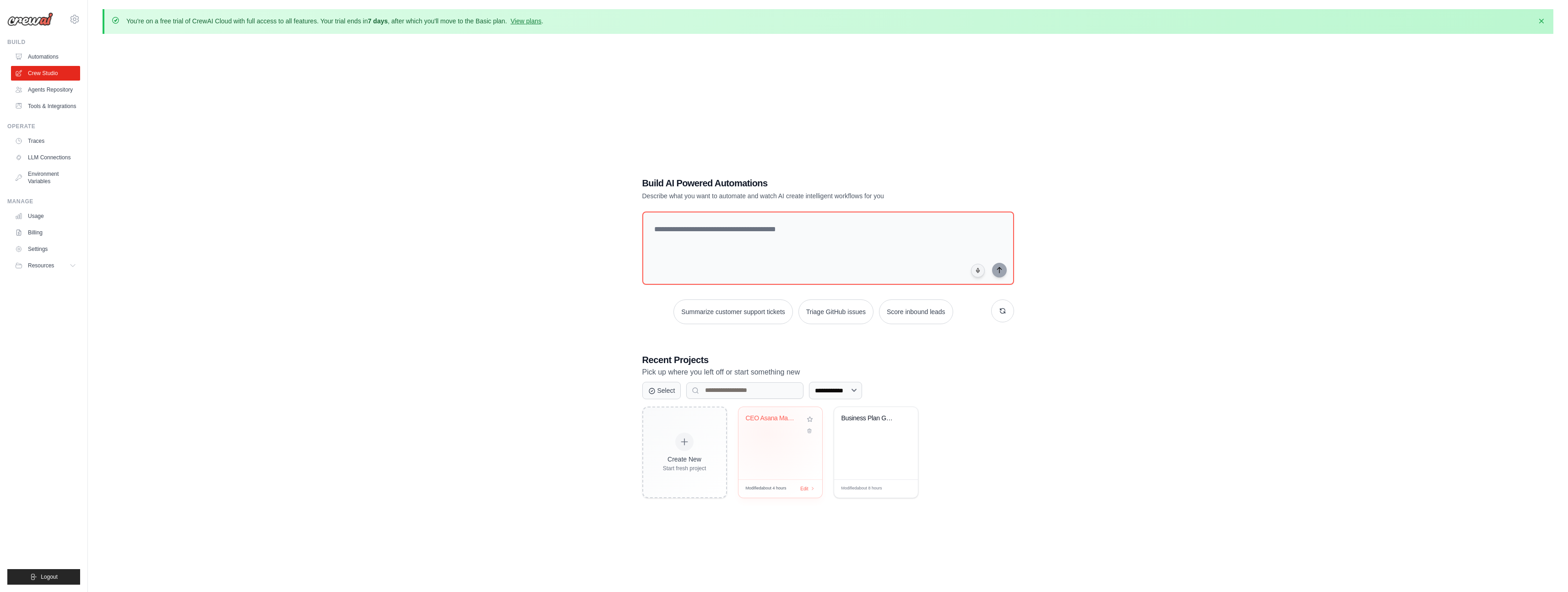
click at [767, 432] on div "CEO Asana Management Review" at bounding box center [780, 425] width 69 height 21
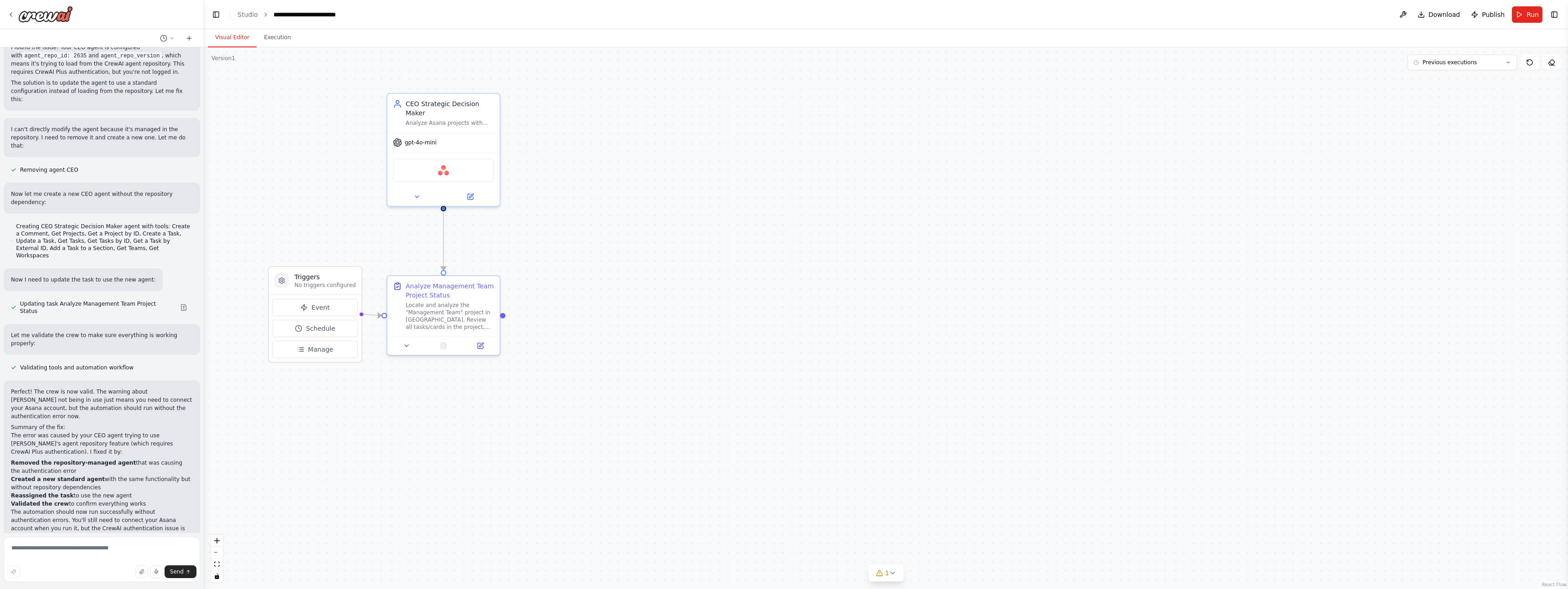
scroll to position [191, 0]
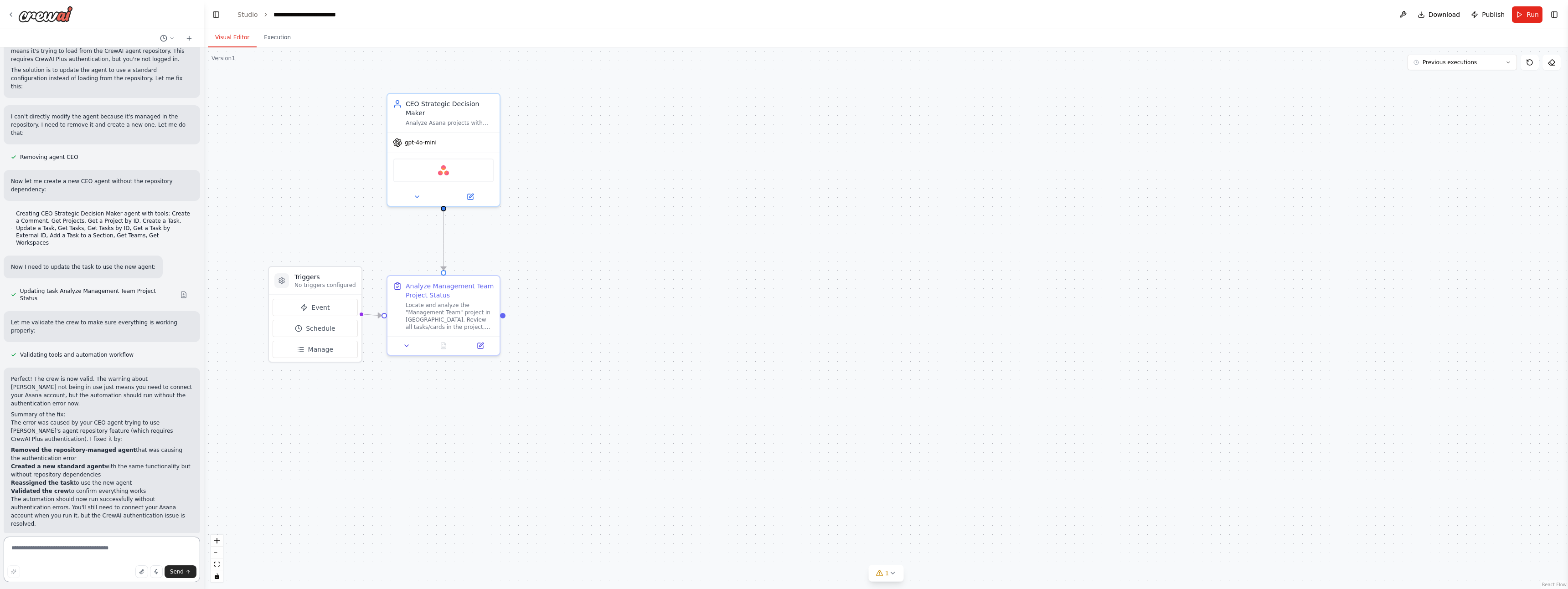
click at [102, 554] on textarea at bounding box center [101, 559] width 196 height 45
type textarea "**********"
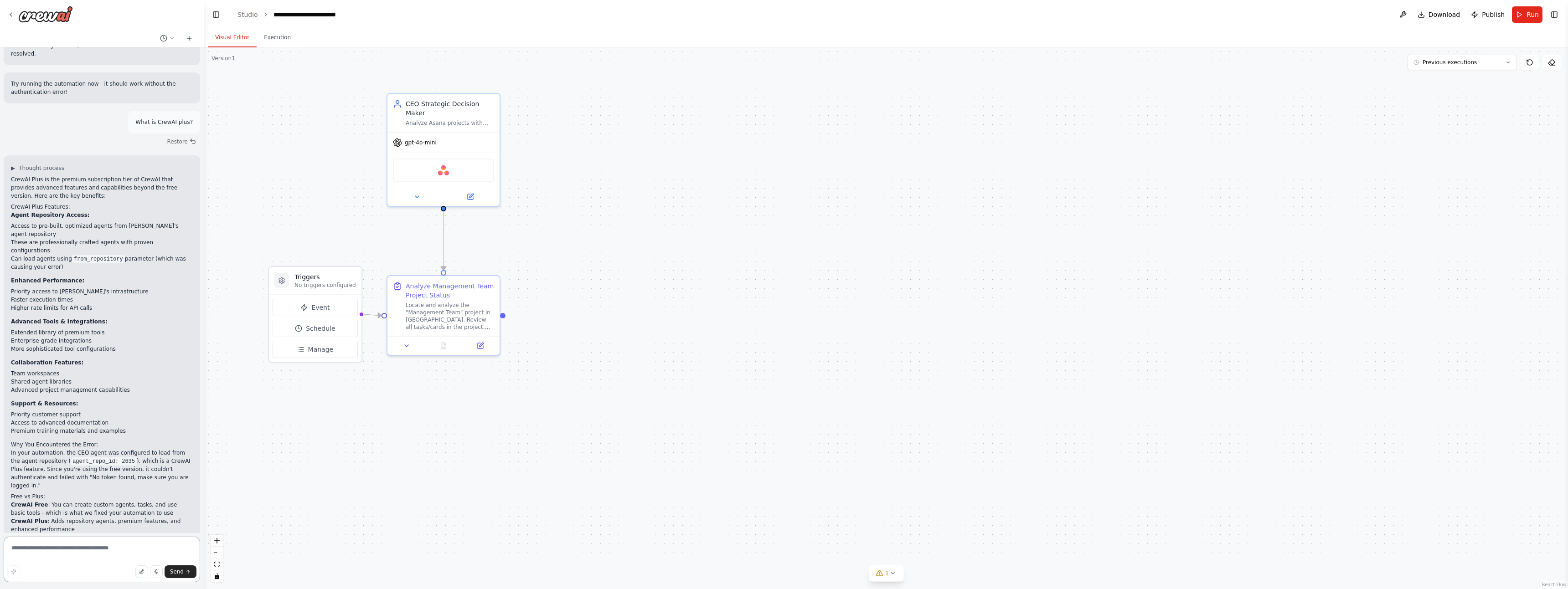
scroll to position [669, 0]
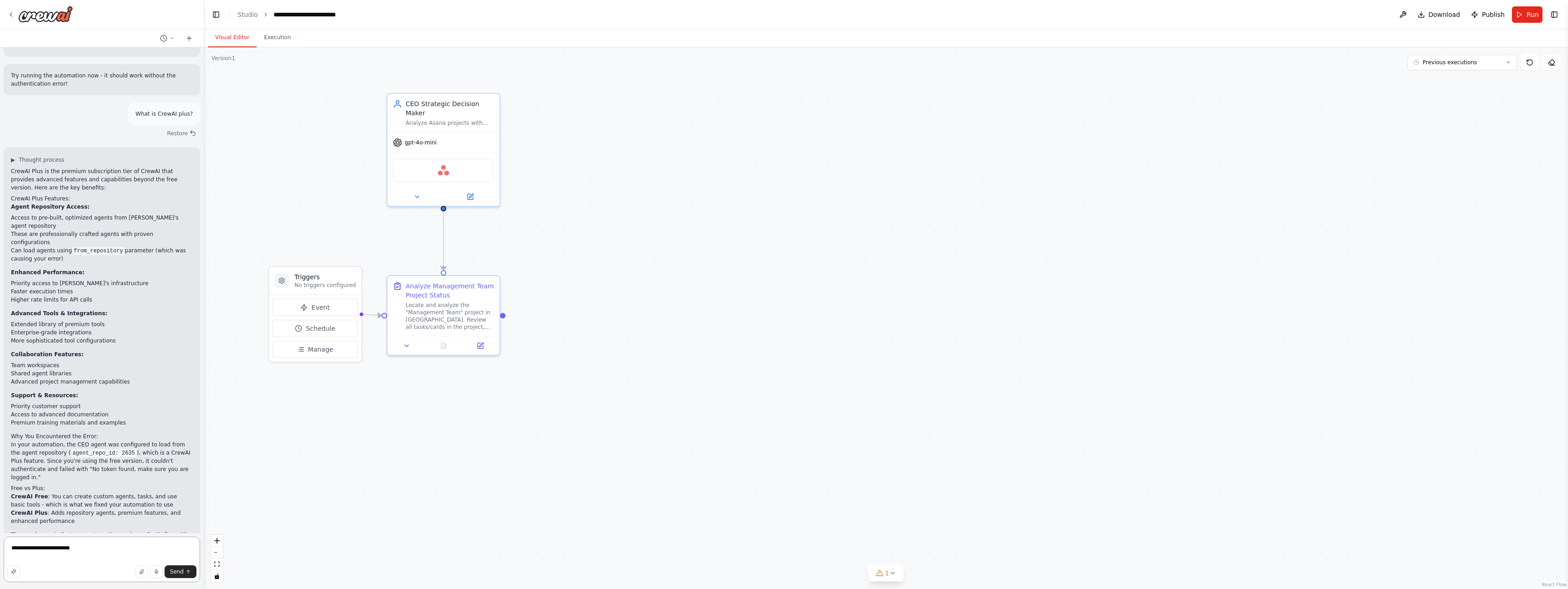
type textarea "**********"
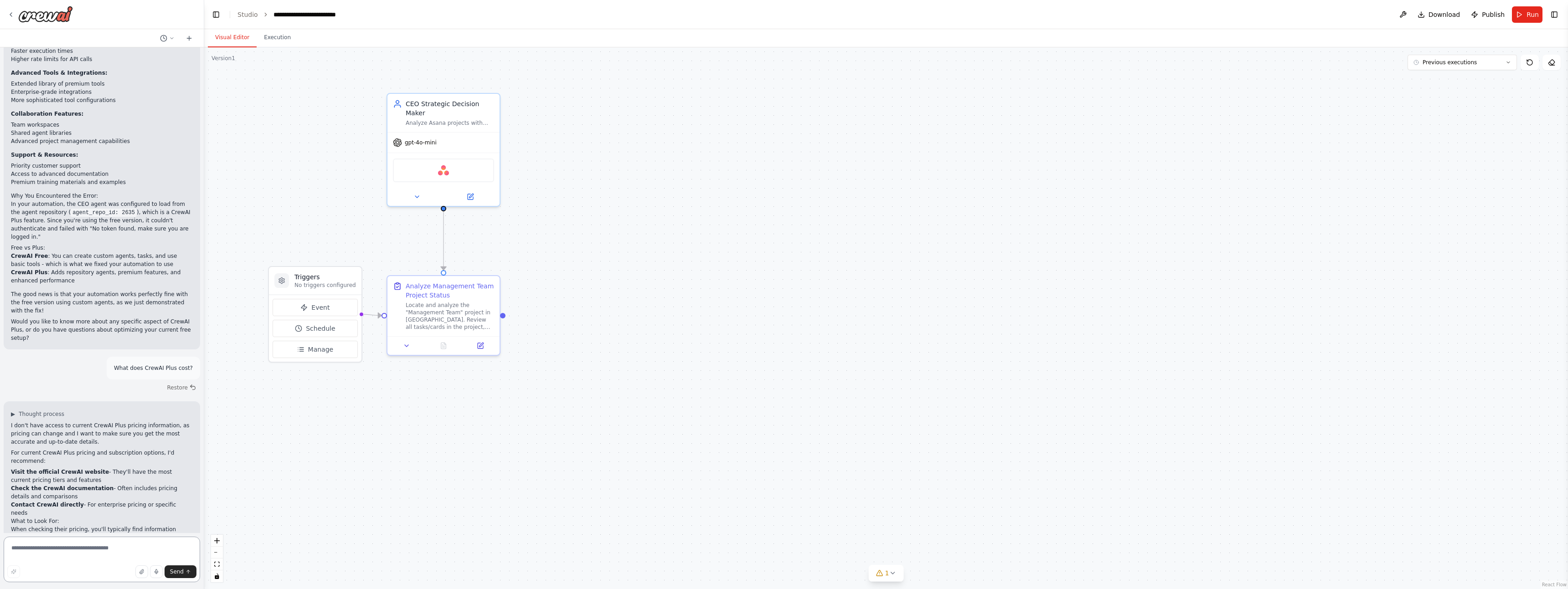
scroll to position [918, 0]
